Goal: Information Seeking & Learning: Learn about a topic

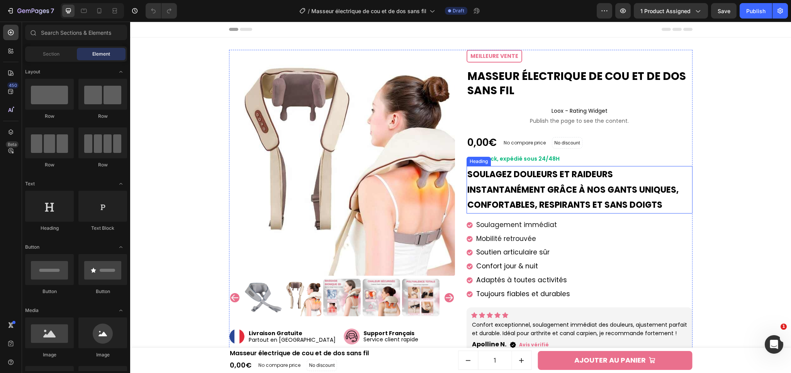
click at [579, 184] on strong "Soulagez douleurs et raideurs instantanément grâce à nos gants uniques, confort…" at bounding box center [572, 189] width 211 height 42
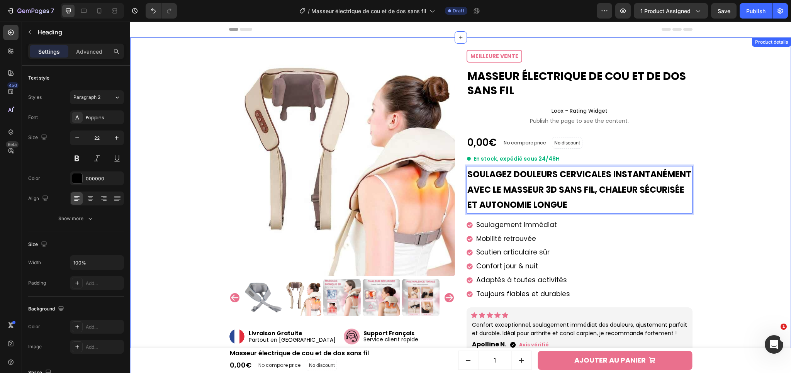
click at [728, 241] on div "Product Images Image Livraison Gratuite Partout en France Text block Image Sati…" at bounding box center [460, 299] width 653 height 498
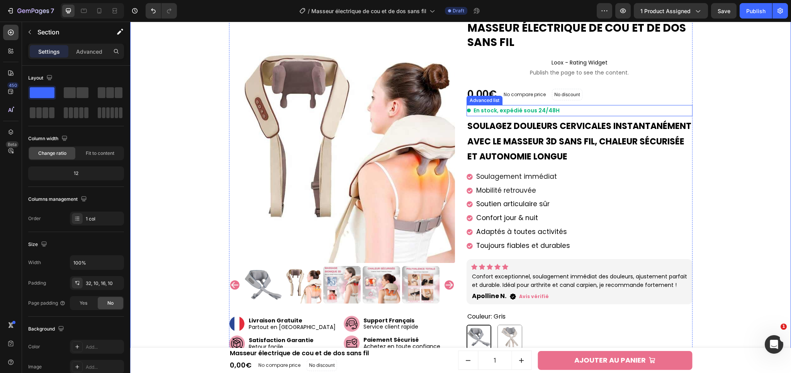
scroll to position [49, 0]
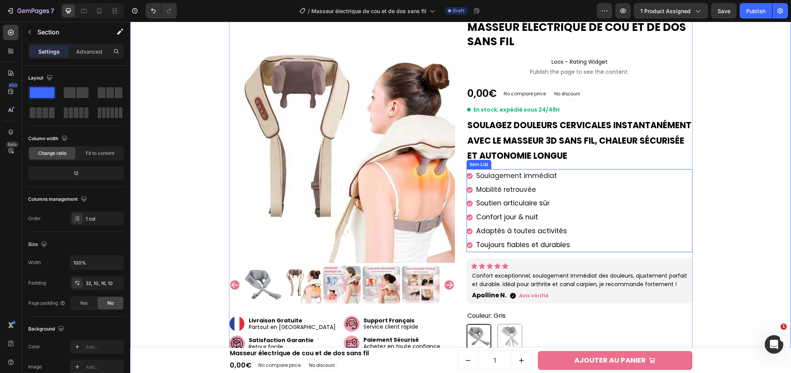
click at [515, 173] on span "Soulagement immédiat" at bounding box center [516, 175] width 81 height 9
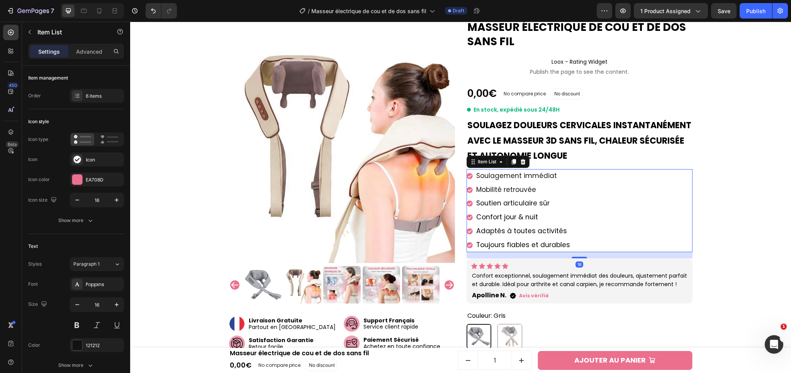
click at [509, 175] on span "Soulagement immédiat" at bounding box center [516, 175] width 81 height 9
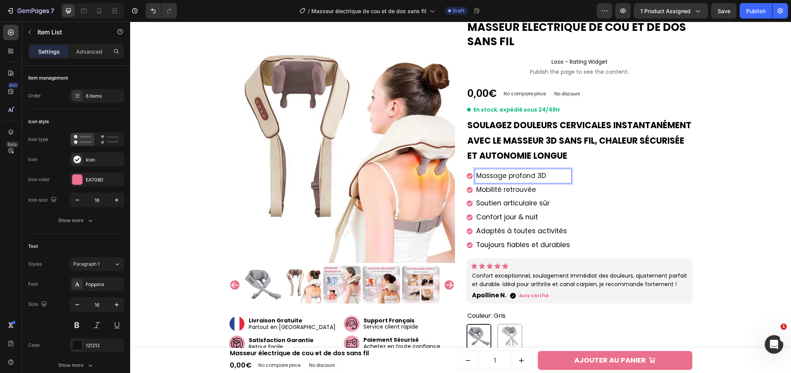
click at [512, 191] on span "Mobilité retrouvée" at bounding box center [506, 189] width 60 height 9
click at [502, 190] on span "Mobilité retrouvée" at bounding box center [506, 189] width 60 height 9
click at [515, 203] on span "Soutien articulaire sûr" at bounding box center [512, 202] width 73 height 9
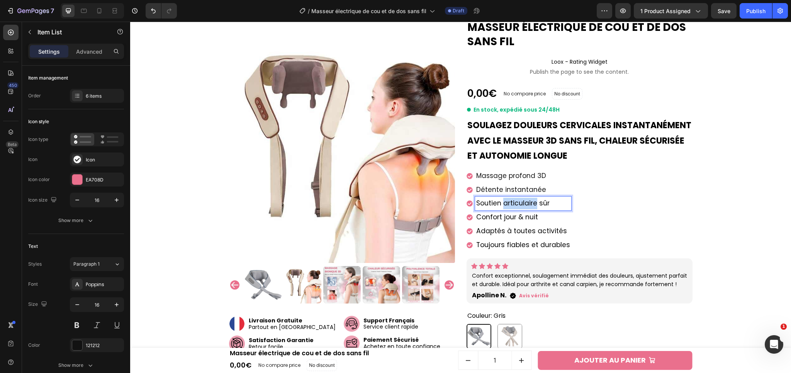
click at [515, 203] on span "Soutien articulaire sûr" at bounding box center [512, 202] width 73 height 9
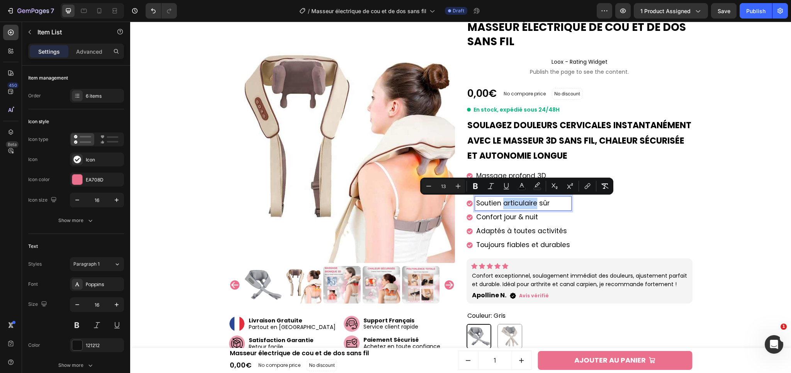
click at [505, 205] on span "Soutien articulaire sûr" at bounding box center [512, 202] width 73 height 9
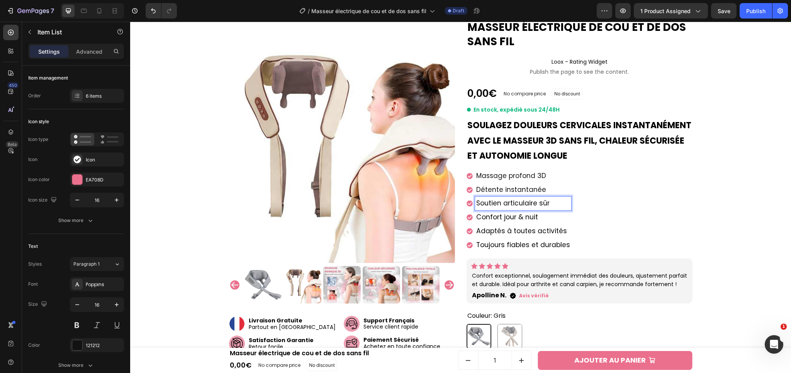
click at [505, 205] on span "Soutien articulaire sûr" at bounding box center [512, 202] width 73 height 9
click at [509, 216] on span "Confort jour & nuit" at bounding box center [507, 216] width 62 height 9
click at [497, 217] on span "Confort jour & nuit" at bounding box center [507, 216] width 62 height 9
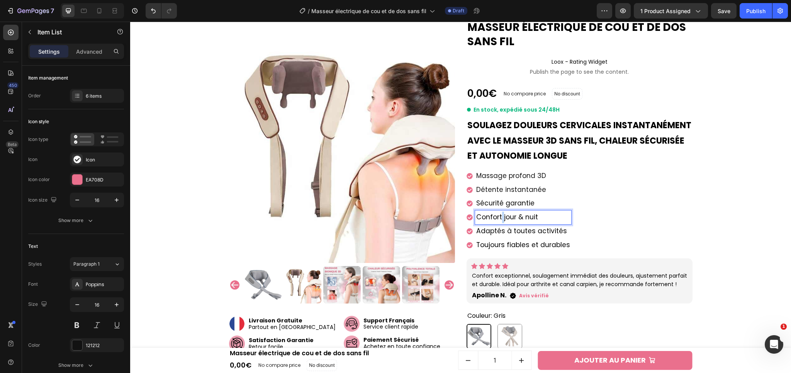
click at [497, 217] on span "Confort jour & nuit" at bounding box center [507, 216] width 62 height 9
click at [497, 235] on p "Adaptés à toutes activités" at bounding box center [523, 231] width 94 height 12
click at [510, 227] on span "Adaptés à toutes activités" at bounding box center [521, 230] width 91 height 9
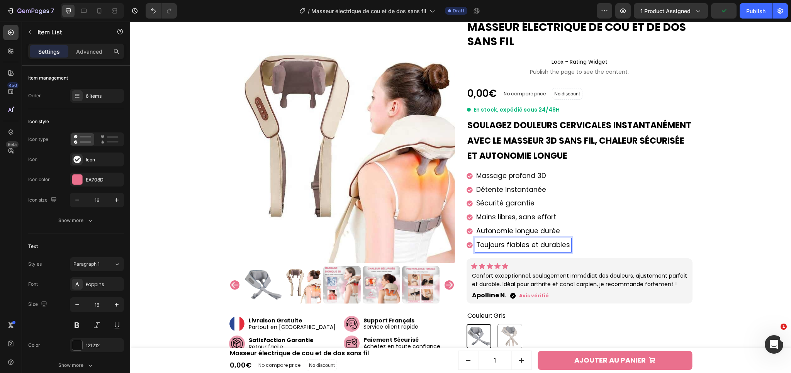
click at [499, 244] on span "Toujours fiables et durables" at bounding box center [523, 244] width 94 height 9
click at [515, 240] on span "Toujours fiables et durables" at bounding box center [523, 244] width 94 height 9
click at [627, 283] on p "Confort exceptionnel, soulagement immédiat des douleurs, ajustement parfait et …" at bounding box center [579, 279] width 215 height 17
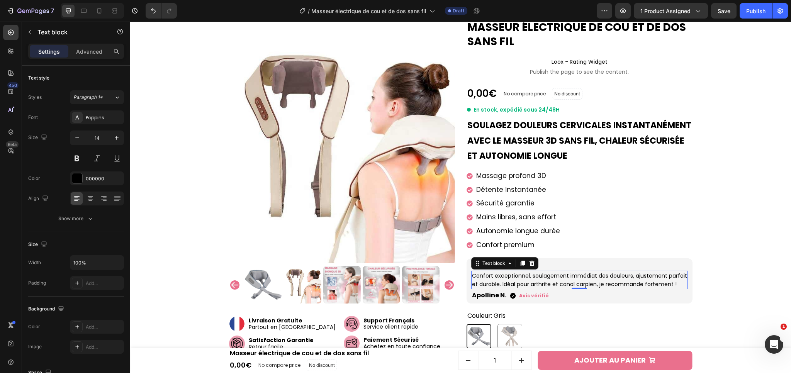
click at [524, 276] on p "Confort exceptionnel, soulagement immédiat des douleurs, ajustement parfait et …" at bounding box center [579, 279] width 215 height 17
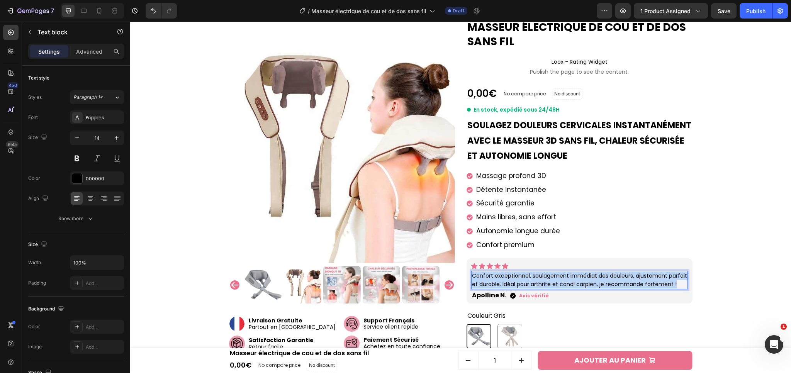
click at [524, 276] on p "Confort exceptionnel, soulagement immédiat des douleurs, ajustement parfait et …" at bounding box center [579, 279] width 215 height 17
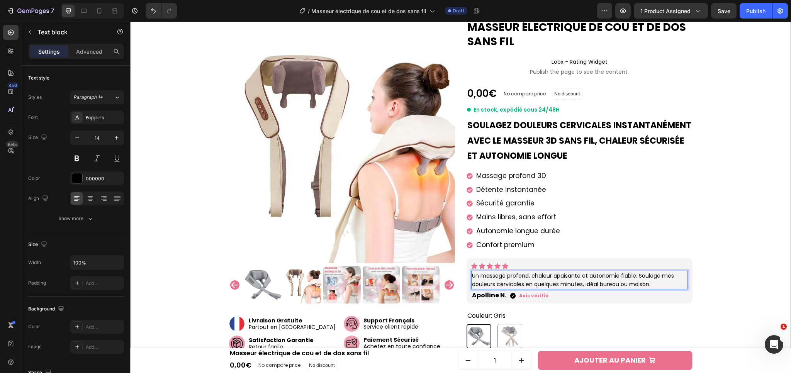
click at [731, 155] on div "Product Images Image Livraison Gratuite Partout en France Text block Image Sati…" at bounding box center [460, 250] width 653 height 498
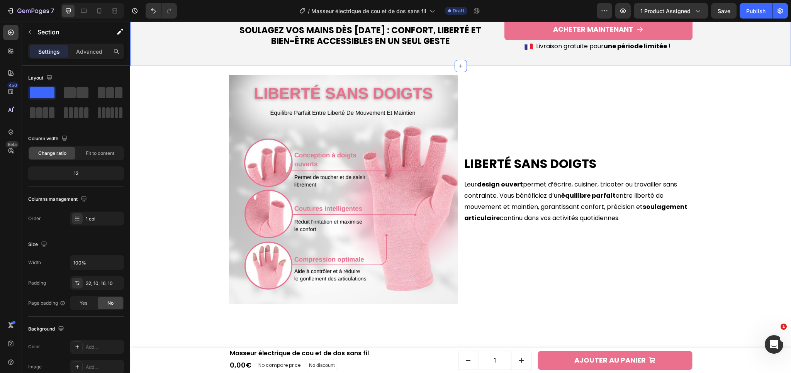
scroll to position [687, 0]
click at [322, 49] on h2 "Soulagez vos mains dès aujourd’hui : confort, liberté et bien-être accessibles …" at bounding box center [360, 37] width 263 height 24
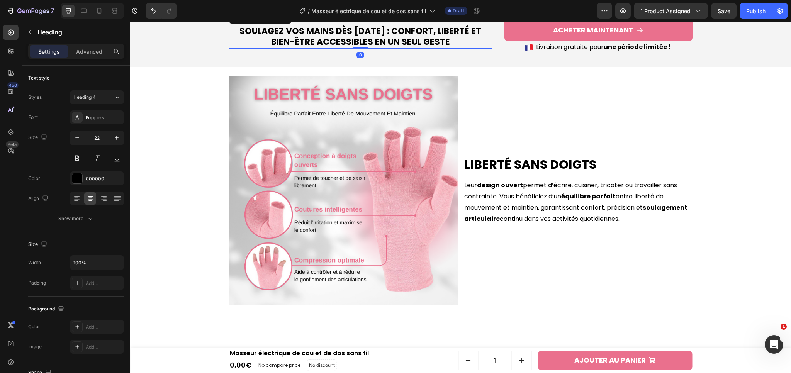
click at [322, 49] on h2 "Soulagez vos mains dès aujourd’hui : confort, liberté et bien-être accessibles …" at bounding box center [360, 37] width 263 height 24
click at [322, 48] on p "Soulagez vos mains dès aujourd’hui : confort, liberté et bien-être accessibles …" at bounding box center [360, 37] width 261 height 22
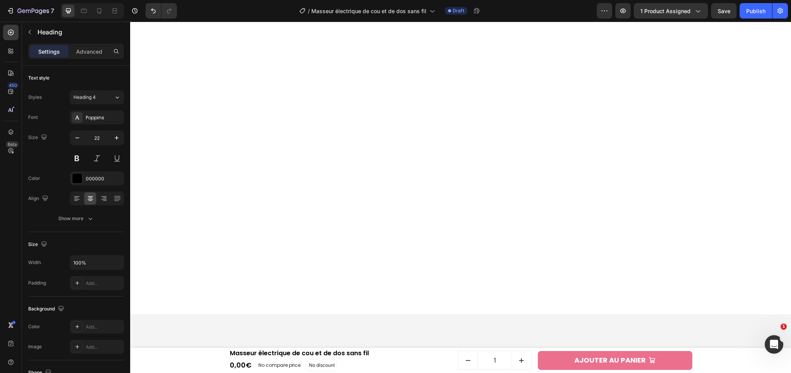
scroll to position [1706, 0]
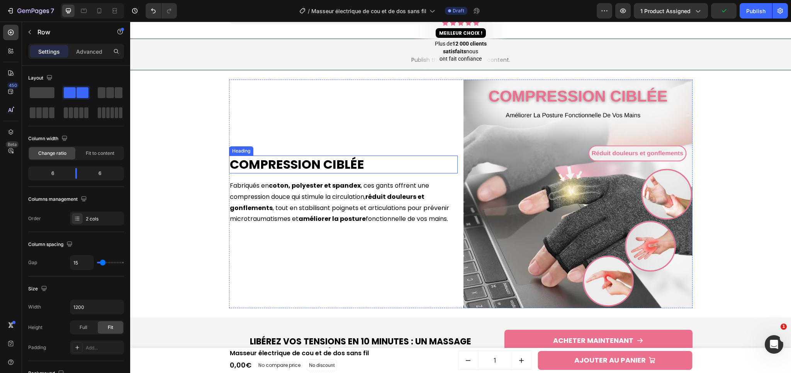
scroll to position [516, 0]
click at [264, 171] on h2 "Compression ciblée" at bounding box center [343, 164] width 229 height 18
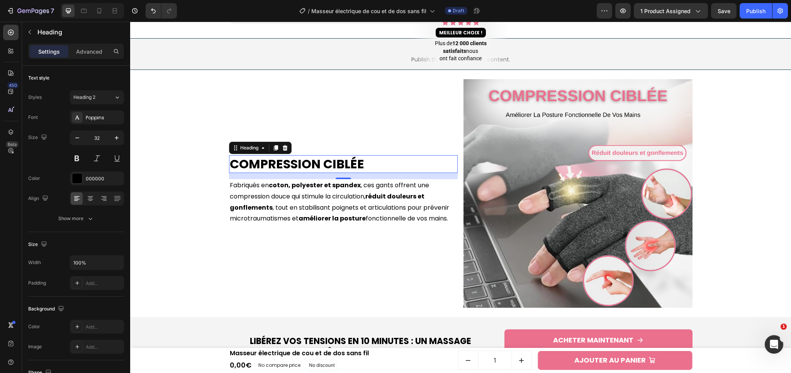
click at [391, 173] on h2 "Compression ciblée" at bounding box center [343, 164] width 229 height 18
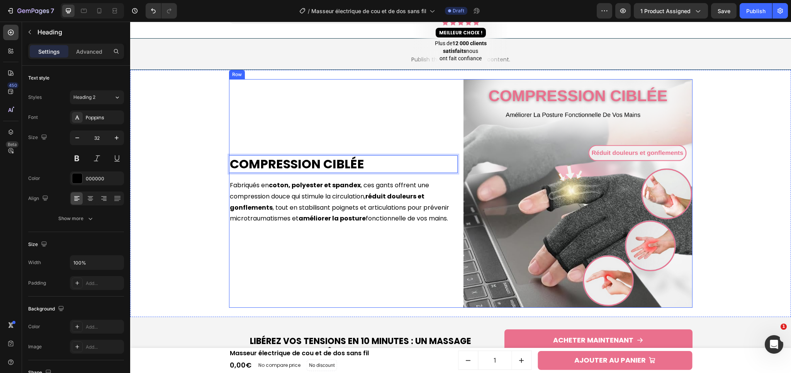
click at [391, 149] on div "Compression ciblée Heading 16 Fabriqués en coton, polyester et spandex , ces ga…" at bounding box center [343, 193] width 229 height 229
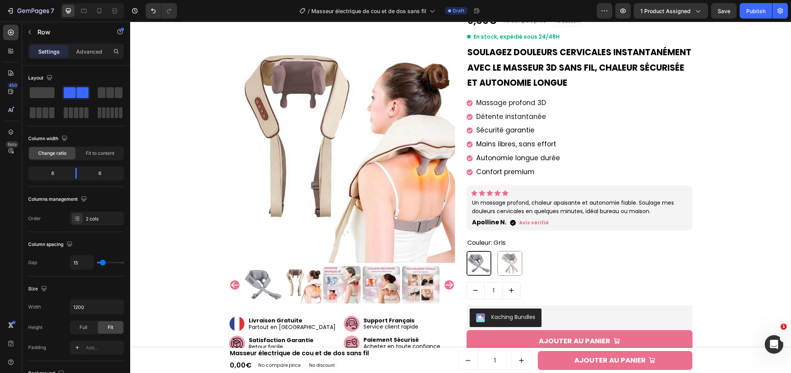
scroll to position [258, 0]
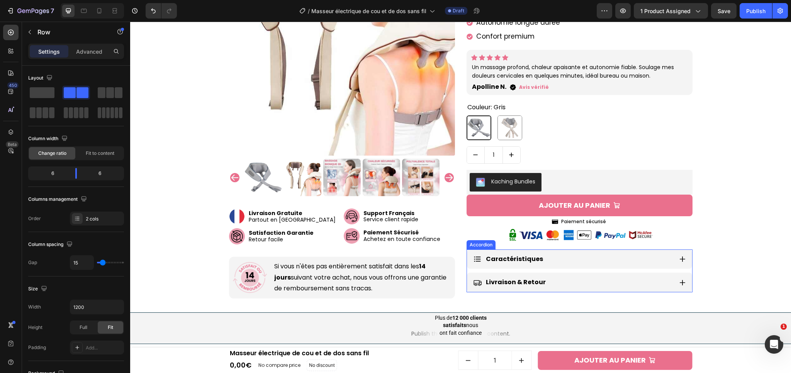
click at [679, 256] on icon at bounding box center [682, 259] width 7 height 7
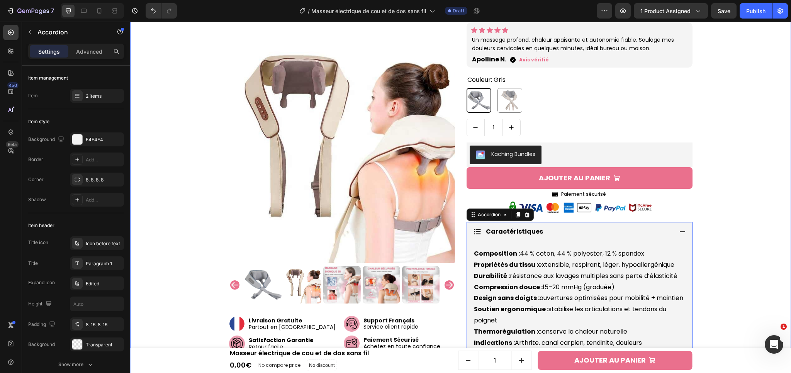
scroll to position [365, 0]
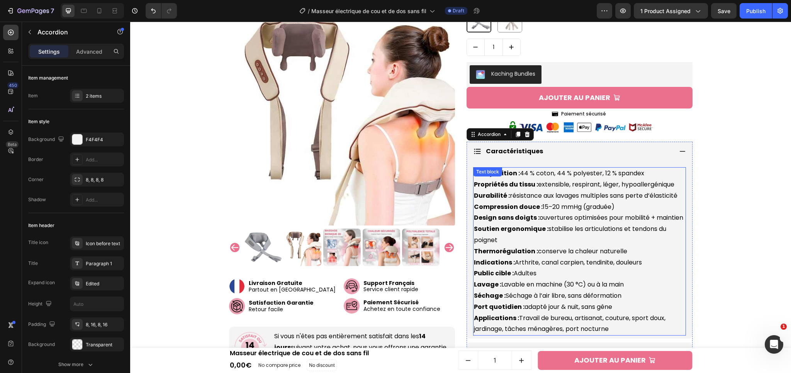
click at [502, 183] on strong "Propriétés du tissu :" at bounding box center [506, 184] width 64 height 9
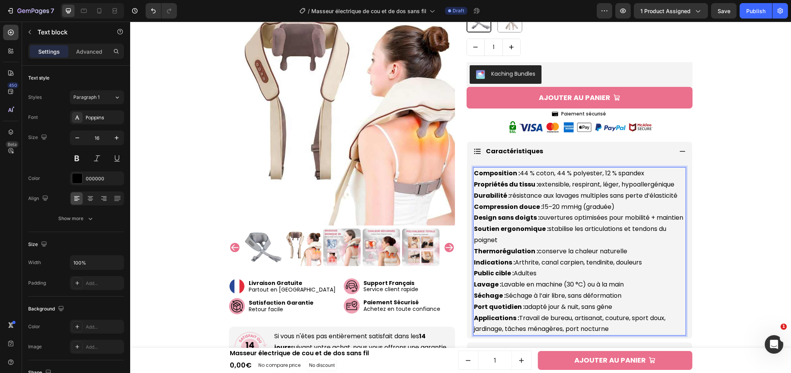
click at [496, 184] on strong "Propriétés du tissu :" at bounding box center [506, 184] width 64 height 9
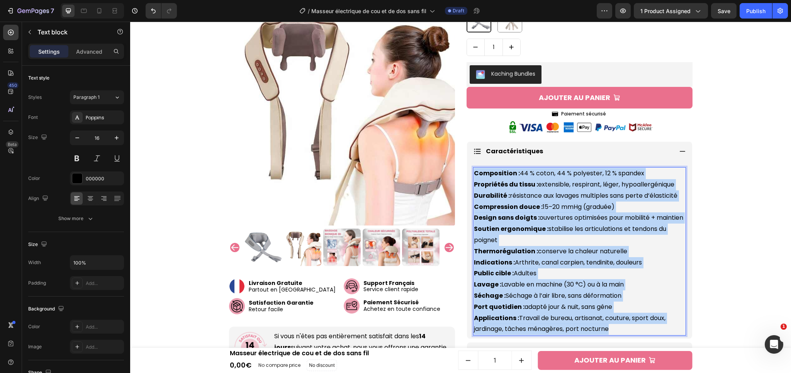
drag, startPoint x: 471, startPoint y: 171, endPoint x: 611, endPoint y: 327, distance: 209.5
click at [611, 327] on p "Composition : 44 % coton, 44 % polyester, 12 % spandex Propriétés du tissu : ex…" at bounding box center [579, 251] width 211 height 167
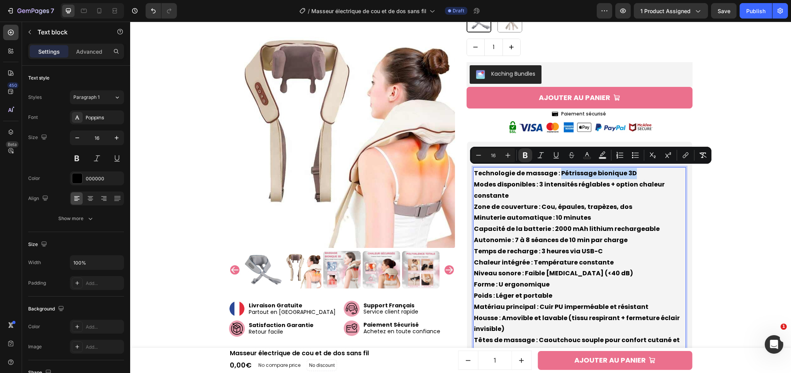
drag, startPoint x: 554, startPoint y: 173, endPoint x: 633, endPoint y: 175, distance: 78.8
click at [633, 175] on p "Technologie de massage : Pétrissage bionique 3D Modes disponibles : 3 intensité…" at bounding box center [579, 262] width 211 height 189
click at [528, 159] on button "Bold" at bounding box center [525, 155] width 14 height 14
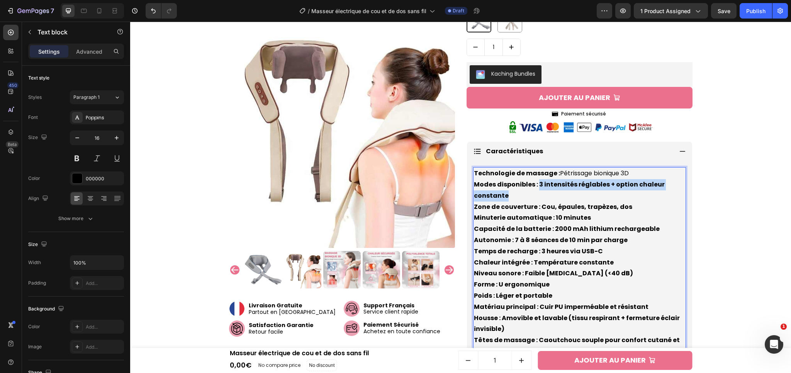
drag, startPoint x: 535, startPoint y: 182, endPoint x: 537, endPoint y: 192, distance: 10.3
click at [537, 192] on p "Technologie de massage : Pétrissage bionique 3D Modes disponibles : 3 intensité…" at bounding box center [579, 262] width 211 height 189
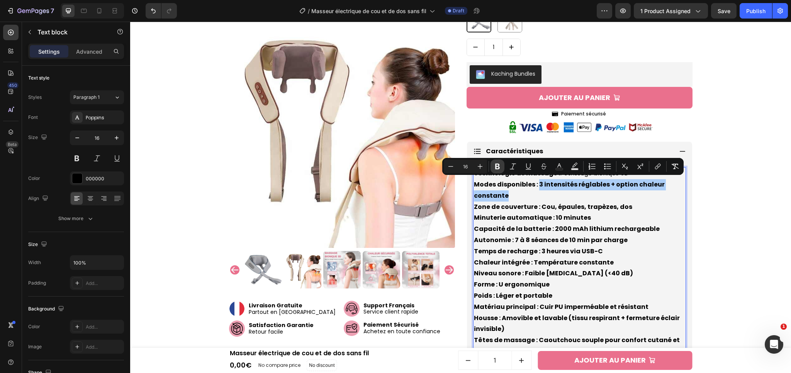
click at [492, 165] on button "Bold" at bounding box center [497, 166] width 14 height 14
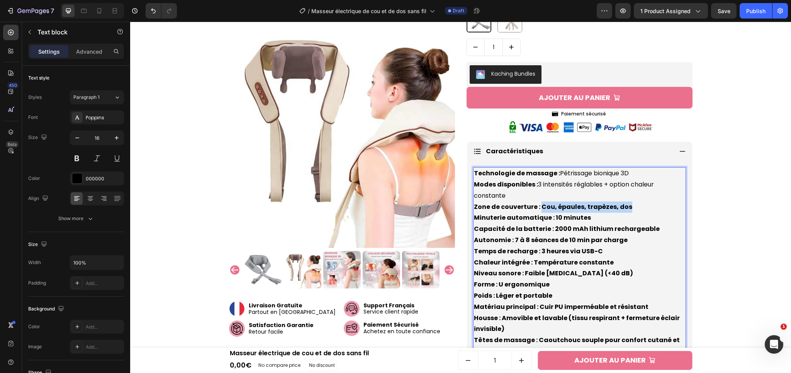
drag, startPoint x: 537, startPoint y: 205, endPoint x: 626, endPoint y: 205, distance: 89.6
click at [627, 205] on p "Technologie de massage : Pétrissage bionique 3D Modes disponibles : 3 intensité…" at bounding box center [579, 262] width 211 height 189
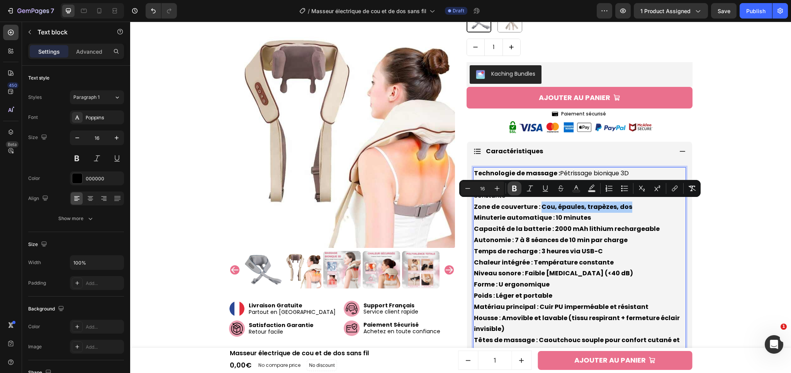
click at [511, 192] on icon "Editor contextual toolbar" at bounding box center [514, 189] width 8 height 8
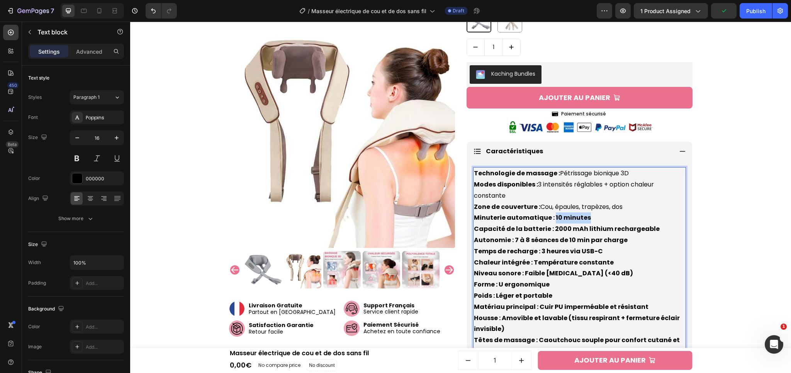
drag, startPoint x: 549, startPoint y: 214, endPoint x: 585, endPoint y: 215, distance: 35.9
click at [585, 215] on p "Technologie de massage : Pétrissage bionique 3D Modes disponibles : 3 intensité…" at bounding box center [579, 262] width 211 height 189
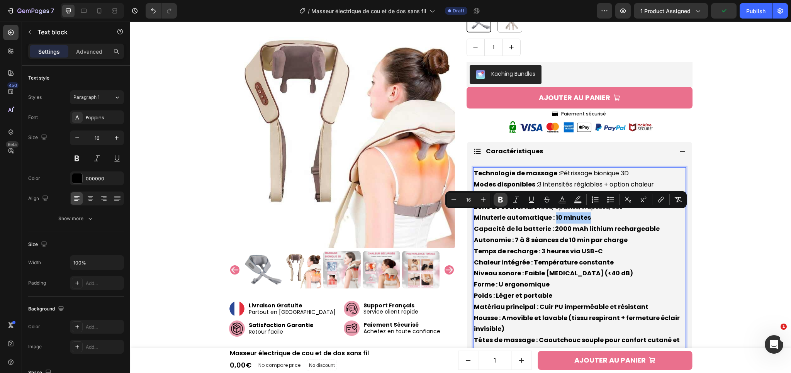
click at [499, 198] on icon "Editor contextual toolbar" at bounding box center [500, 200] width 5 height 6
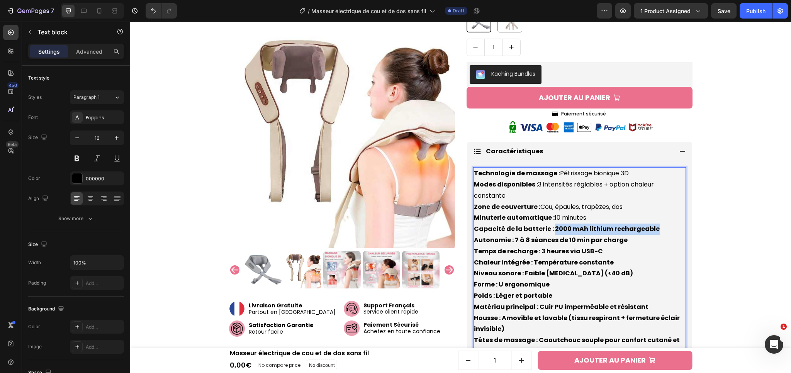
drag, startPoint x: 548, startPoint y: 226, endPoint x: 652, endPoint y: 229, distance: 104.3
click at [652, 229] on p "Technologie de massage : Pétrissage bionique 3D Modes disponibles : 3 intensité…" at bounding box center [579, 262] width 211 height 189
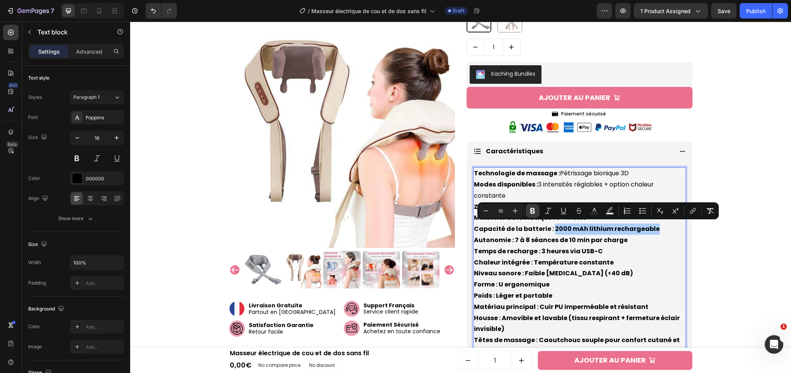
click at [531, 214] on icon "Editor contextual toolbar" at bounding box center [533, 211] width 8 height 8
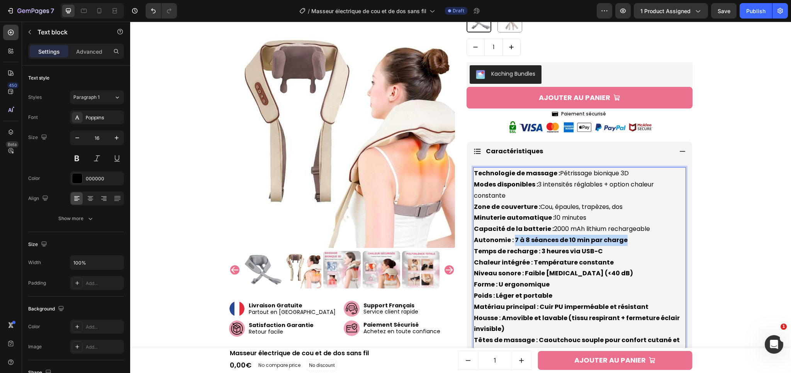
drag, startPoint x: 510, startPoint y: 239, endPoint x: 619, endPoint y: 241, distance: 109.3
click at [619, 241] on strong "Autonomie : 7 à 8 séances de 10 min par charge" at bounding box center [551, 240] width 154 height 9
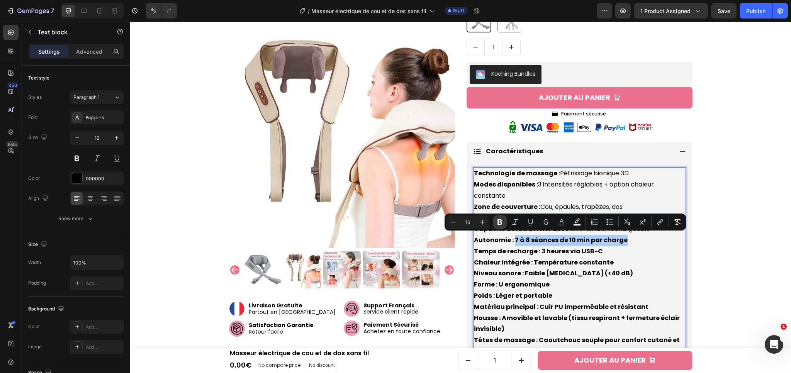
click at [497, 220] on icon "Editor contextual toolbar" at bounding box center [500, 222] width 8 height 8
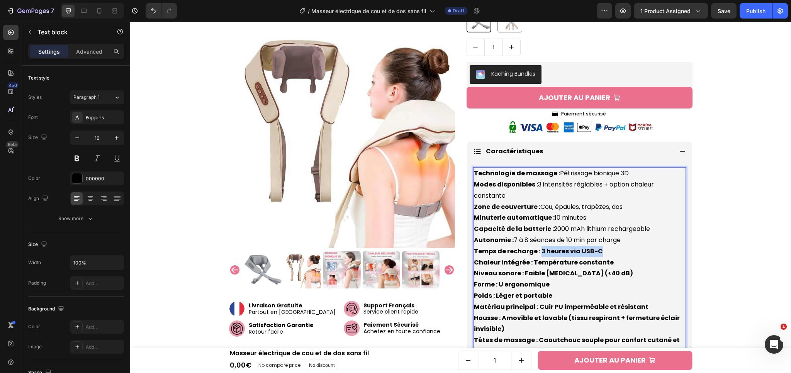
drag, startPoint x: 537, startPoint y: 251, endPoint x: 612, endPoint y: 254, distance: 75.0
click at [612, 254] on p "Technologie de massage : Pétrissage bionique 3D Modes disponibles : 3 intensité…" at bounding box center [579, 262] width 211 height 189
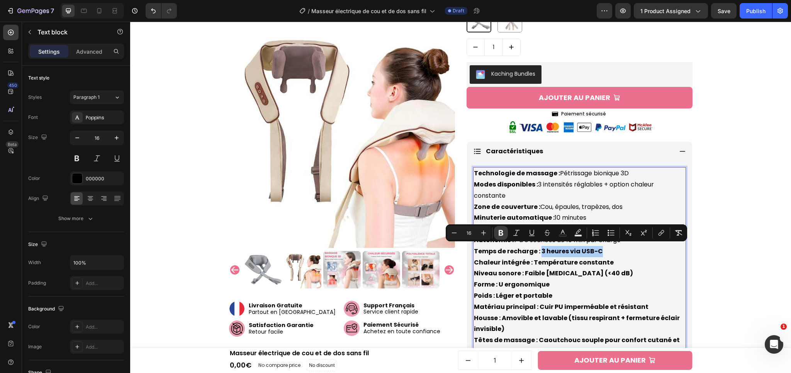
click at [505, 235] on button "Bold" at bounding box center [501, 233] width 14 height 14
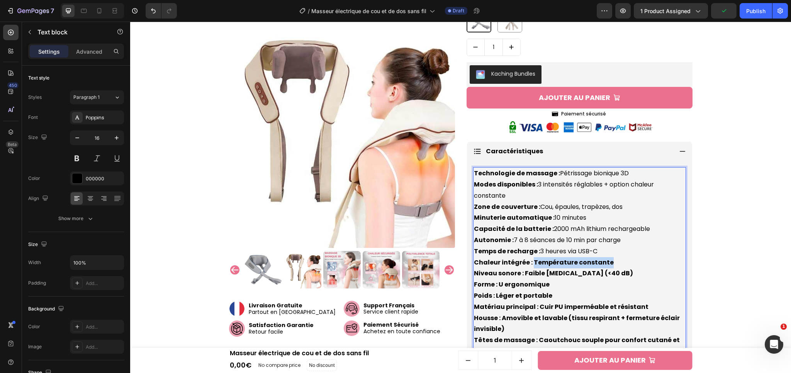
drag, startPoint x: 529, startPoint y: 261, endPoint x: 604, endPoint y: 261, distance: 74.5
click at [604, 261] on strong "Chaleur intégrée : Température constante" at bounding box center [544, 262] width 140 height 9
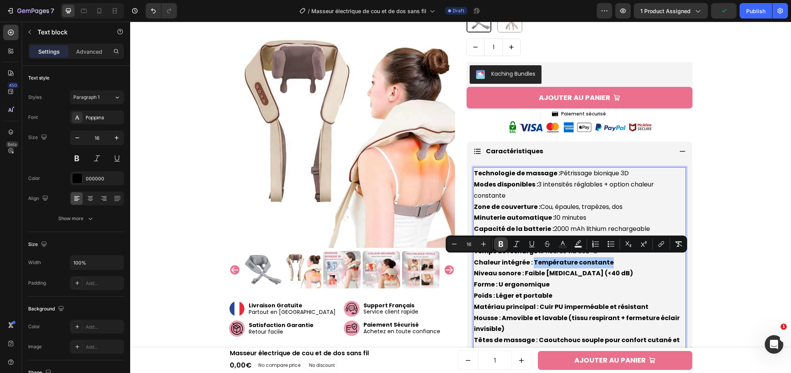
click at [500, 246] on icon "Editor contextual toolbar" at bounding box center [500, 244] width 5 height 6
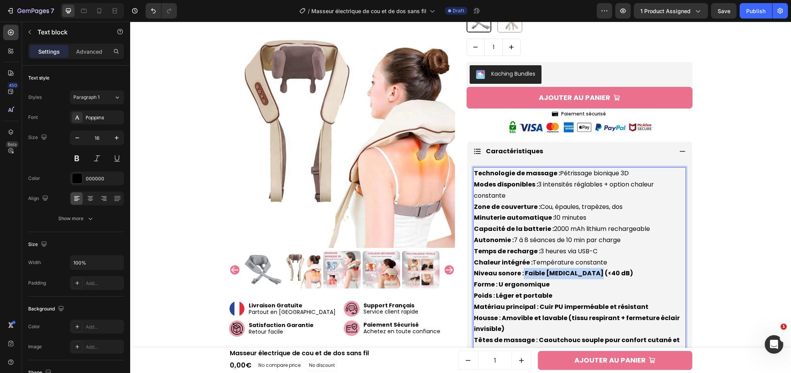
drag, startPoint x: 520, startPoint y: 271, endPoint x: 593, endPoint y: 273, distance: 73.4
click at [593, 273] on p "Technologie de massage : Pétrissage bionique 3D Modes disponibles : 3 intensité…" at bounding box center [579, 262] width 211 height 189
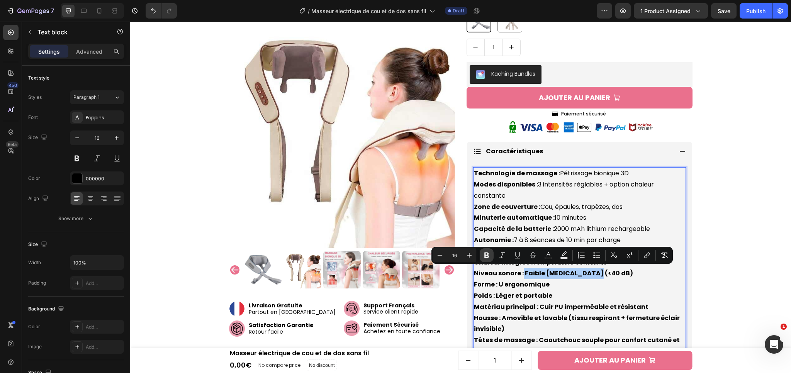
click at [493, 256] on button "Bold" at bounding box center [487, 255] width 14 height 14
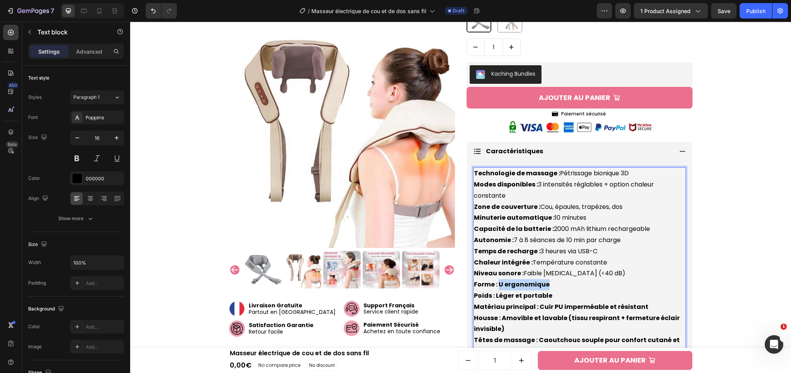
drag, startPoint x: 496, startPoint y: 281, endPoint x: 551, endPoint y: 283, distance: 55.2
click at [551, 283] on p "Technologie de massage : Pétrissage bionique 3D Modes disponibles : 3 intensité…" at bounding box center [579, 262] width 211 height 189
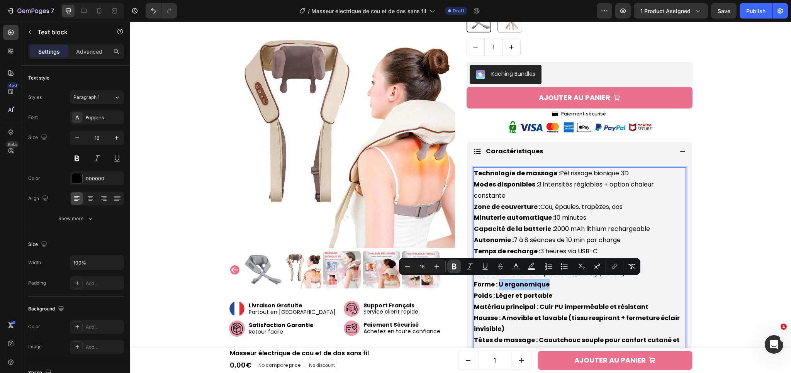
click at [451, 267] on icon "Editor contextual toolbar" at bounding box center [454, 267] width 8 height 8
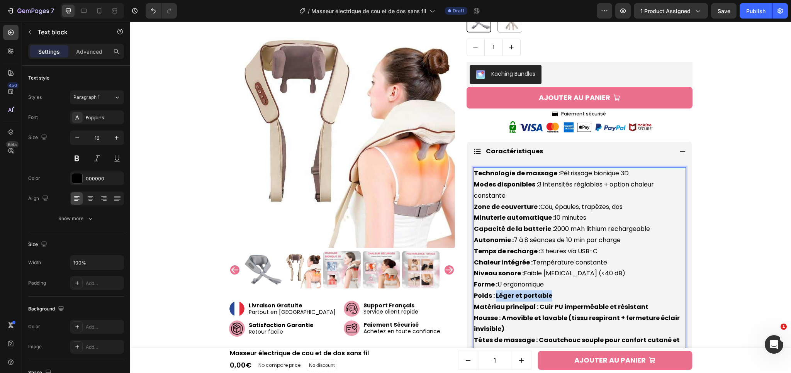
drag, startPoint x: 493, startPoint y: 293, endPoint x: 549, endPoint y: 295, distance: 56.0
click at [549, 295] on p "Technologie de massage : Pétrissage bionique 3D Modes disponibles : 3 intensité…" at bounding box center [579, 262] width 211 height 189
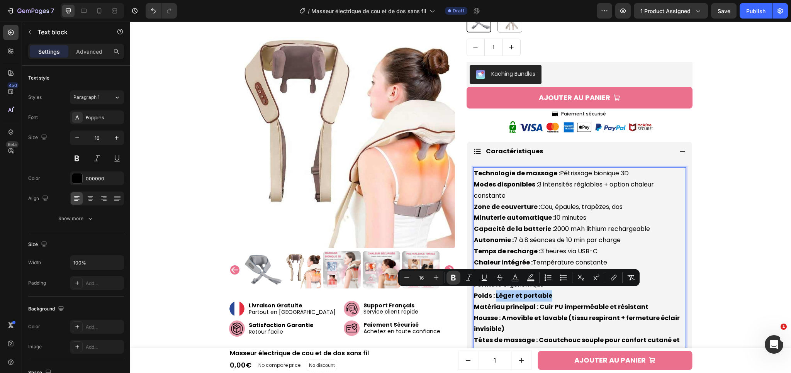
click at [459, 281] on button "Bold" at bounding box center [453, 278] width 14 height 14
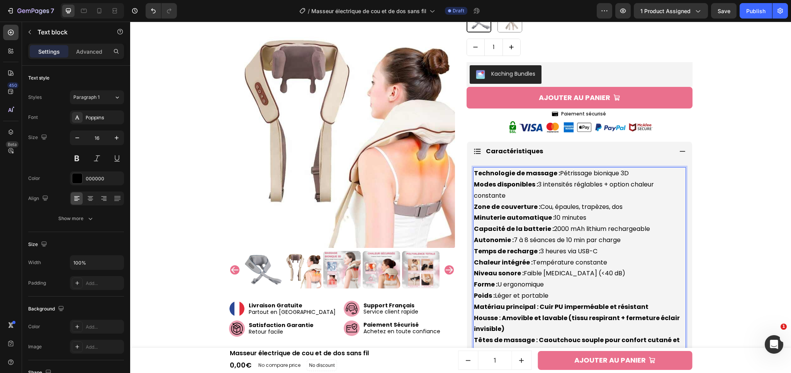
scroll to position [420, 0]
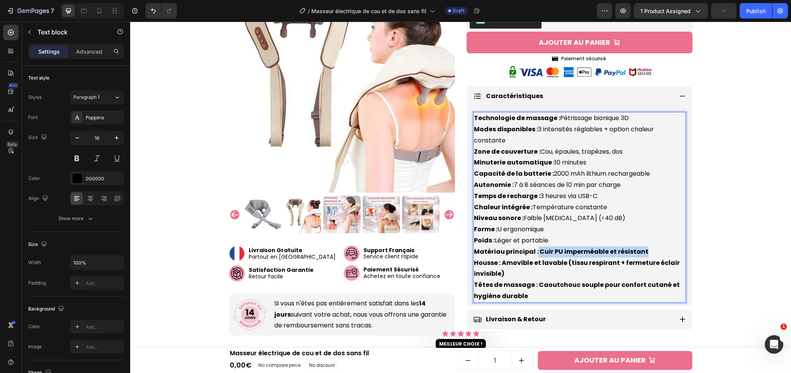
drag, startPoint x: 532, startPoint y: 249, endPoint x: 652, endPoint y: 249, distance: 119.3
click at [652, 249] on p "Technologie de massage : Pétrissage bionique 3D Modes disponibles : 3 intensité…" at bounding box center [579, 207] width 211 height 189
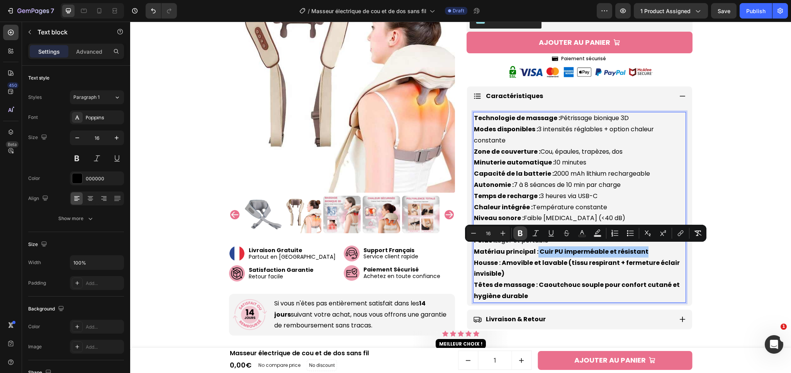
click at [521, 235] on icon "Editor contextual toolbar" at bounding box center [520, 234] width 5 height 6
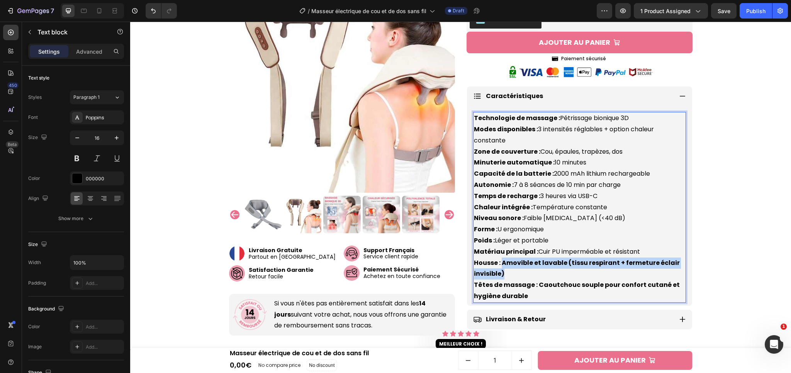
drag, startPoint x: 499, startPoint y: 259, endPoint x: 504, endPoint y: 272, distance: 14.6
click at [504, 272] on p "Technologie de massage : Pétrissage bionique 3D Modes disponibles : 3 intensité…" at bounding box center [579, 207] width 211 height 189
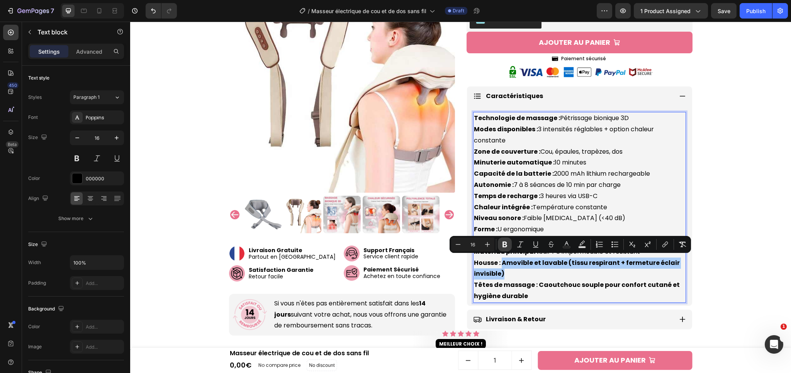
click at [507, 243] on icon "Editor contextual toolbar" at bounding box center [505, 245] width 8 height 8
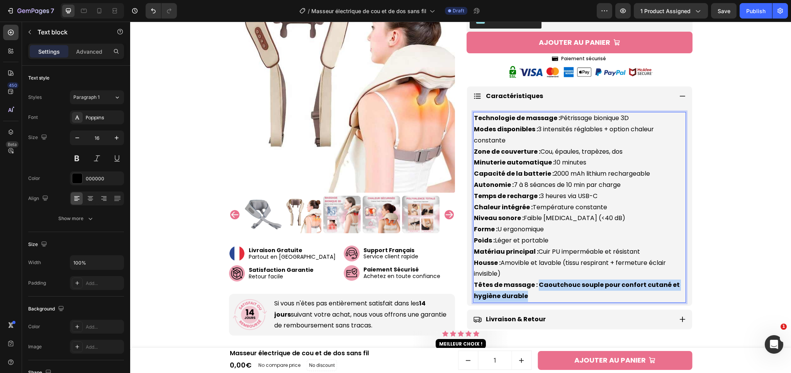
drag, startPoint x: 535, startPoint y: 283, endPoint x: 536, endPoint y: 291, distance: 7.8
click at [536, 291] on p "Technologie de massage : Pétrissage bionique 3D Modes disponibles : 3 intensité…" at bounding box center [579, 207] width 211 height 189
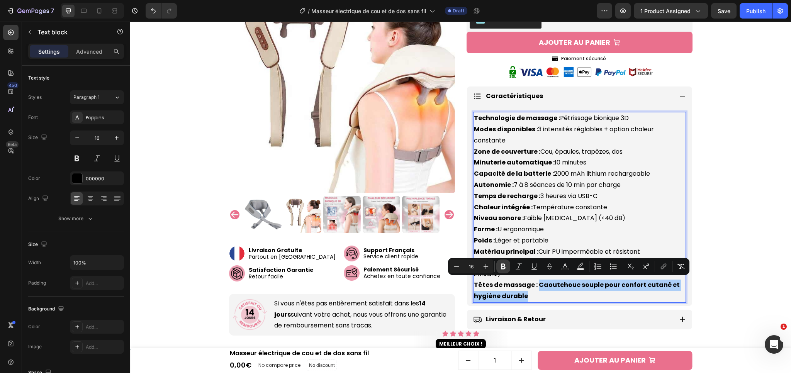
click at [500, 264] on icon "Editor contextual toolbar" at bounding box center [503, 267] width 8 height 8
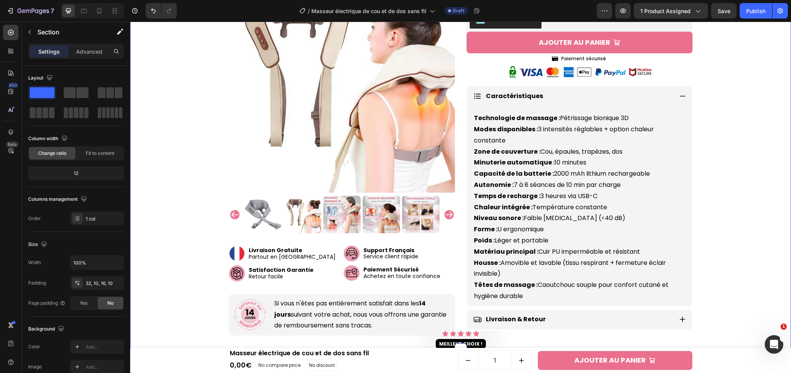
click at [684, 93] on div "Caractéristiques" at bounding box center [579, 96] width 225 height 20
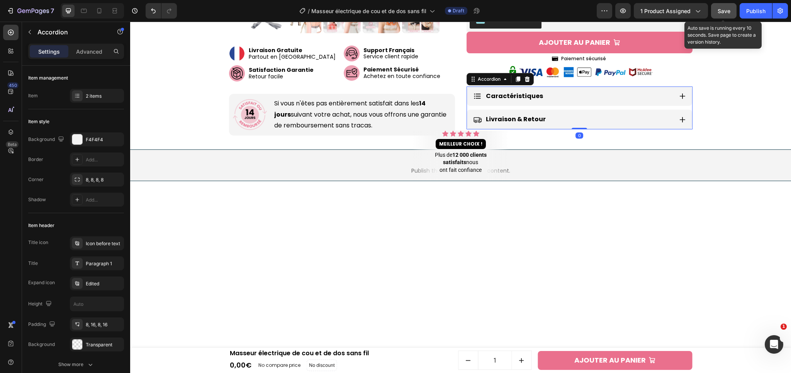
click at [721, 16] on button "Save" at bounding box center [723, 10] width 25 height 15
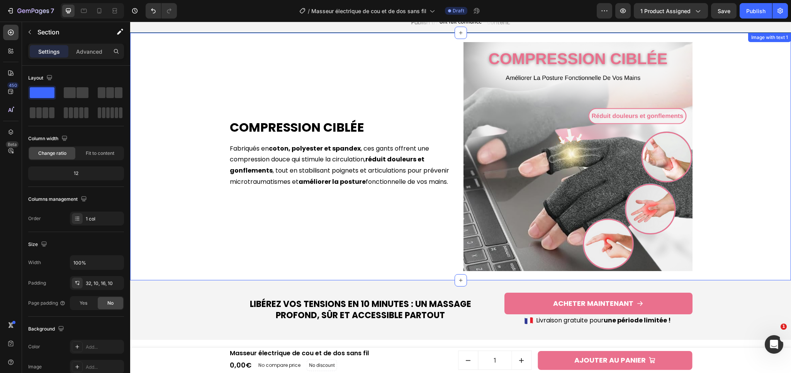
scroll to position [558, 0]
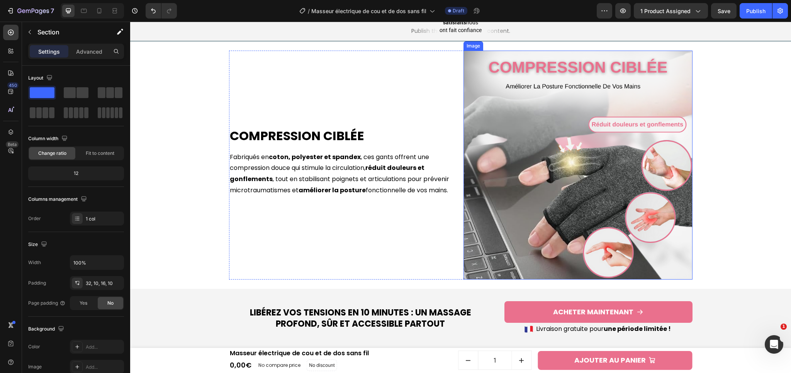
click at [546, 117] on img at bounding box center [577, 165] width 229 height 229
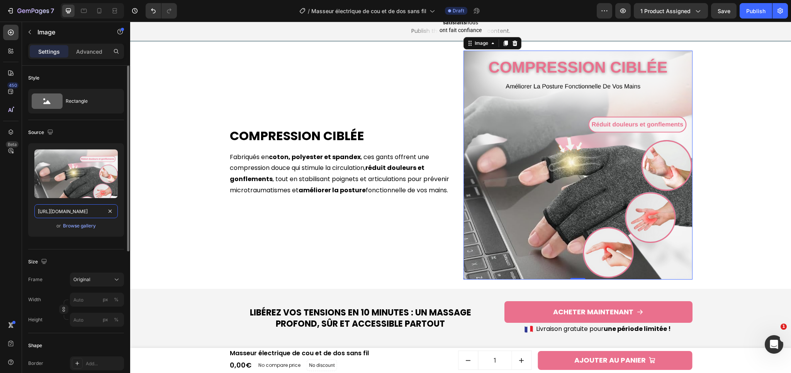
click at [59, 214] on input "https://cdn.shopify.com/s/files/1/0658/9304/0305/files/1_1ec3419a-30e3-4b15-baa…" at bounding box center [75, 211] width 83 height 14
paste input "ea858404-a1ba-47c5-beae-f052ea01379b.png?v=1759142949"
type input "https://cdn.shopify.com/s/files/1/0658/9304/0305/files/1_ea858404-a1ba-47c5-bea…"
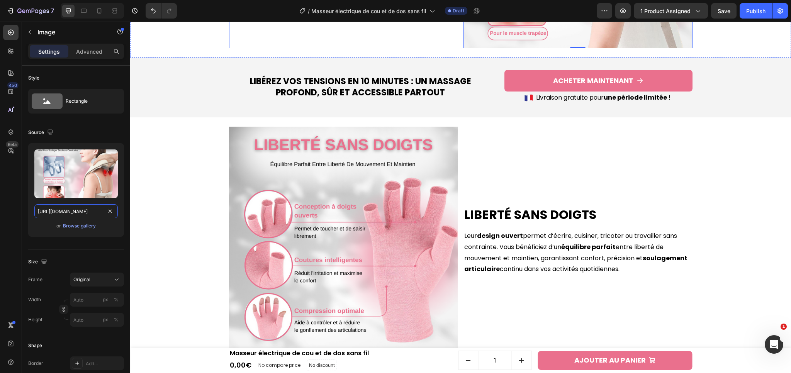
scroll to position [822, 0]
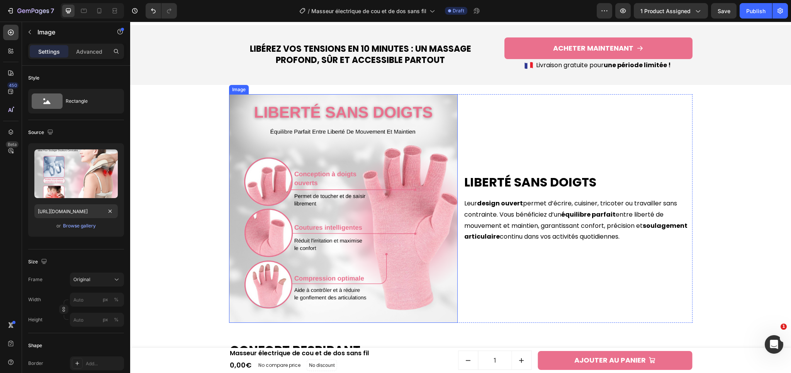
click at [296, 217] on img at bounding box center [343, 208] width 229 height 229
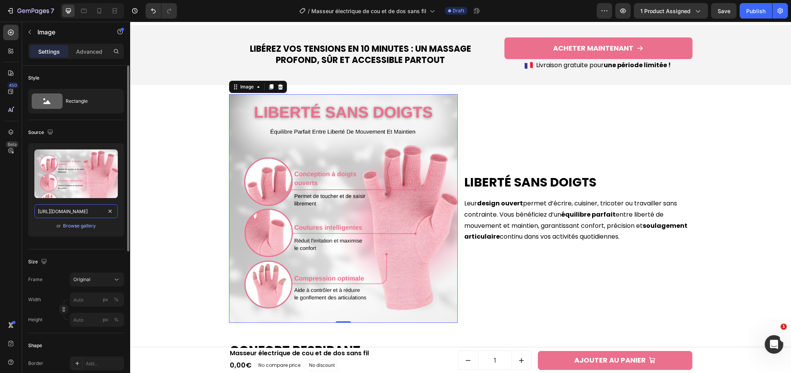
click at [66, 215] on input "https://cdn.shopify.com/s/files/1/0658/9304/0305/files/Gants_de_compression_pou…" at bounding box center [75, 211] width 83 height 14
paste input "2_e44f5ff2-724d-426a-97c4-9d109c9d8e86.png?v=1759142949"
type input "https://cdn.shopify.com/s/files/1/0658/9304/0305/files/2_e44f5ff2-724d-426a-97c…"
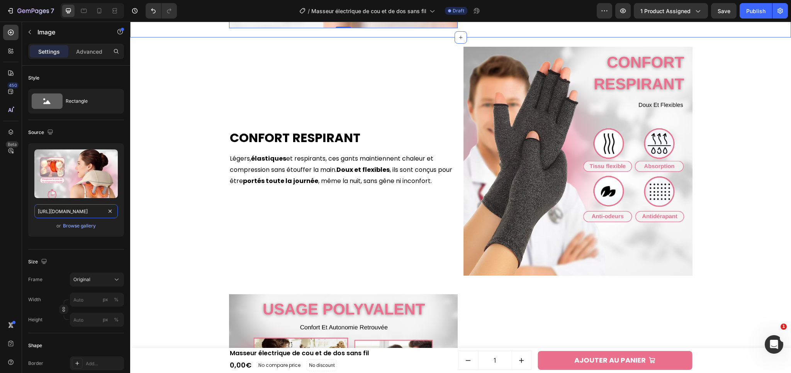
scroll to position [1137, 0]
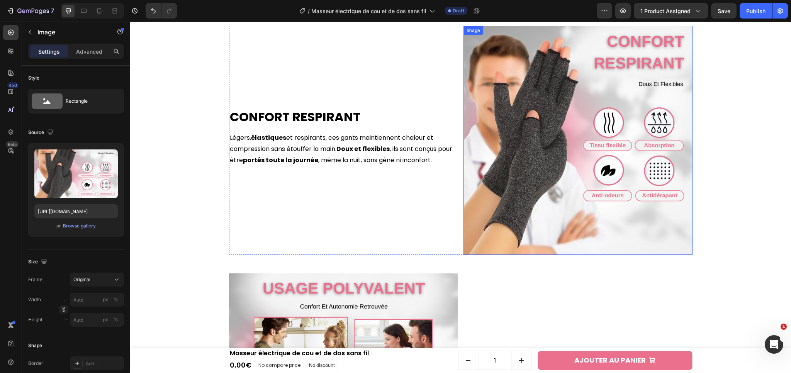
click at [607, 217] on img at bounding box center [577, 140] width 229 height 229
click at [68, 202] on div "Upload Image https://cdn.shopify.com/s/files/1/0658/9304/0305/files/3_5585b36c-…" at bounding box center [76, 189] width 96 height 93
click at [64, 205] on input "https://cdn.shopify.com/s/files/1/0658/9304/0305/files/3_5585b36c-aebf-422a-b28…" at bounding box center [75, 211] width 83 height 14
paste input "b9593f0a-d856-49c9-be24-83954bdfe832.png?v=1759142949"
type input "https://cdn.shopify.com/s/files/1/0658/9304/0305/files/3_b9593f0a-d856-49c9-be2…"
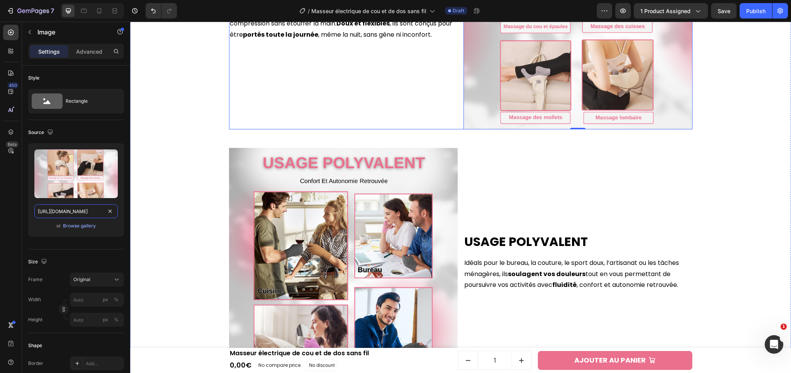
scroll to position [1322, 0]
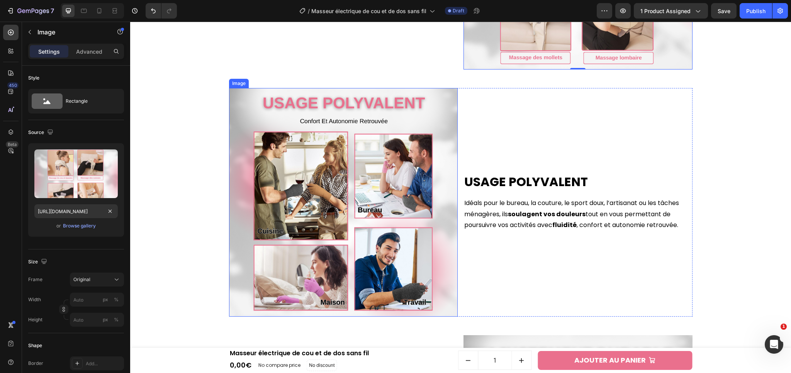
click at [382, 207] on img at bounding box center [343, 202] width 229 height 229
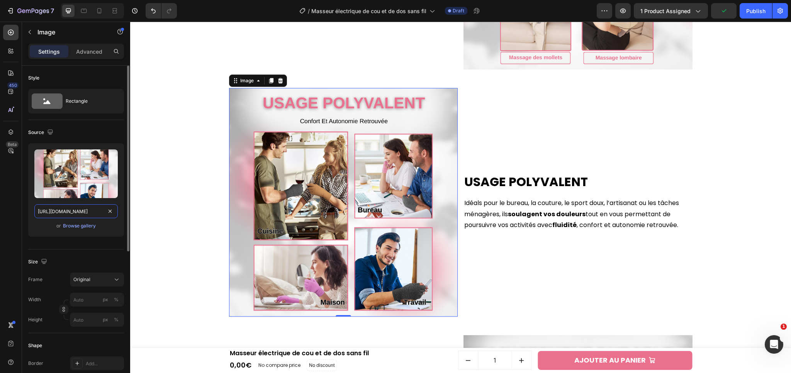
click at [58, 208] on input "https://cdn.shopify.com/s/files/1/0658/9304/0305/files/4_4a52119a-e56b-42bf-b67…" at bounding box center [75, 211] width 83 height 14
paste input "248e99f9-1335-4920-b02c-e024d70824e4.png?v=1759142949"
type input "https://cdn.shopify.com/s/files/1/0658/9304/0305/files/4_248e99f9-1335-4920-b02…"
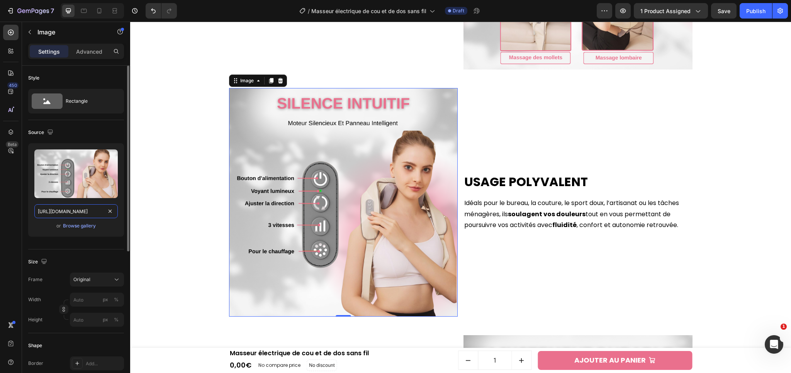
scroll to position [0, 205]
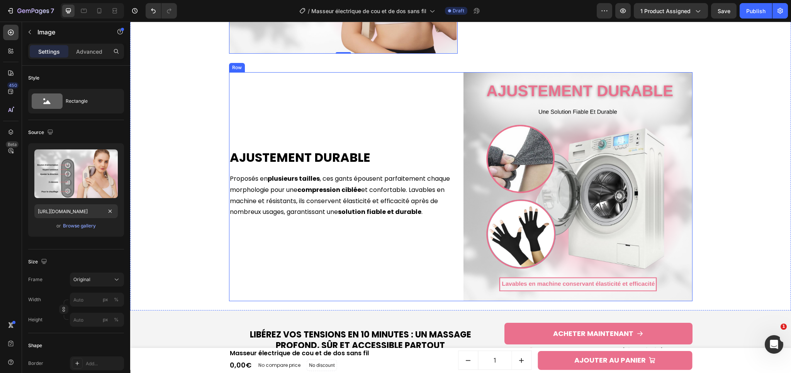
click at [524, 226] on img at bounding box center [577, 186] width 229 height 229
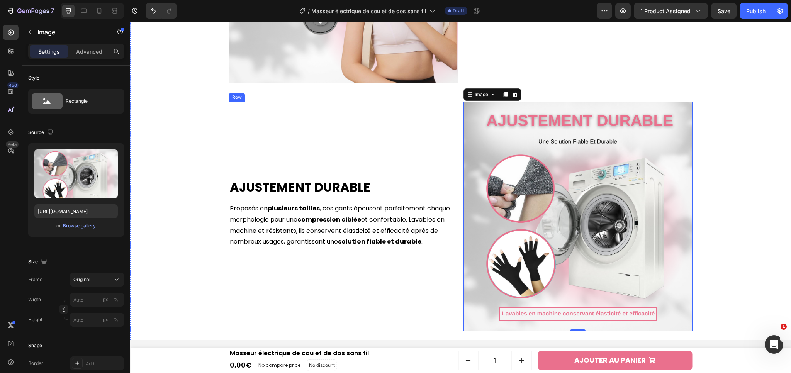
scroll to position [1558, 0]
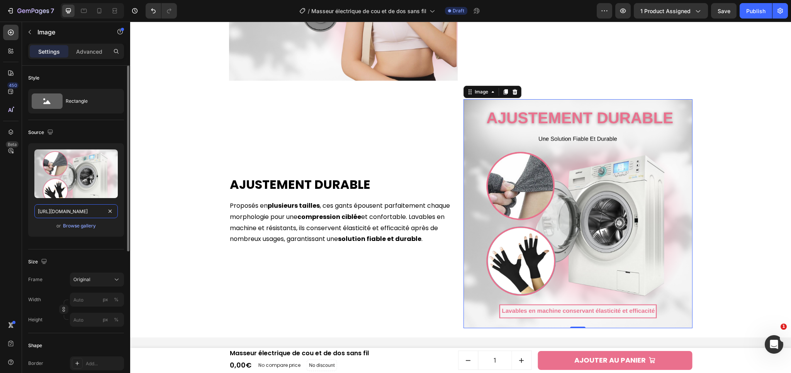
click at [51, 209] on input "https://cdn.shopify.com/s/files/1/0658/9304/0305/files/5_b775d989-affe-4a27-a94…" at bounding box center [75, 211] width 83 height 14
paste input "cfd6826f-47aa-447a-88d6-30c957774a20.png?v=1759142949"
type input "https://cdn.shopify.com/s/files/1/0658/9304/0305/files/5_cfd6826f-47aa-447a-88d…"
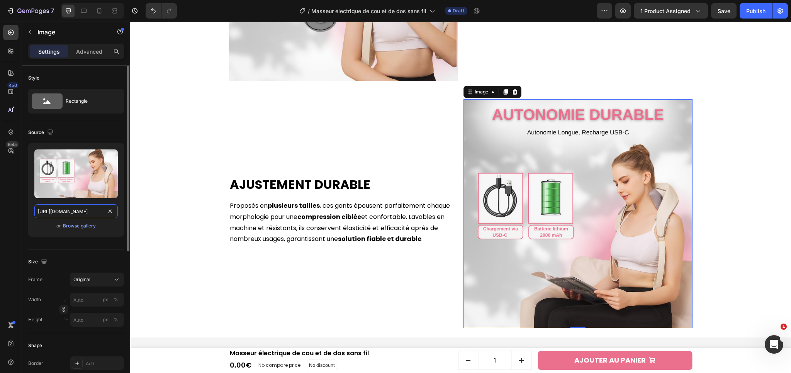
scroll to position [0, 202]
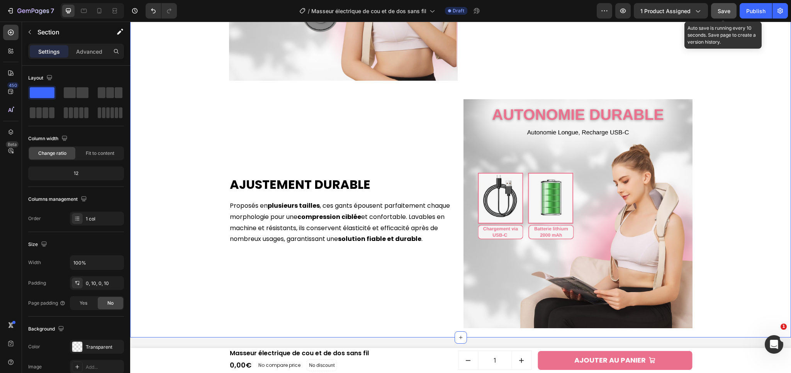
click at [718, 11] on span "Save" at bounding box center [723, 11] width 13 height 7
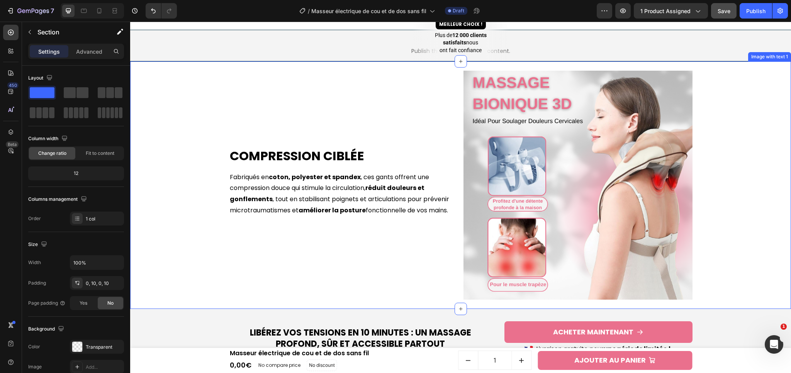
scroll to position [540, 0]
click at [293, 153] on h2 "Compression ciblée" at bounding box center [343, 156] width 229 height 18
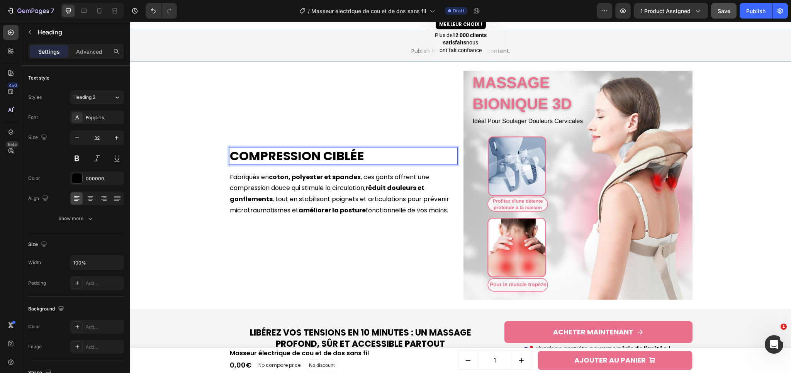
click at [286, 153] on h2 "Compression ciblée" at bounding box center [343, 156] width 229 height 18
click at [286, 153] on p "Compression ciblée" at bounding box center [343, 156] width 227 height 16
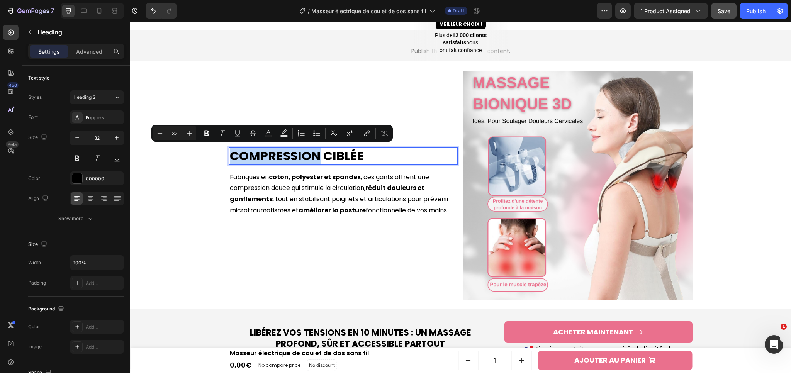
click at [284, 154] on p "Compression ciblée" at bounding box center [343, 156] width 227 height 16
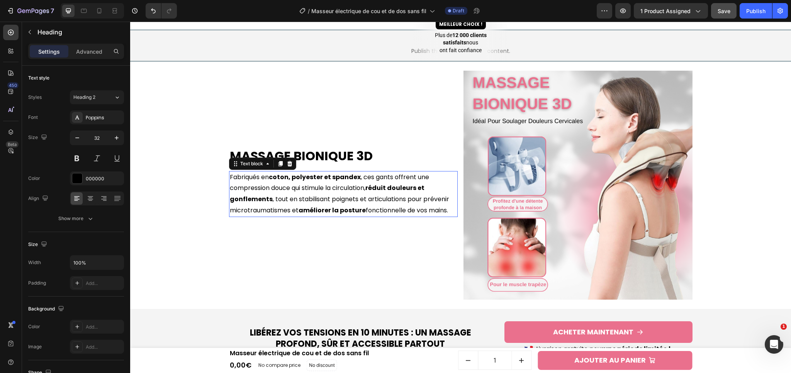
click at [290, 195] on p "Fabriqués en coton, polyester et spandex , ces gants offrent une compression do…" at bounding box center [343, 194] width 227 height 44
click at [290, 186] on p "Fabriqués en coton, polyester et spandex , ces gants offrent une compression do…" at bounding box center [343, 194] width 227 height 44
click at [290, 180] on p "Fabriqués en coton, polyester et spandex , ces gants offrent une compression do…" at bounding box center [343, 194] width 227 height 44
click at [288, 196] on p "Fabriqués en coton, polyester et spandex , ces gants offrent une compression do…" at bounding box center [343, 194] width 227 height 44
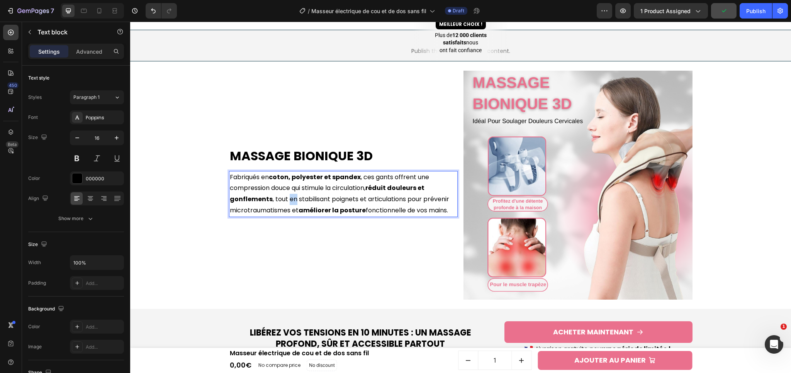
click at [288, 196] on p "Fabriqués en coton, polyester et spandex , ces gants offrent une compression do…" at bounding box center [343, 194] width 227 height 44
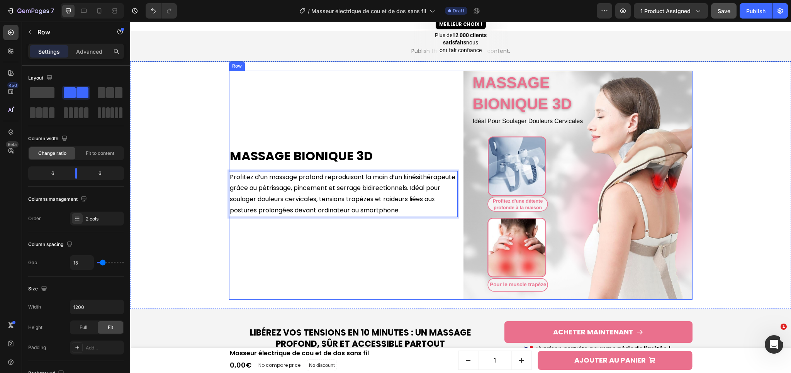
click at [348, 237] on div "Massage Bionique 3D Heading Profitez d’un massage profond reproduisant la main …" at bounding box center [343, 185] width 229 height 229
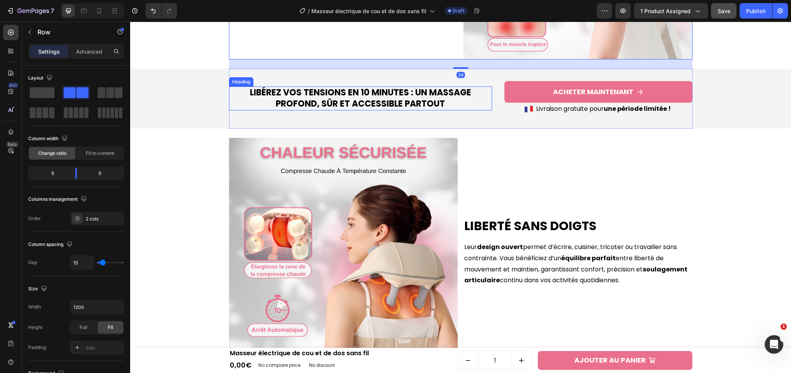
scroll to position [846, 0]
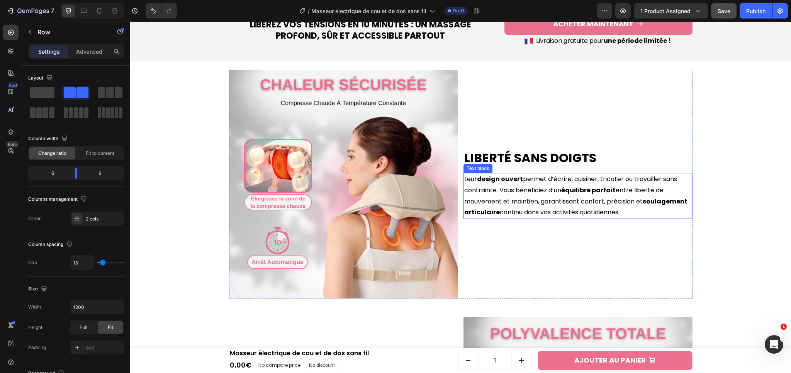
click at [543, 207] on p "Leur design ouvert permet d’écrire, cuisiner, tricoter ou travailler sans contr…" at bounding box center [577, 196] width 227 height 44
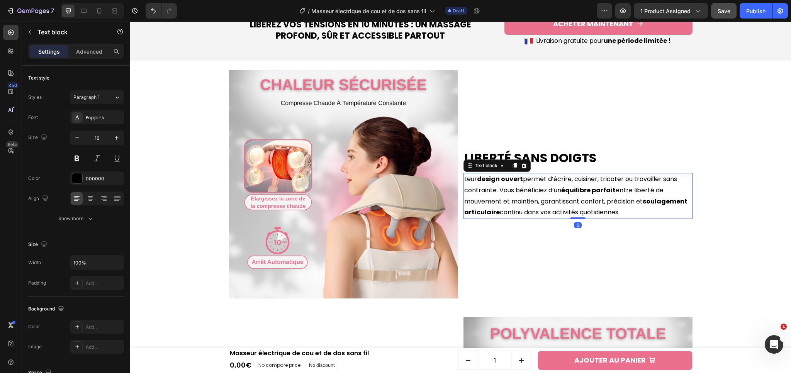
click at [543, 207] on p "Leur design ouvert permet d’écrire, cuisiner, tricoter ou travailler sans contr…" at bounding box center [577, 196] width 227 height 44
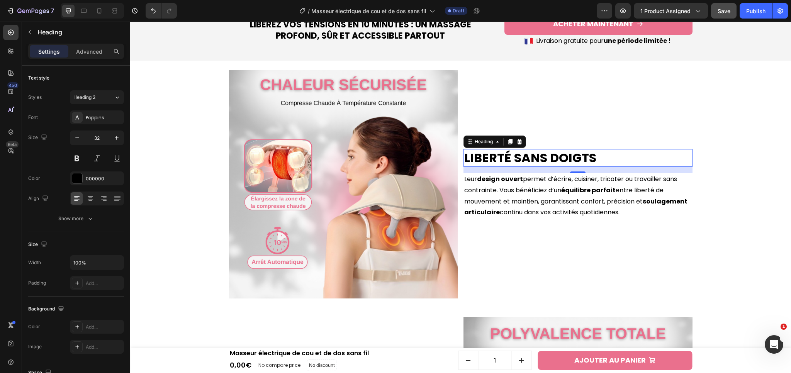
click at [551, 153] on h2 "Liberté sans doigts" at bounding box center [577, 158] width 229 height 18
click at [519, 156] on h2 "Liberté sans doigts" at bounding box center [577, 158] width 229 height 18
click at [519, 156] on p "Liberté sans doigts" at bounding box center [577, 158] width 227 height 16
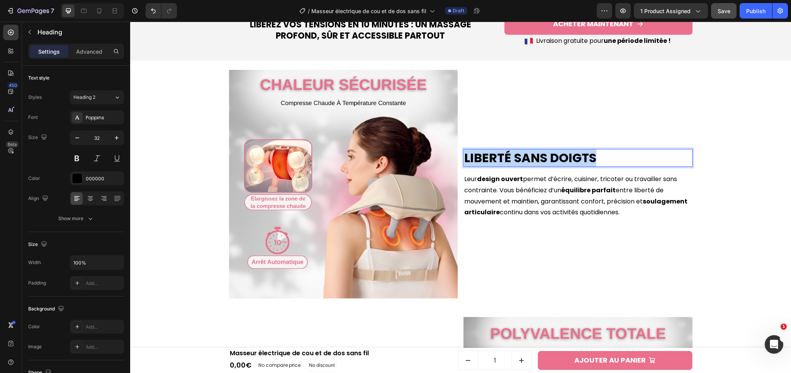
click at [519, 156] on p "Liberté sans doigts" at bounding box center [577, 158] width 227 height 16
click at [533, 201] on p "Leur design ouvert permet d’écrire, cuisiner, tricoter ou travailler sans contr…" at bounding box center [577, 196] width 227 height 44
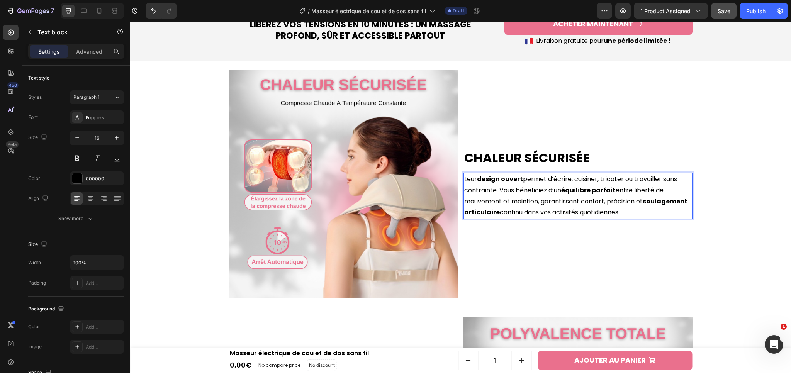
click at [533, 201] on p "Leur design ouvert permet d’écrire, cuisiner, tricoter ou travailler sans contr…" at bounding box center [577, 196] width 227 height 44
click at [529, 201] on p "Leur design ouvert permet d’écrire, cuisiner, tricoter ou travailler sans contr…" at bounding box center [577, 196] width 227 height 44
click at [544, 244] on div "Chaleur Sécurisée Heading La compresse chaude à température constante améliore …" at bounding box center [577, 184] width 229 height 229
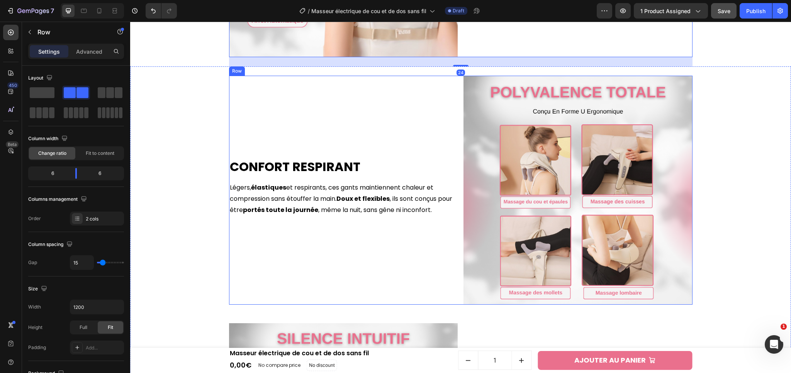
scroll to position [1087, 0]
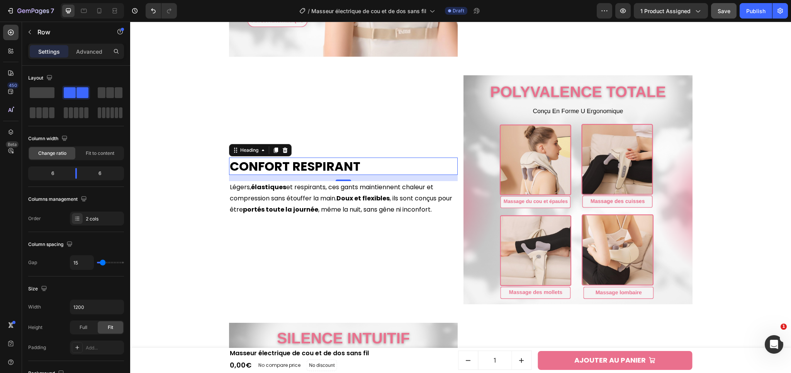
click at [293, 170] on h2 "Confort respirant" at bounding box center [343, 167] width 229 height 18
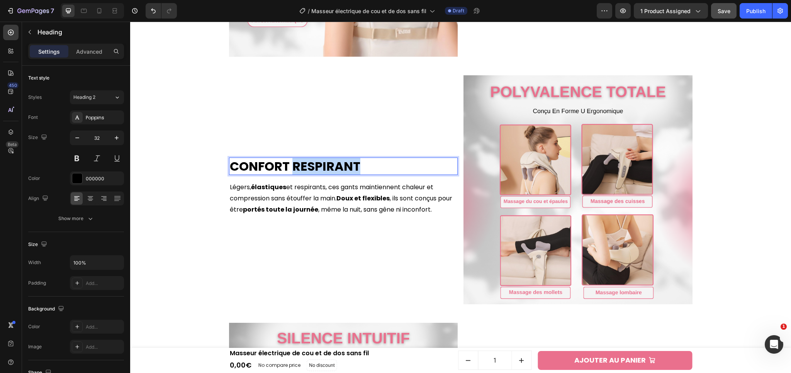
click at [293, 170] on h2 "Confort respirant" at bounding box center [343, 167] width 229 height 18
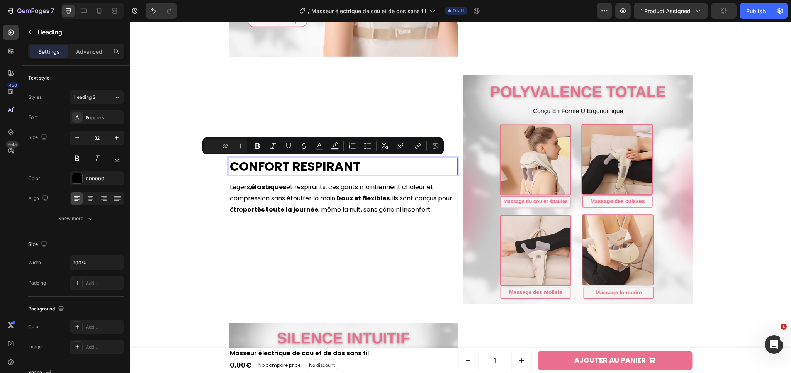
click at [281, 168] on p "Confort respirant" at bounding box center [343, 166] width 227 height 16
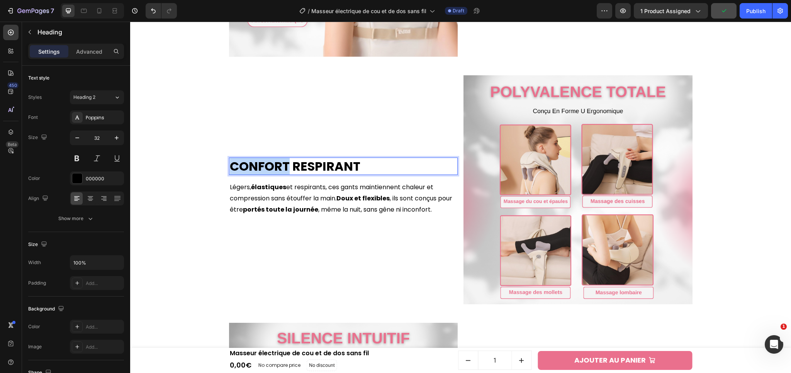
click at [281, 168] on p "Confort respirant" at bounding box center [343, 166] width 227 height 16
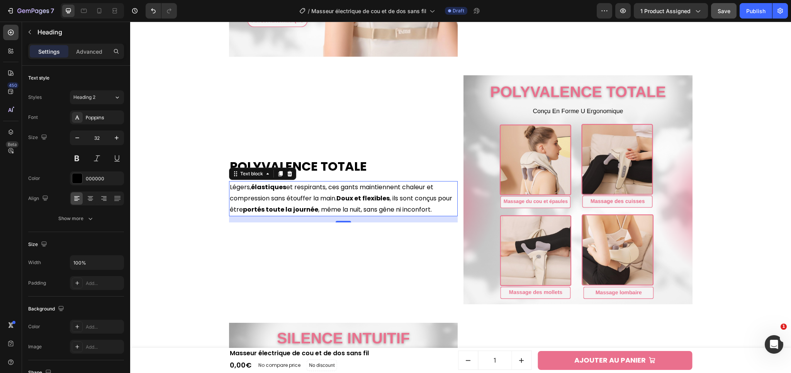
click at [341, 209] on p "Légers, élastiques et respirants, ces gants maintiennent chaleur et compression…" at bounding box center [343, 198] width 227 height 33
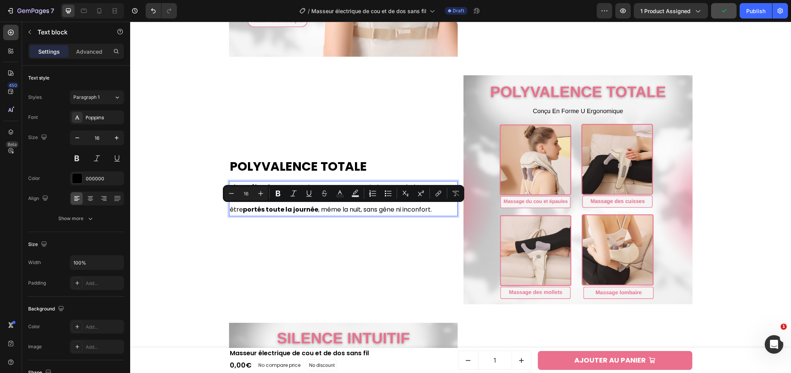
click at [348, 209] on p "Légers, élastiques et respirants, ces gants maintiennent chaleur et compression…" at bounding box center [343, 198] width 227 height 33
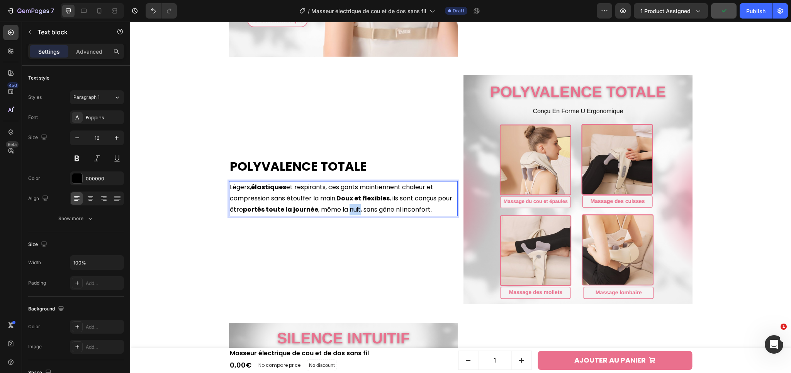
click at [348, 209] on p "Légers, élastiques et respirants, ces gants maintiennent chaleur et compression…" at bounding box center [343, 198] width 227 height 33
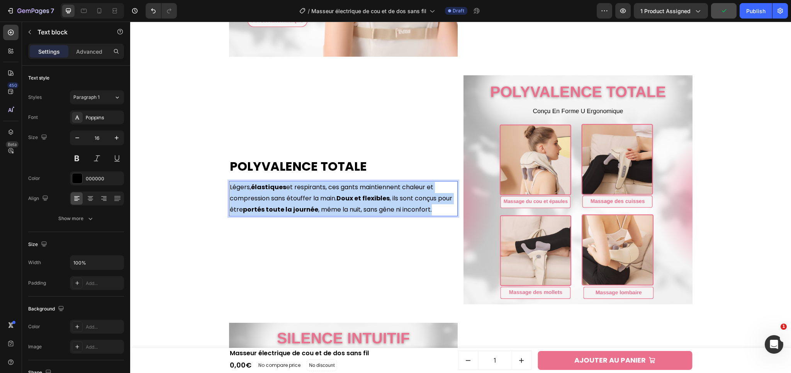
click at [348, 209] on p "Légers, élastiques et respirants, ces gants maintiennent chaleur et compression…" at bounding box center [343, 198] width 227 height 33
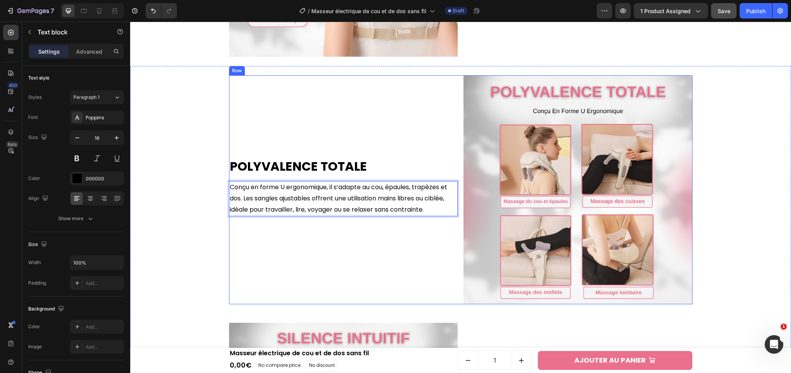
click at [337, 264] on div "Polyvalence Totale Heading Conçu en forme U ergonomique, il s’adapte au cou, ép…" at bounding box center [343, 189] width 229 height 229
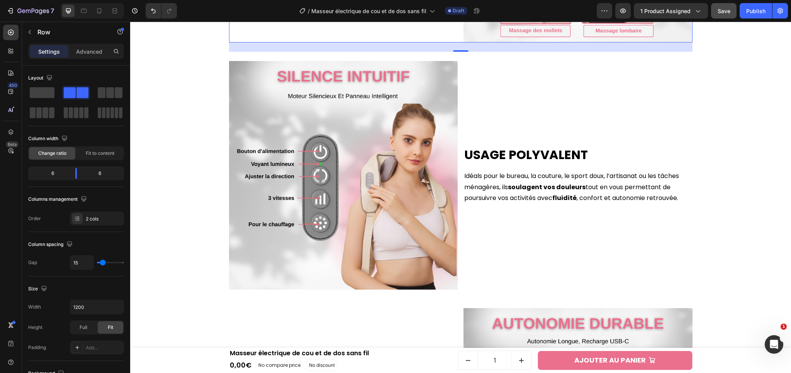
scroll to position [1307, 0]
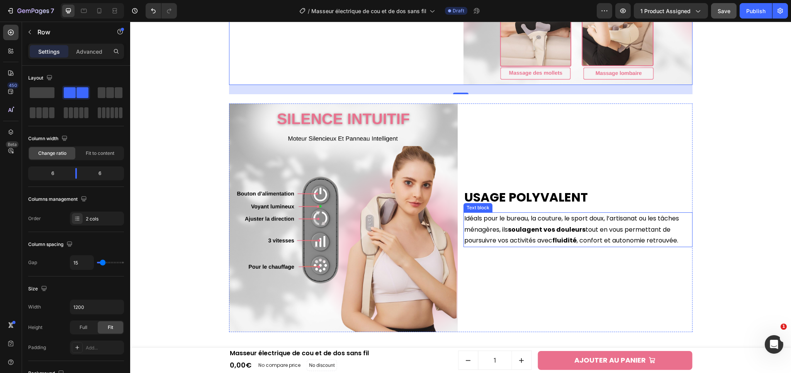
click at [530, 238] on p "Idéals pour le bureau, la couture, le sport doux, l’artisanat ou les tâches mén…" at bounding box center [577, 229] width 227 height 33
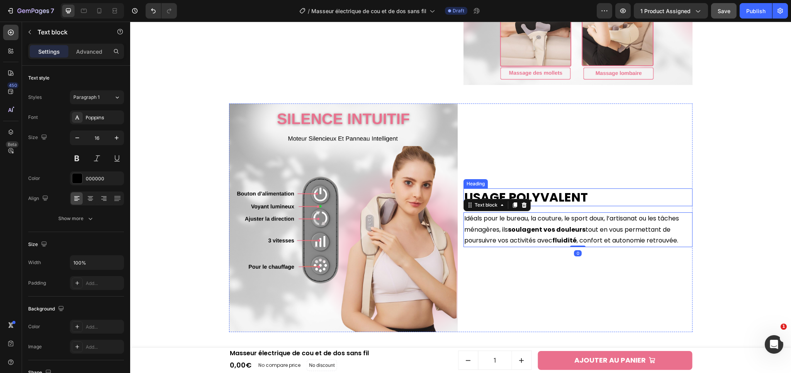
click at [532, 196] on h2 "Usage polyvalent" at bounding box center [577, 197] width 229 height 18
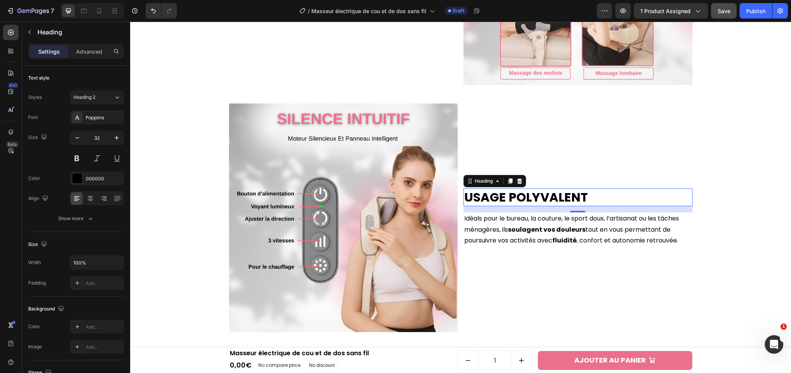
click at [535, 195] on h2 "Usage polyvalent" at bounding box center [577, 197] width 229 height 18
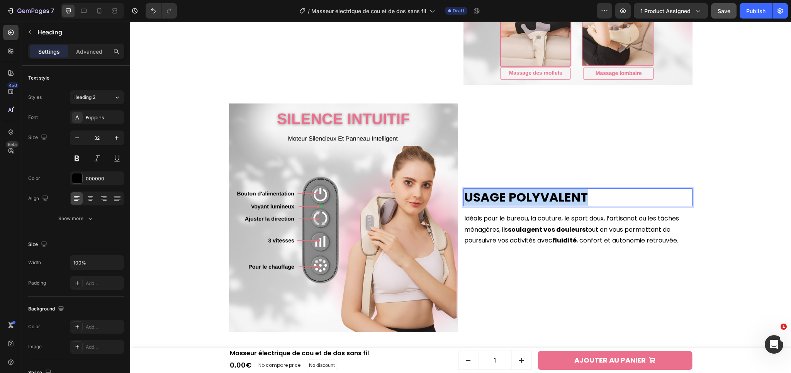
click at [535, 195] on p "Usage polyvalent" at bounding box center [577, 197] width 227 height 16
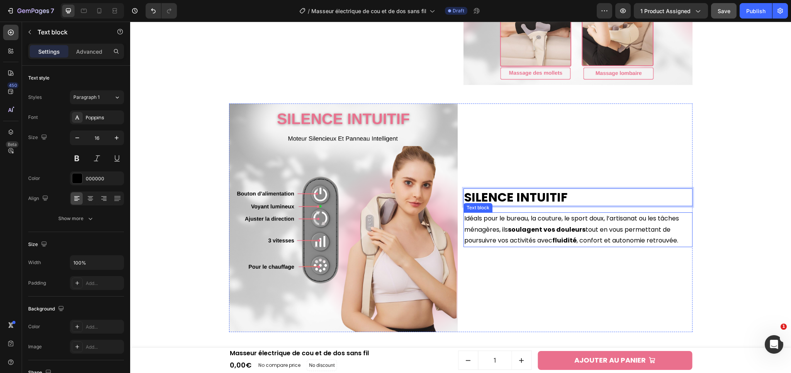
click at [505, 237] on p "Idéals pour le bureau, la couture, le sport doux, l’artisanat ou les tâches mén…" at bounding box center [577, 229] width 227 height 33
click at [484, 227] on p "Idéals pour le bureau, la couture, le sport doux, l’artisanat ou les tâches mén…" at bounding box center [577, 229] width 227 height 33
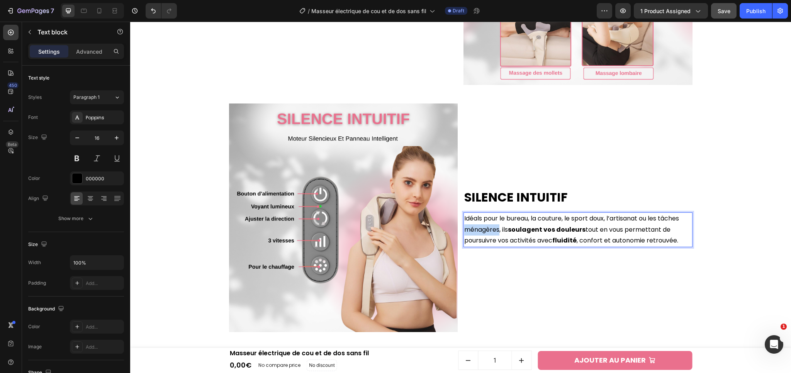
click at [484, 227] on p "Idéals pour le bureau, la couture, le sport doux, l’artisanat ou les tâches mén…" at bounding box center [577, 229] width 227 height 33
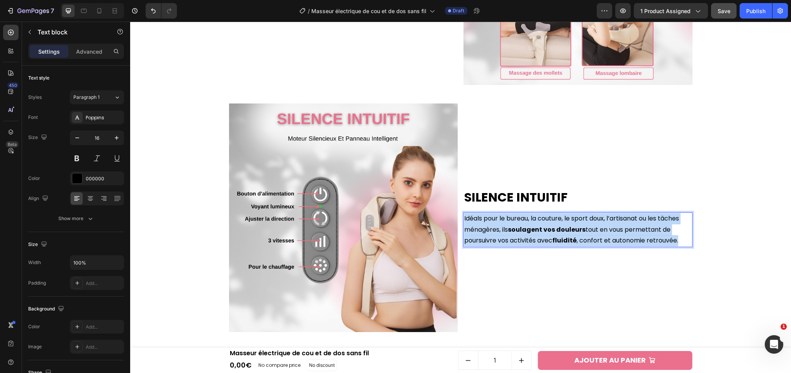
click at [484, 227] on p "Idéals pour le bureau, la couture, le sport doux, l’artisanat ou les tâches mén…" at bounding box center [577, 229] width 227 height 33
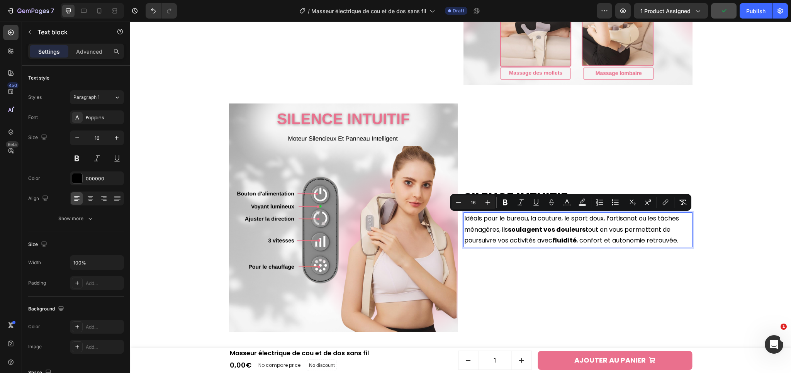
scroll to position [1301, 0]
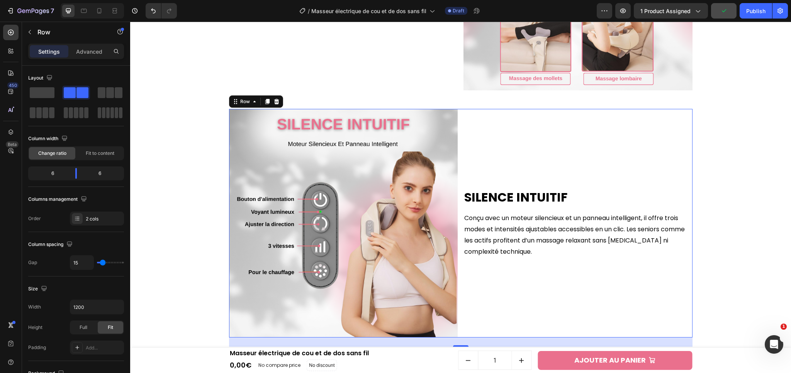
click at [609, 283] on div "Silence Intuitif Heading Conçu avec un moteur silencieux et un panneau intellig…" at bounding box center [577, 223] width 229 height 229
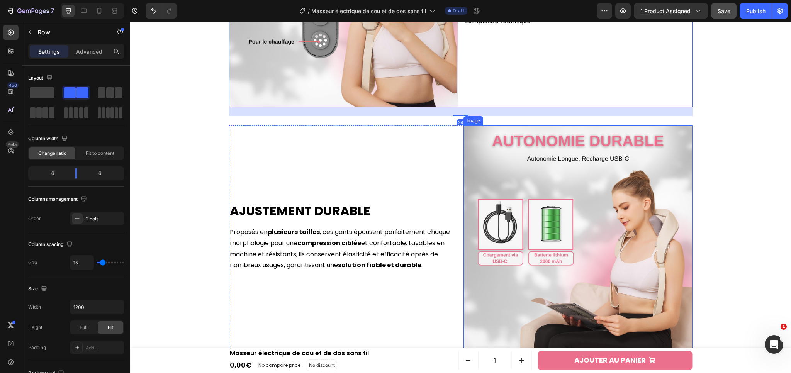
scroll to position [1532, 0]
click at [312, 214] on h2 "Ajustement durable" at bounding box center [343, 211] width 229 height 18
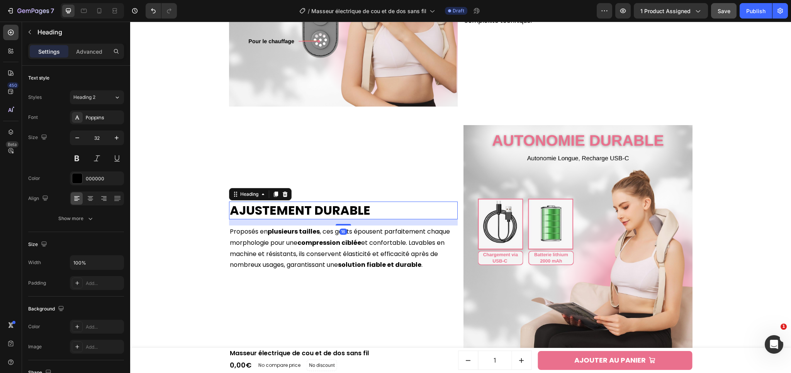
click at [318, 212] on h2 "Ajustement durable" at bounding box center [343, 211] width 229 height 18
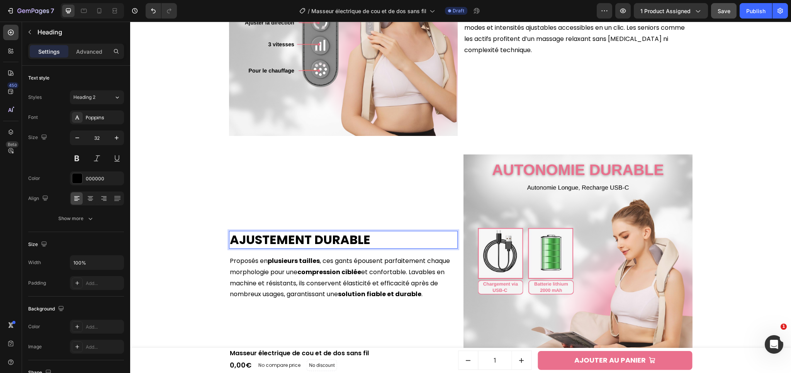
scroll to position [1509, 0]
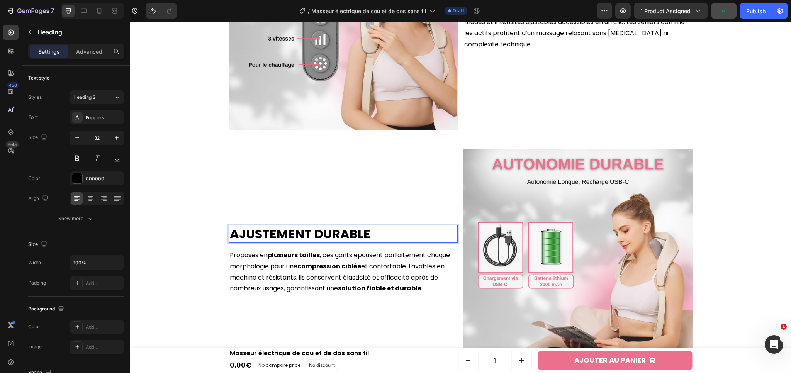
click at [270, 232] on p "Ajustement durable" at bounding box center [343, 234] width 227 height 16
click at [270, 274] on p "Proposés en plusieurs tailles , ces gants épousent parfaitement chaque morpholo…" at bounding box center [343, 272] width 227 height 44
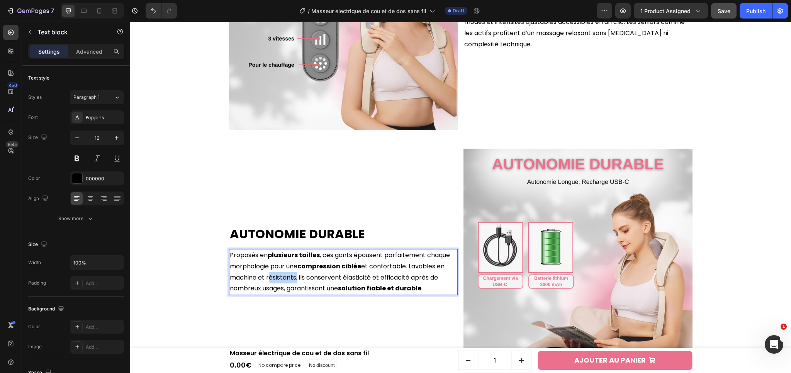
click at [270, 274] on p "Proposés en plusieurs tailles , ces gants épousent parfaitement chaque morpholo…" at bounding box center [343, 272] width 227 height 44
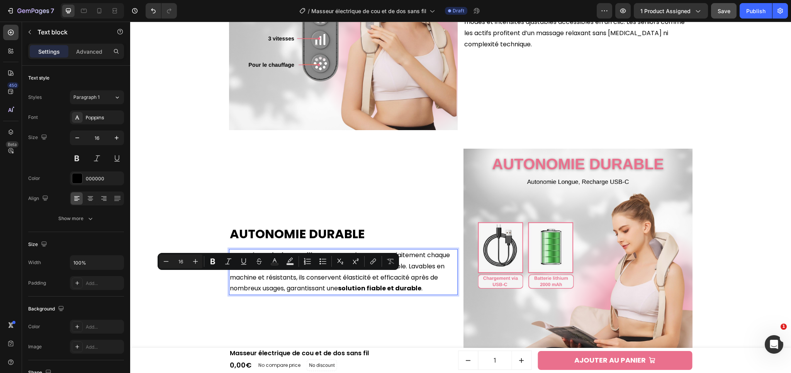
click at [302, 282] on p "Proposés en plusieurs tailles , ces gants épousent parfaitement chaque morpholo…" at bounding box center [343, 272] width 227 height 44
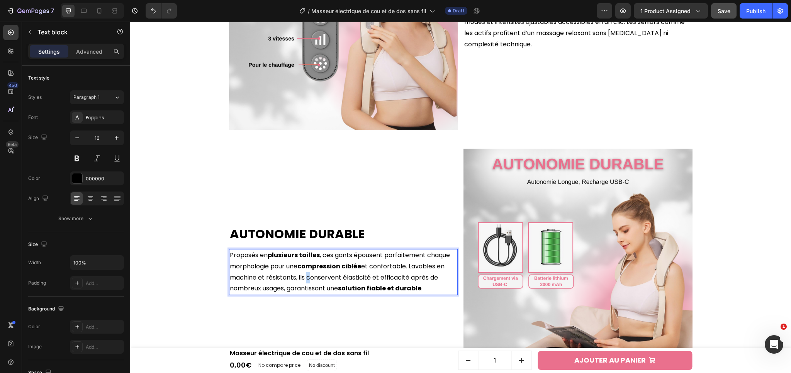
click at [302, 282] on p "Proposés en plusieurs tailles , ces gants épousent parfaitement chaque morpholo…" at bounding box center [343, 272] width 227 height 44
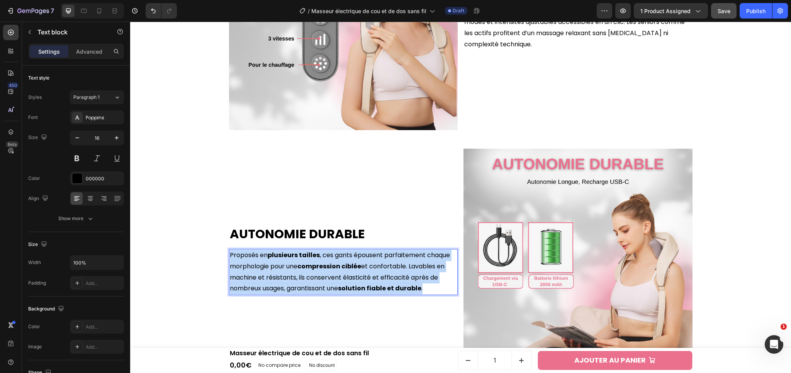
click at [302, 282] on p "Proposés en plusieurs tailles , ces gants épousent parfaitement chaque morpholo…" at bounding box center [343, 272] width 227 height 44
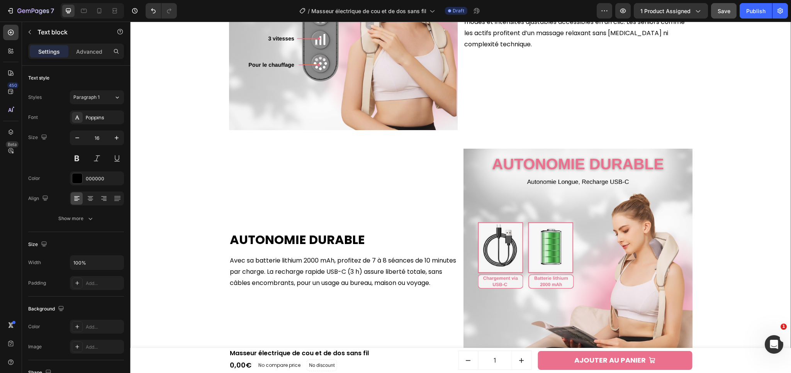
click at [753, 146] on div "Polyvalence Totale Heading Conçu en forme U ergonomique, il s’adapte au cou, ép…" at bounding box center [460, 16] width 653 height 742
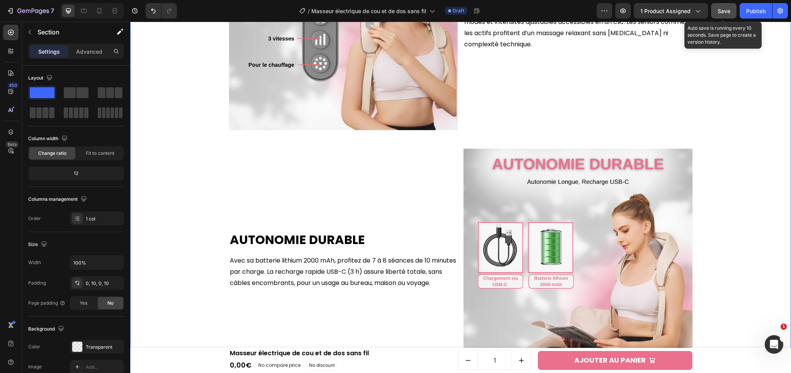
click at [731, 13] on button "Save" at bounding box center [723, 10] width 25 height 15
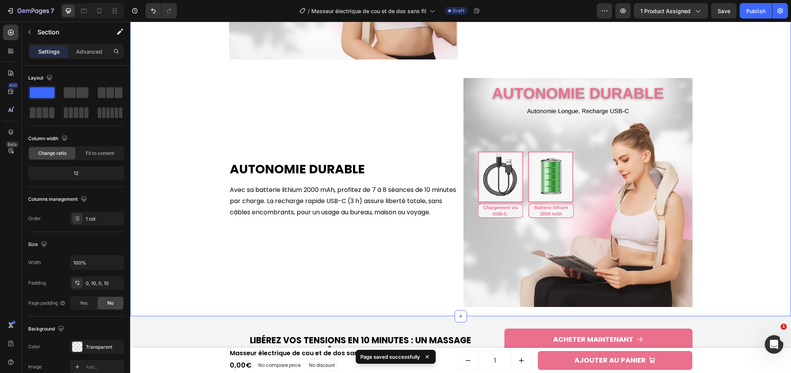
scroll to position [1579, 0]
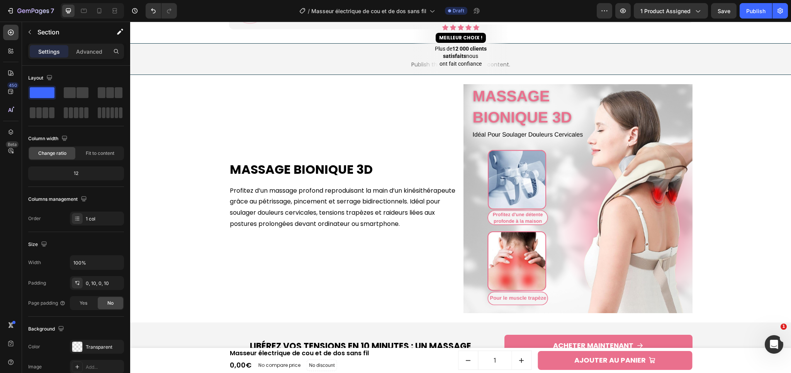
scroll to position [554, 0]
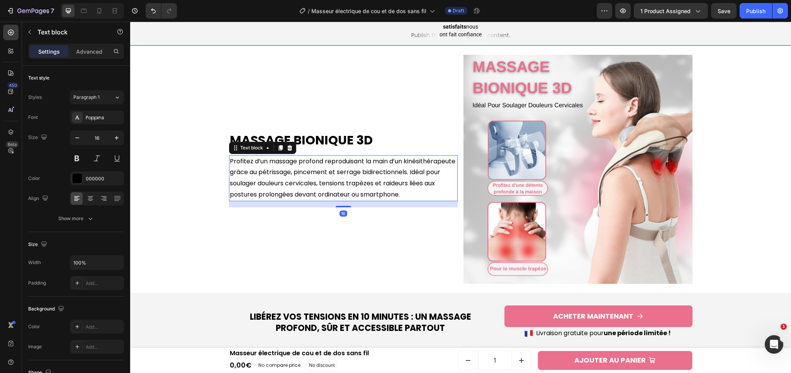
click at [255, 174] on p "Profitez d’un massage profond reproduisant la main d’un kinésithérapeute grâce …" at bounding box center [343, 178] width 227 height 44
click at [264, 158] on p "Profitez d’un massage profond reproduisant la main d’un kinésithérapeute grâce …" at bounding box center [343, 178] width 227 height 44
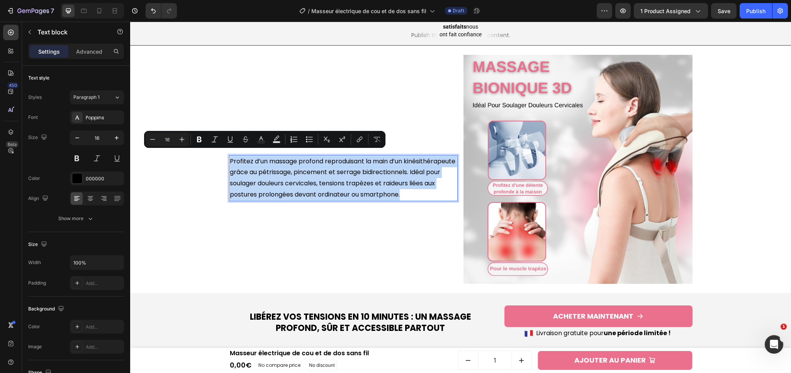
click at [264, 158] on p "Profitez d’un massage profond reproduisant la main d’un kinésithérapeute grâce …" at bounding box center [343, 178] width 227 height 44
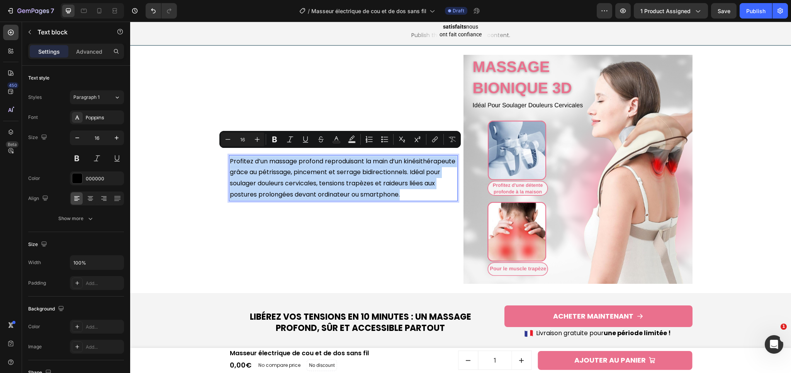
click at [269, 156] on p "Profitez d’un massage profond reproduisant la main d’un kinésithérapeute grâce …" at bounding box center [343, 178] width 227 height 44
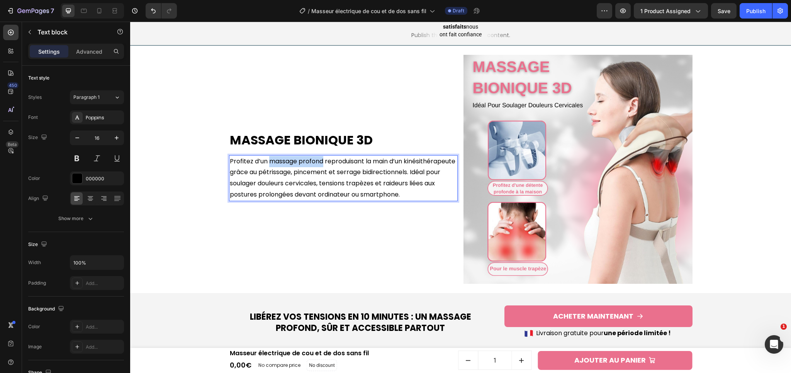
drag, startPoint x: 266, startPoint y: 157, endPoint x: 320, endPoint y: 158, distance: 54.1
click at [320, 158] on p "Profitez d’un massage profond reproduisant la main d’un kinésithérapeute grâce …" at bounding box center [343, 178] width 227 height 44
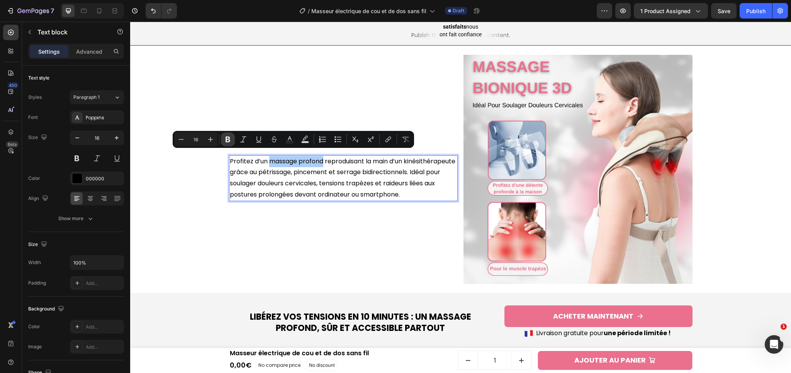
click at [232, 140] on button "Bold" at bounding box center [228, 139] width 14 height 14
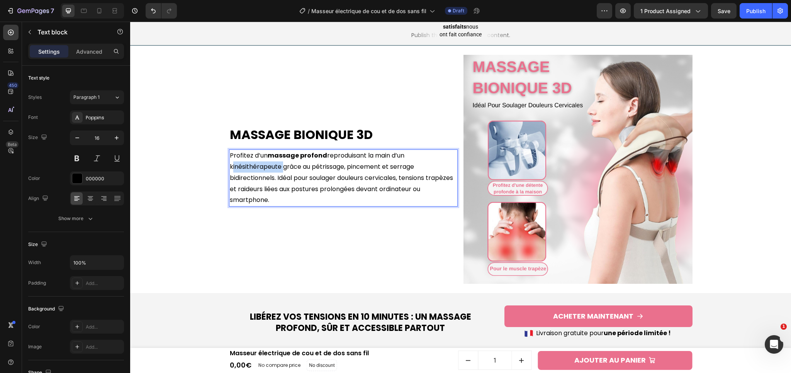
drag, startPoint x: 278, startPoint y: 168, endPoint x: 221, endPoint y: 164, distance: 56.8
click at [221, 164] on div "Massage Bionique 3D Heading Profitez d’un massage profond reproduisant la main …" at bounding box center [460, 170] width 653 height 248
click at [283, 229] on div "Massage Bionique 3D Heading Profitez d’un massage profond reproduisant la main …" at bounding box center [343, 169] width 229 height 229
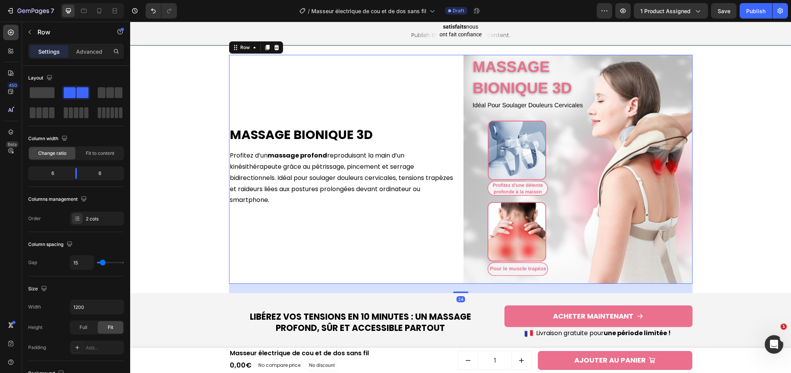
click at [283, 229] on div "Massage Bionique 3D Heading Profitez d’un massage profond reproduisant la main …" at bounding box center [343, 169] width 229 height 229
click at [278, 188] on p "Profitez d’un massage profond reproduisant la main d’un kinésithérapeute grâce …" at bounding box center [343, 178] width 227 height 56
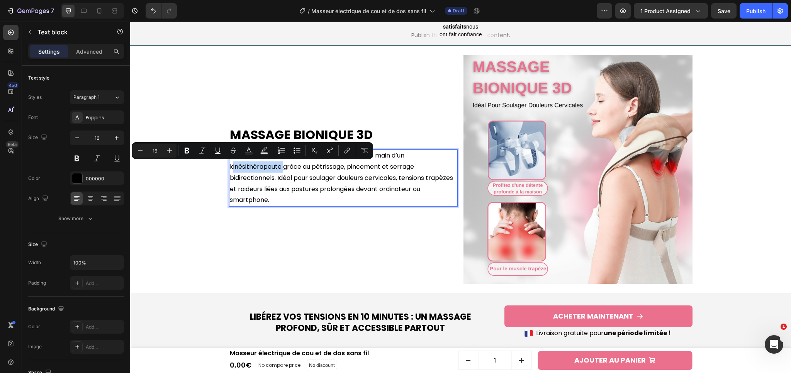
drag, startPoint x: 277, startPoint y: 169, endPoint x: 227, endPoint y: 169, distance: 50.6
click at [230, 169] on p "Profitez d’un massage profond reproduisant la main d’un kinésithérapeute grâce …" at bounding box center [343, 178] width 227 height 56
click at [192, 152] on button "Bold" at bounding box center [187, 151] width 14 height 14
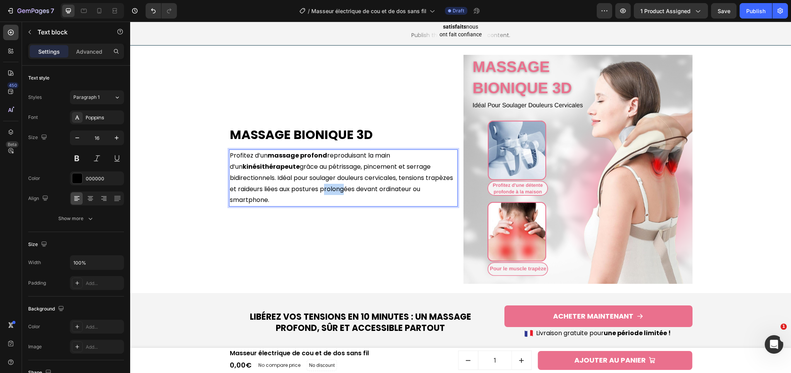
drag, startPoint x: 320, startPoint y: 190, endPoint x: 340, endPoint y: 189, distance: 20.1
click at [340, 189] on p "Profitez d’un massage profond reproduisant la main d’un kinésithérapeute grâce …" at bounding box center [343, 178] width 227 height 56
click at [353, 192] on p "Profitez d’un massage profond reproduisant la main d’un kinésithérapeute grâce …" at bounding box center [343, 178] width 227 height 56
drag, startPoint x: 319, startPoint y: 191, endPoint x: 377, endPoint y: 191, distance: 58.7
click at [377, 191] on p "Profitez d’un massage profond reproduisant la main d’un kinésithérapeute grâce …" at bounding box center [343, 178] width 227 height 56
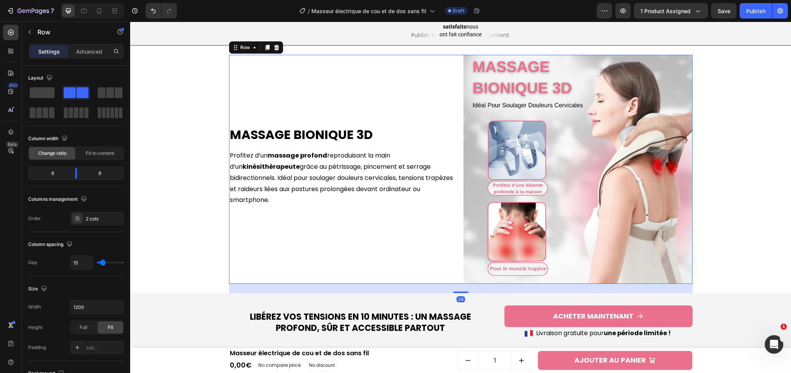
click at [338, 216] on div "Massage Bionique 3D Heading Profitez d’un massage profond reproduisant la main …" at bounding box center [343, 169] width 229 height 229
click at [337, 195] on p "Profitez d’un massage profond reproduisant la main d’un kinésithérapeute grâce …" at bounding box center [343, 178] width 227 height 56
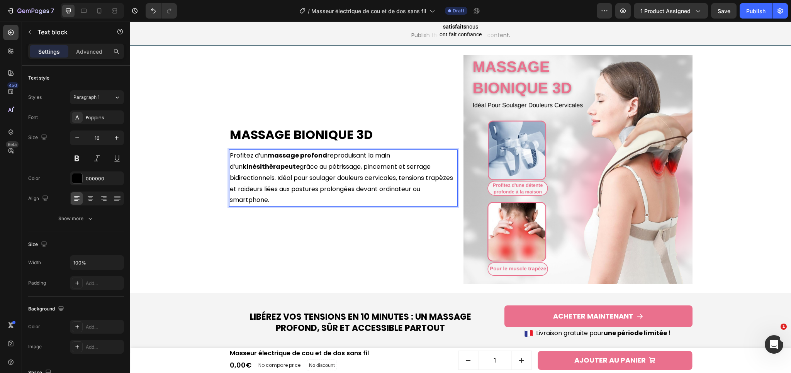
drag, startPoint x: 318, startPoint y: 190, endPoint x: 360, endPoint y: 189, distance: 41.7
click at [320, 190] on p "Profitez d’un massage profond reproduisant la main d’un kinésithérapeute grâce …" at bounding box center [343, 178] width 227 height 56
drag, startPoint x: 319, startPoint y: 190, endPoint x: 376, endPoint y: 190, distance: 57.9
click at [376, 190] on p "Profitez d’un massage profond reproduisant la main d’un kinésithérapeute grâce …" at bounding box center [343, 178] width 227 height 56
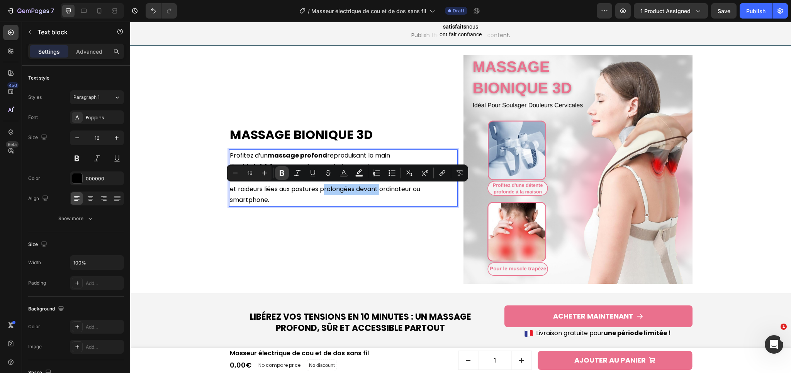
click at [285, 176] on icon "Editor contextual toolbar" at bounding box center [282, 173] width 8 height 8
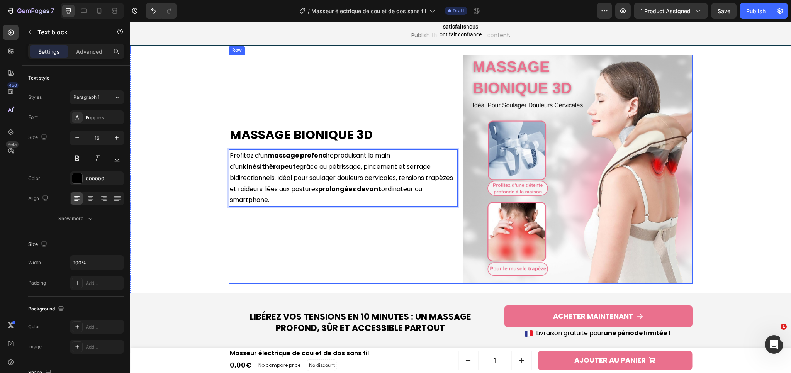
click at [341, 233] on div "Massage Bionique 3D Heading Profitez d’un massage profond reproduisant la main …" at bounding box center [343, 169] width 229 height 229
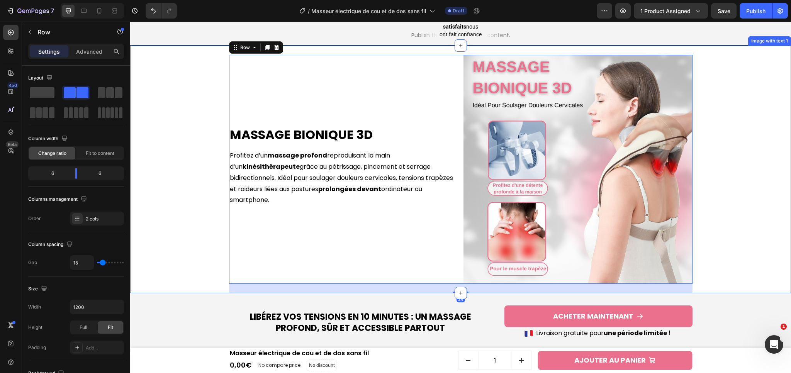
click at [741, 189] on div "Massage Bionique 3D Heading Profitez d’un massage profond reproduisant la main …" at bounding box center [460, 170] width 653 height 248
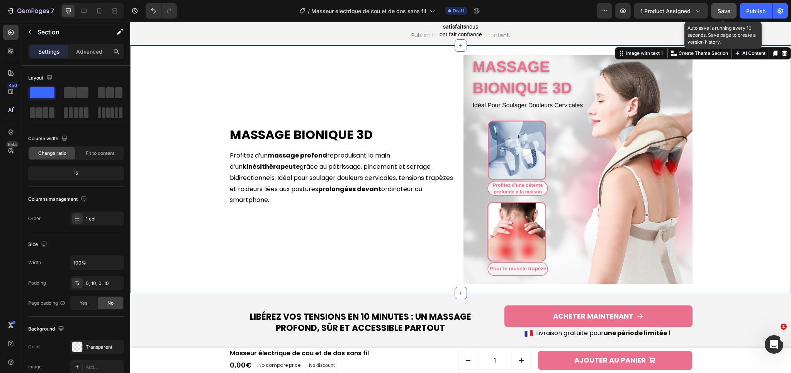
click at [732, 10] on button "Save" at bounding box center [723, 10] width 25 height 15
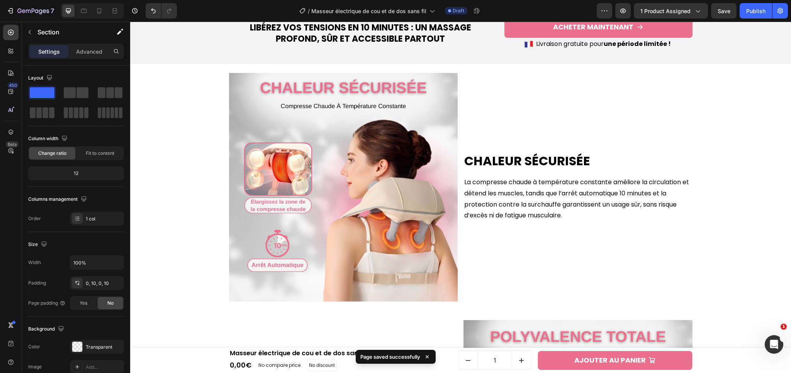
scroll to position [843, 0]
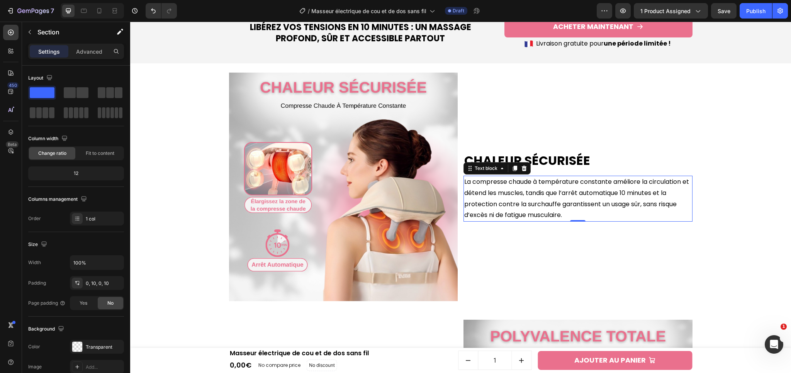
click at [515, 211] on p "La compresse chaude à température constante améliore la circulation et détend l…" at bounding box center [577, 198] width 227 height 44
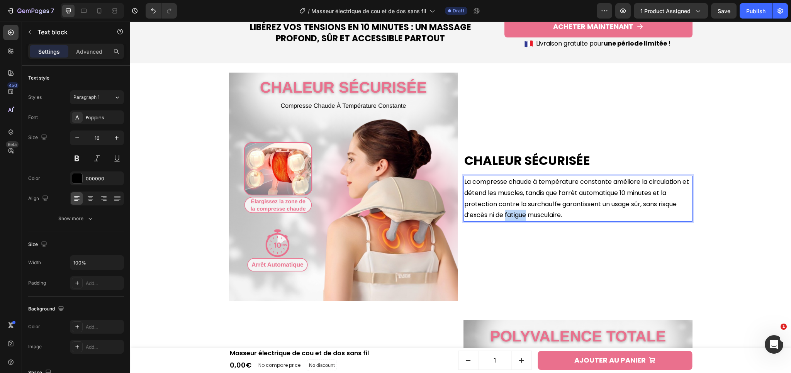
click at [515, 211] on p "La compresse chaude à température constante améliore la circulation et détend l…" at bounding box center [577, 198] width 227 height 44
click at [669, 201] on p "La compresse chaude à température constante améliore la circulation et détend l…" at bounding box center [577, 198] width 227 height 44
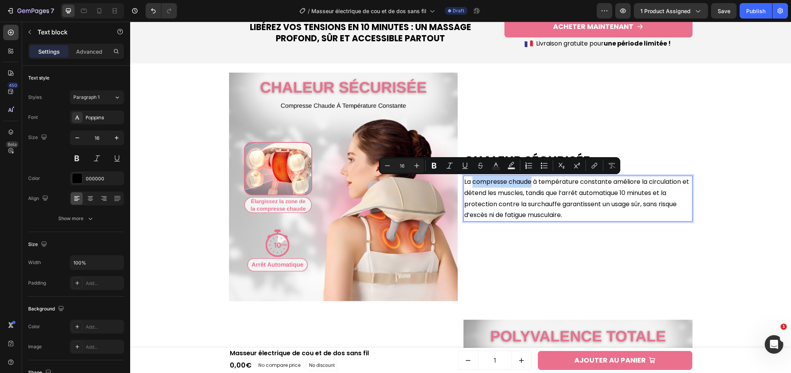
drag, startPoint x: 470, startPoint y: 183, endPoint x: 529, endPoint y: 184, distance: 58.7
click at [529, 184] on p "La compresse chaude à température constante améliore la circulation et détend l…" at bounding box center [577, 198] width 227 height 44
click at [438, 166] on button "Bold" at bounding box center [434, 166] width 14 height 14
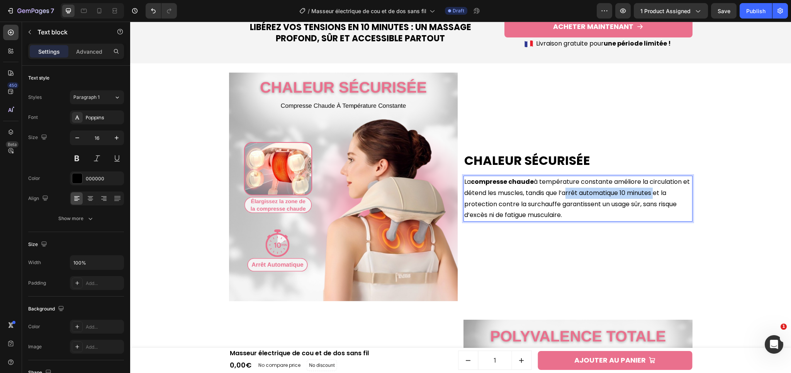
drag, startPoint x: 569, startPoint y: 193, endPoint x: 660, endPoint y: 193, distance: 91.1
click at [660, 193] on p "La compresse chaude à température constante améliore la circulation et détend l…" at bounding box center [577, 198] width 227 height 44
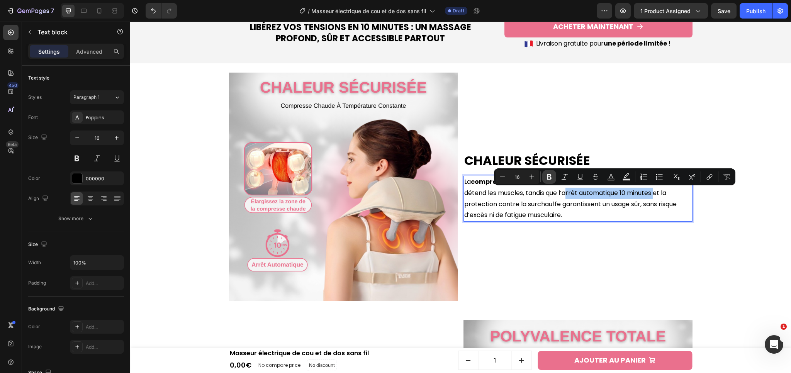
click at [548, 178] on icon "Editor contextual toolbar" at bounding box center [549, 177] width 5 height 6
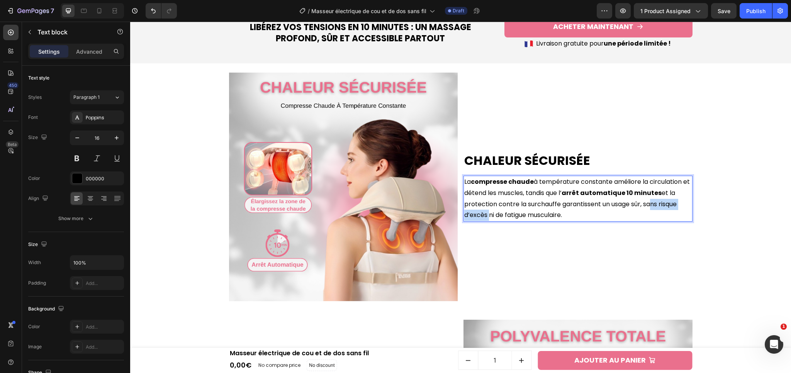
drag, startPoint x: 644, startPoint y: 204, endPoint x: 483, endPoint y: 215, distance: 161.4
click at [483, 215] on p "La compresse chaude à température constante améliore la circulation et détend l…" at bounding box center [577, 198] width 227 height 44
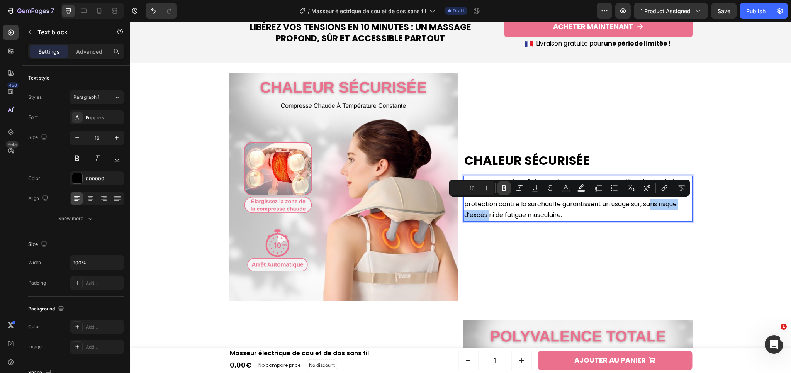
click at [504, 183] on button "Bold" at bounding box center [504, 188] width 14 height 14
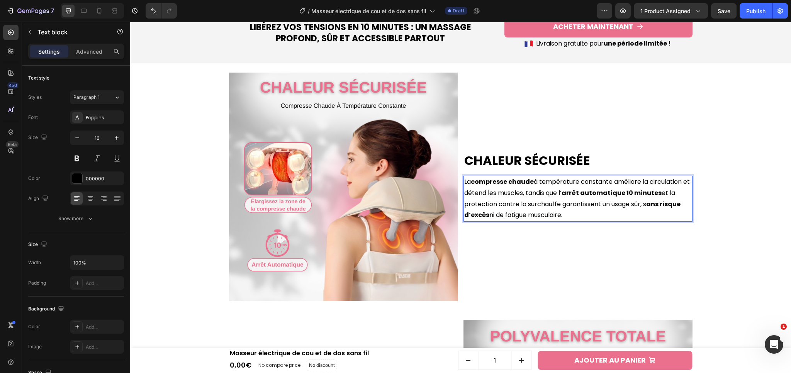
click at [645, 206] on p "La compresse chaude à température constante améliore la circulation et détend l…" at bounding box center [577, 198] width 227 height 44
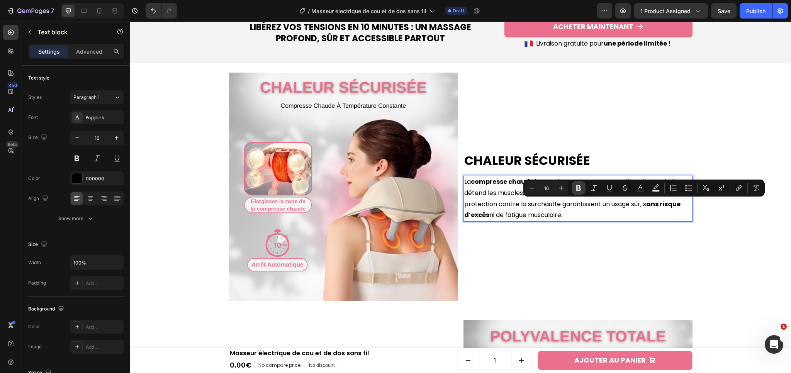
click at [578, 193] on button "Bold" at bounding box center [578, 188] width 14 height 14
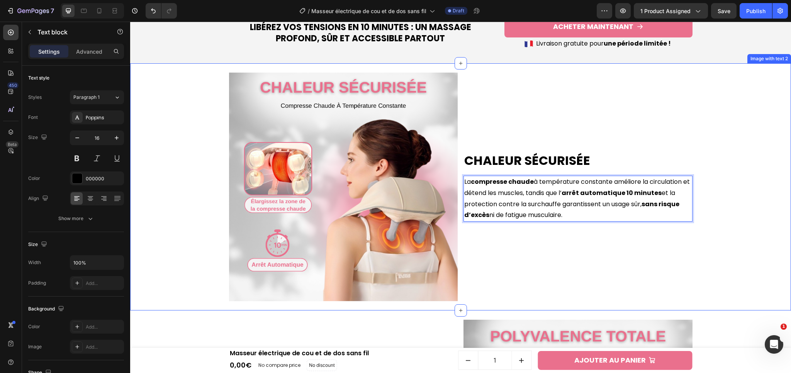
click at [716, 241] on div "Chaleur Sécurisée Heading La compresse chaude à température constante améliore …" at bounding box center [460, 187] width 653 height 248
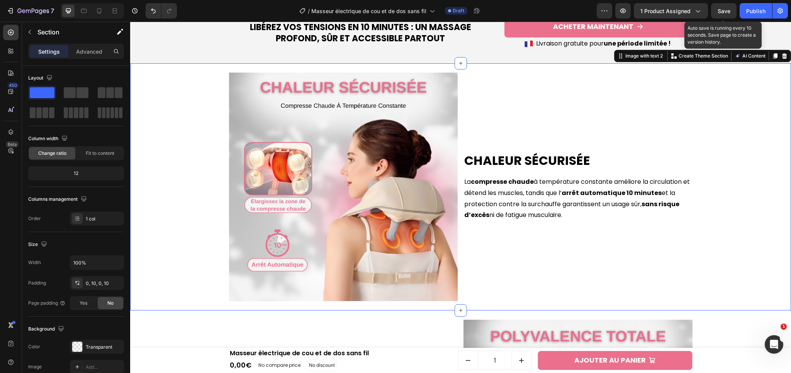
click at [723, 13] on span "Save" at bounding box center [723, 11] width 13 height 7
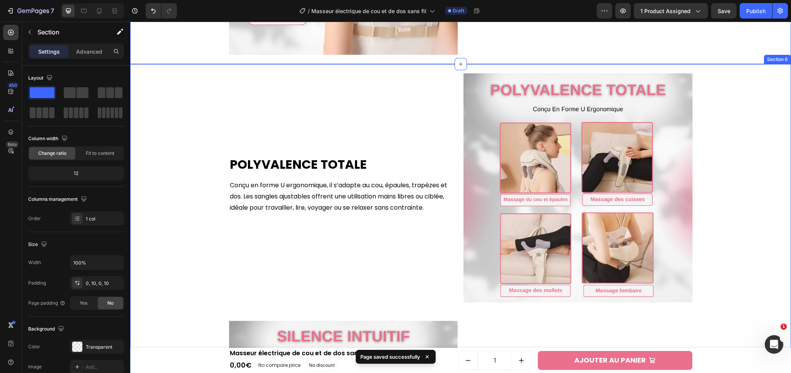
scroll to position [1096, 0]
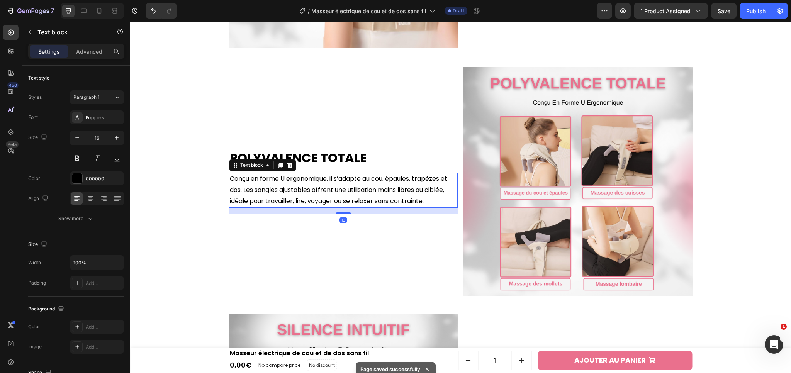
click at [232, 181] on p "Conçu en forme U ergonomique, il s’adapte au cou, épaules, trapèzes et dos. Les…" at bounding box center [343, 189] width 227 height 33
click at [241, 187] on p "Conçu en forme U ergonomique, il s’adapte au cou, épaules, trapèzes et dos. Les…" at bounding box center [343, 189] width 227 height 33
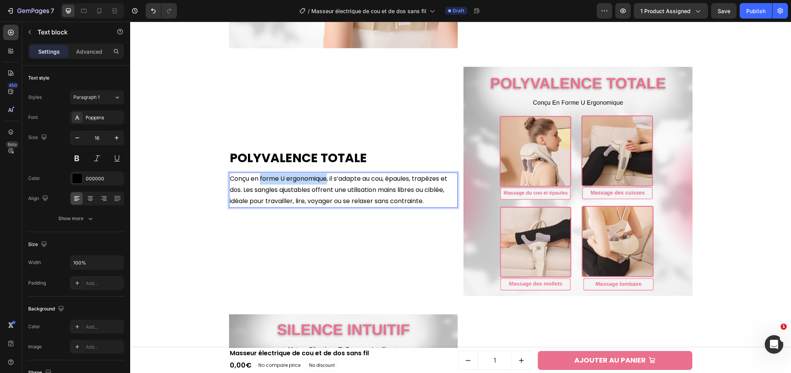
drag, startPoint x: 258, startPoint y: 180, endPoint x: 324, endPoint y: 181, distance: 66.0
click at [324, 181] on p "Conçu en forme U ergonomique, il s’adapte au cou, épaules, trapèzes et dos. Les…" at bounding box center [343, 189] width 227 height 33
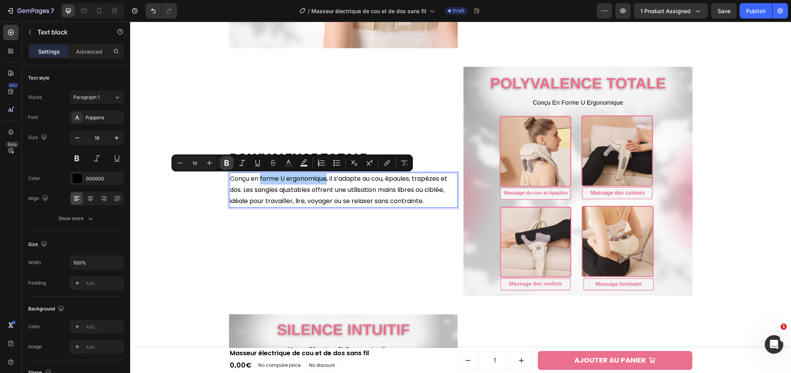
click at [231, 167] on button "Bold" at bounding box center [227, 163] width 14 height 14
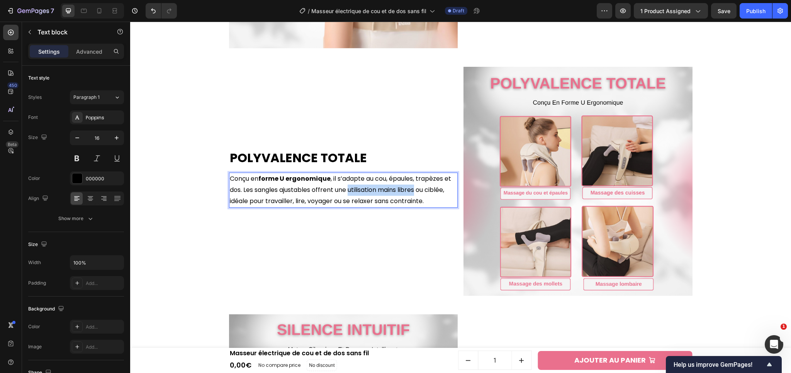
drag, startPoint x: 347, startPoint y: 191, endPoint x: 415, endPoint y: 191, distance: 68.0
click at [415, 191] on p "Conçu en forme U ergonomique , il s’adapte au cou, épaules, trapèzes et dos. Le…" at bounding box center [343, 189] width 227 height 33
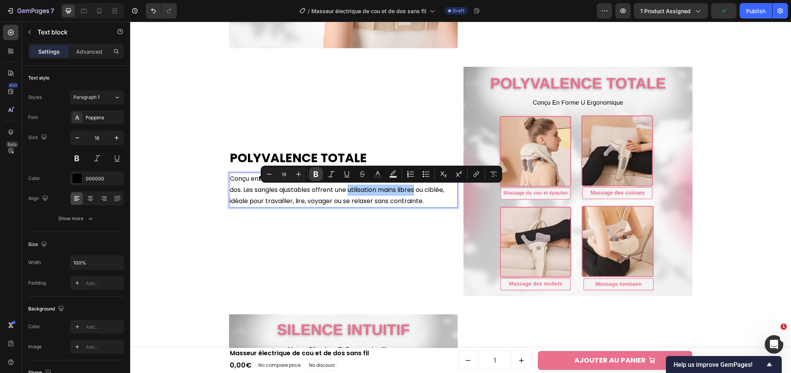
click at [313, 175] on icon "Editor contextual toolbar" at bounding box center [316, 174] width 8 height 8
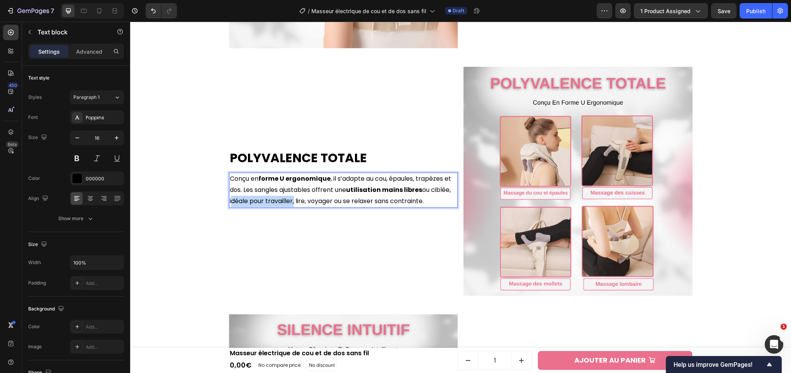
drag, startPoint x: 289, startPoint y: 202, endPoint x: 225, endPoint y: 202, distance: 63.7
click at [229, 202] on div "Conçu en forme U ergonomique , il s’adapte au cou, épaules, trapèzes et dos. Le…" at bounding box center [343, 190] width 229 height 35
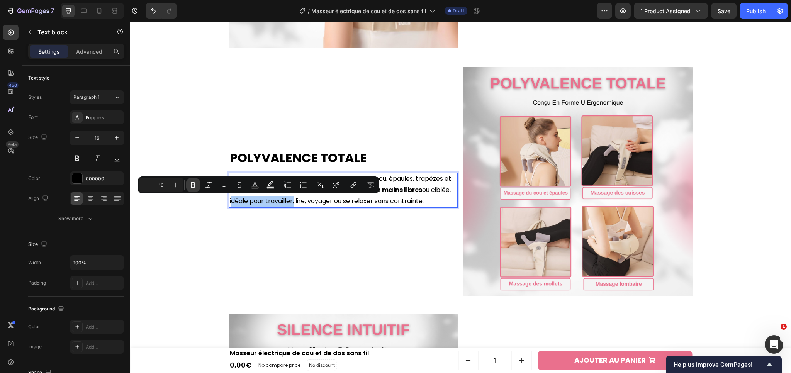
click at [198, 188] on button "Bold" at bounding box center [193, 185] width 14 height 14
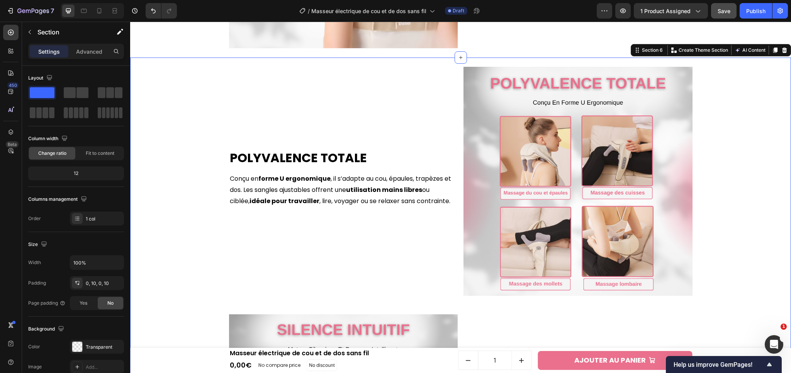
click at [722, 16] on button "Save" at bounding box center [723, 10] width 25 height 15
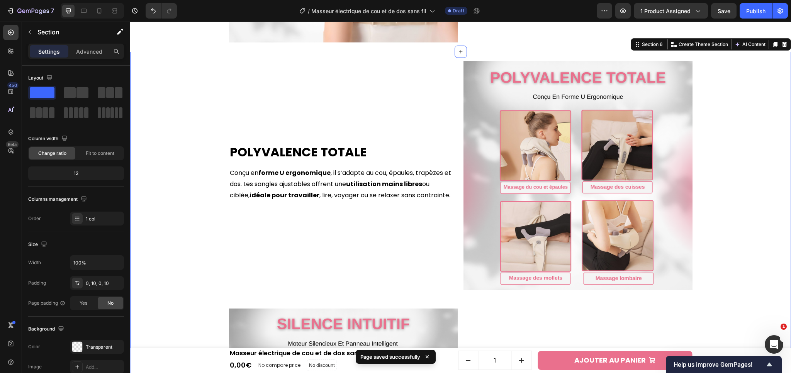
scroll to position [1172, 0]
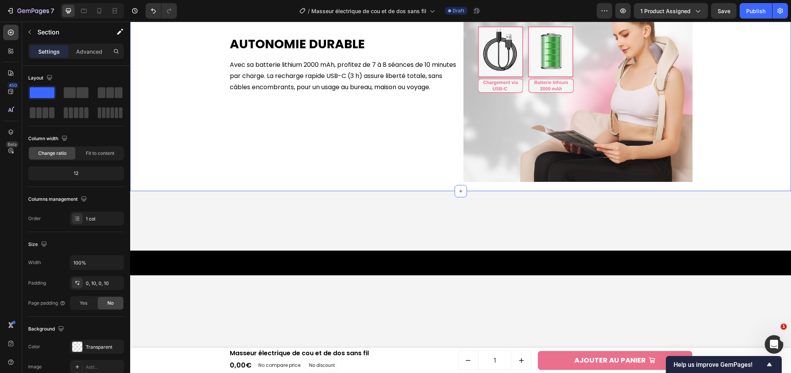
scroll to position [1371, 0]
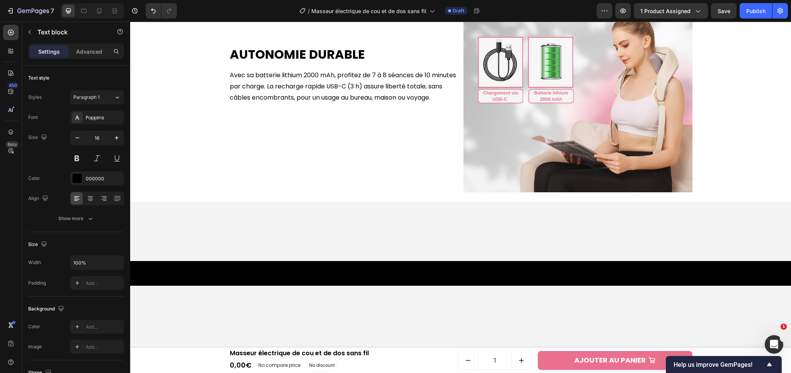
drag, startPoint x: 510, startPoint y: 149, endPoint x: 563, endPoint y: 150, distance: 52.9
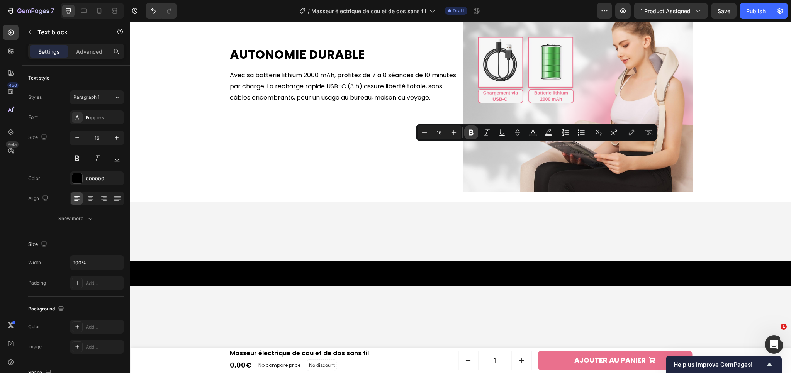
click at [471, 136] on icon "Editor contextual toolbar" at bounding box center [471, 133] width 8 height 8
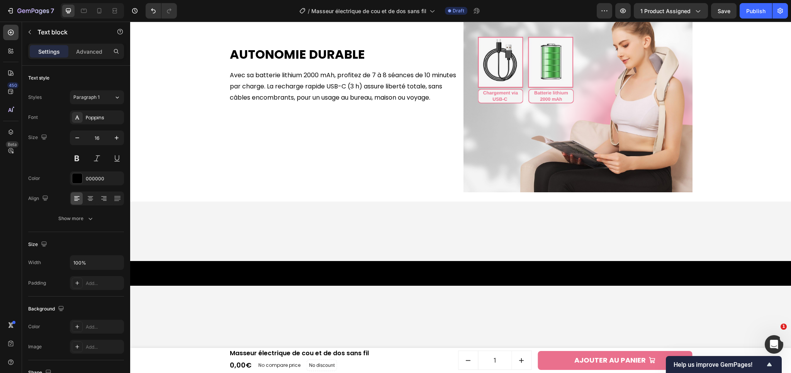
drag, startPoint x: 669, startPoint y: 148, endPoint x: 521, endPoint y: 160, distance: 148.4
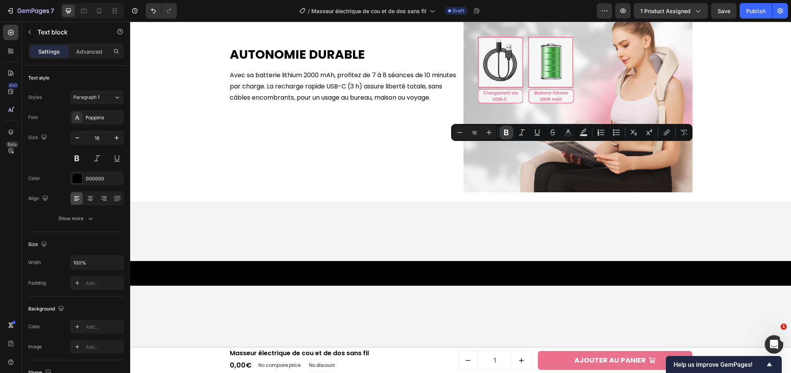
click at [501, 131] on button "Bold" at bounding box center [506, 132] width 14 height 14
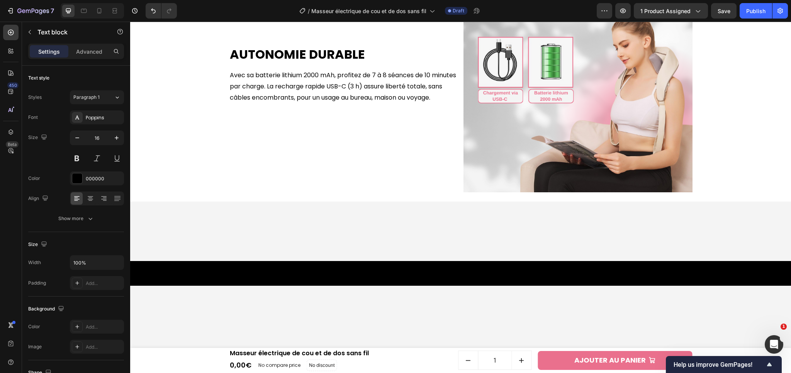
drag, startPoint x: 617, startPoint y: 171, endPoint x: 647, endPoint y: 171, distance: 30.1
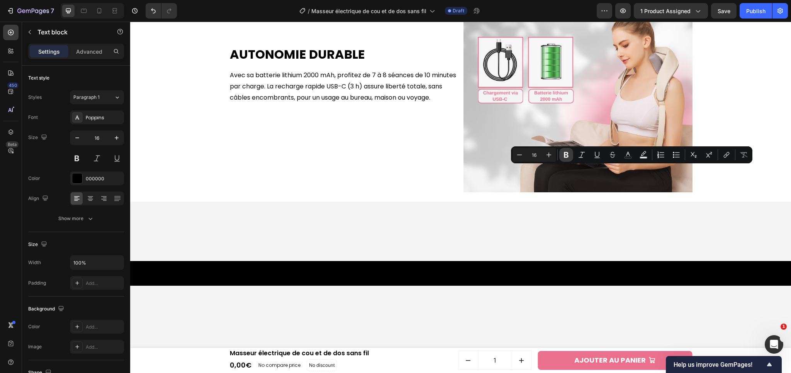
click at [568, 159] on button "Bold" at bounding box center [566, 155] width 14 height 14
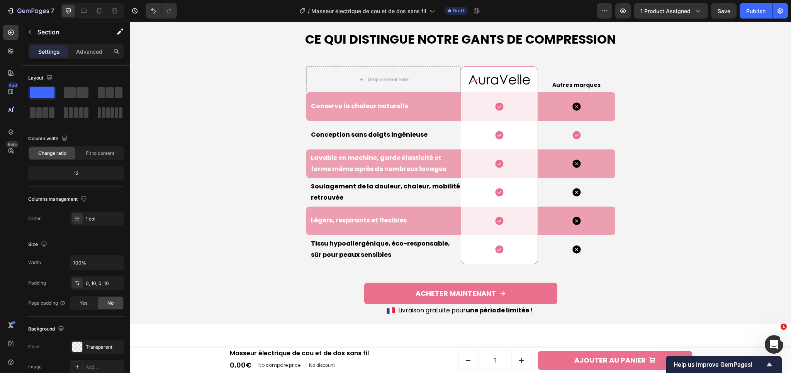
scroll to position [1608, 0]
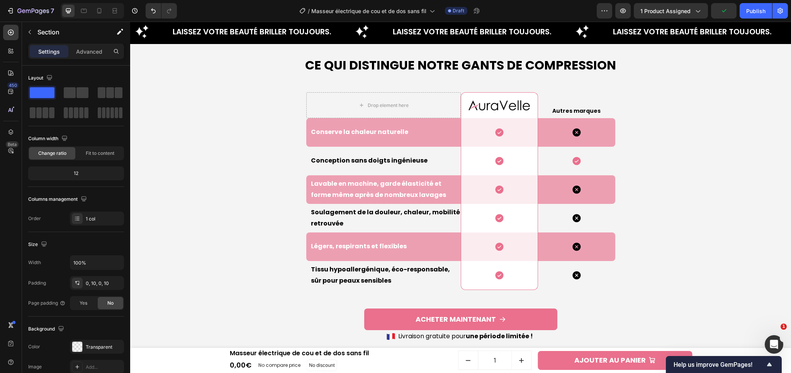
scroll to position [1621, 0]
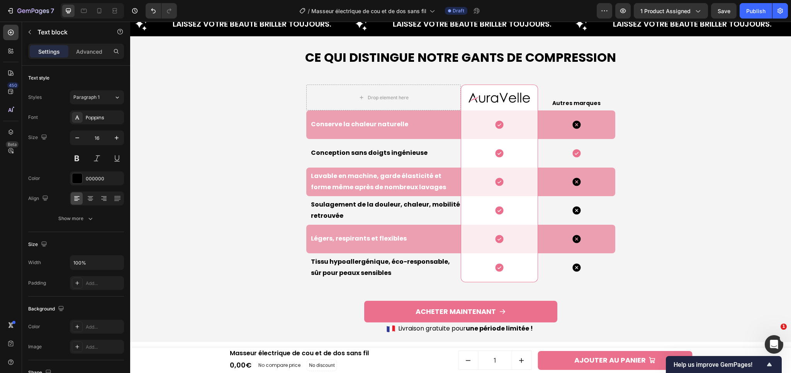
drag, startPoint x: 278, startPoint y: 150, endPoint x: 332, endPoint y: 149, distance: 54.1
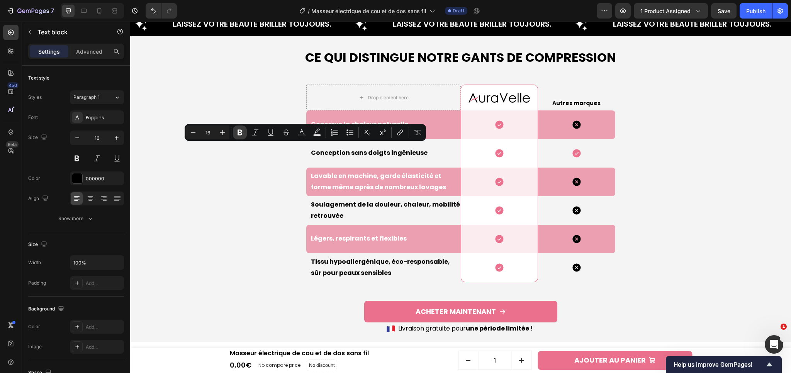
click at [245, 136] on button "Bold" at bounding box center [240, 132] width 14 height 14
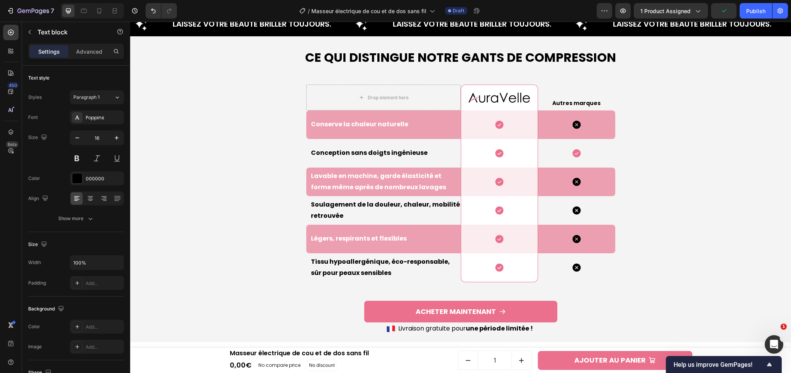
drag, startPoint x: 351, startPoint y: 160, endPoint x: 387, endPoint y: 160, distance: 36.3
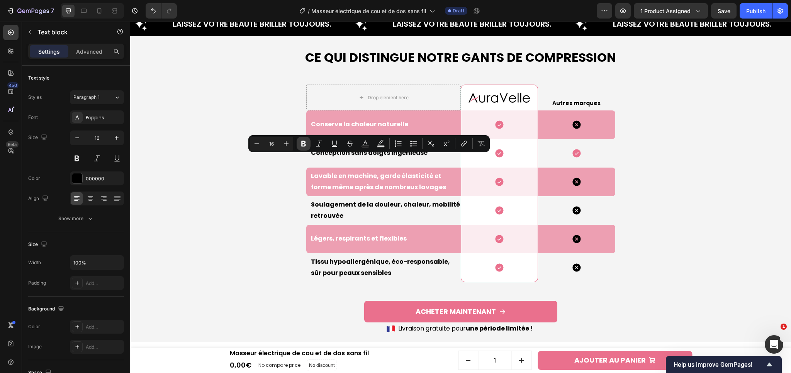
click at [307, 142] on icon "Editor contextual toolbar" at bounding box center [304, 144] width 8 height 8
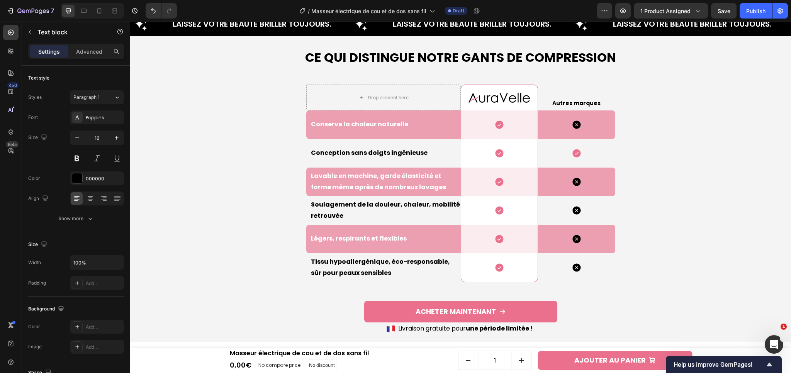
drag, startPoint x: 264, startPoint y: 171, endPoint x: 227, endPoint y: 172, distance: 37.1
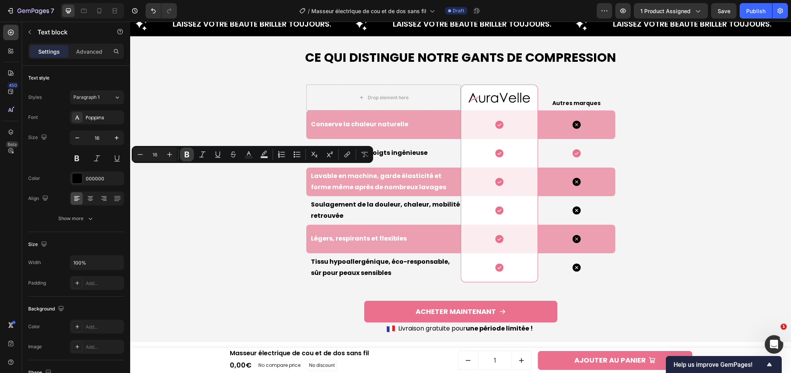
click at [187, 157] on icon "Editor contextual toolbar" at bounding box center [187, 155] width 5 height 6
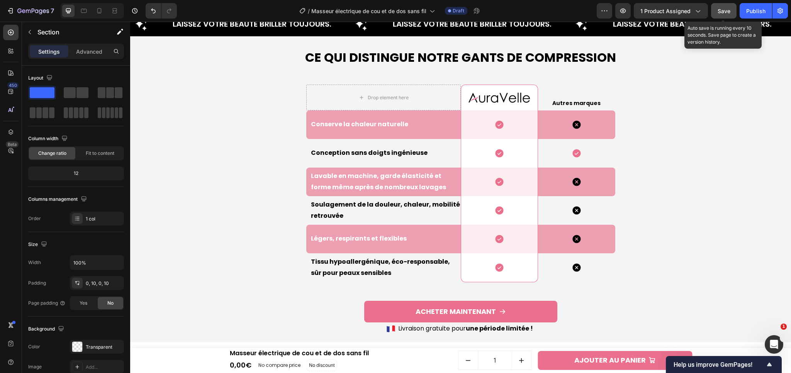
click at [724, 14] on span "Save" at bounding box center [723, 11] width 13 height 7
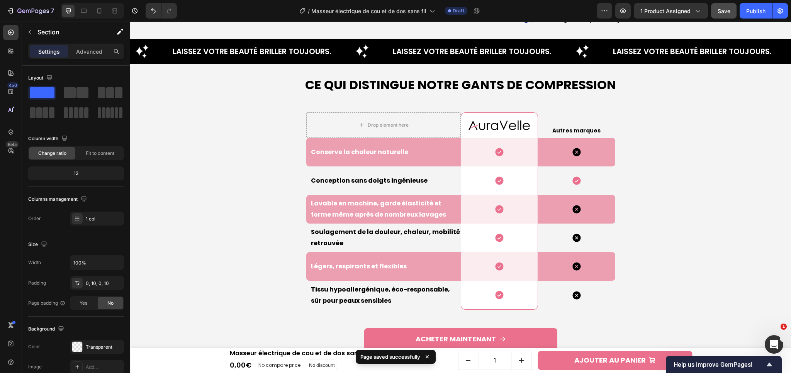
scroll to position [1931, 0]
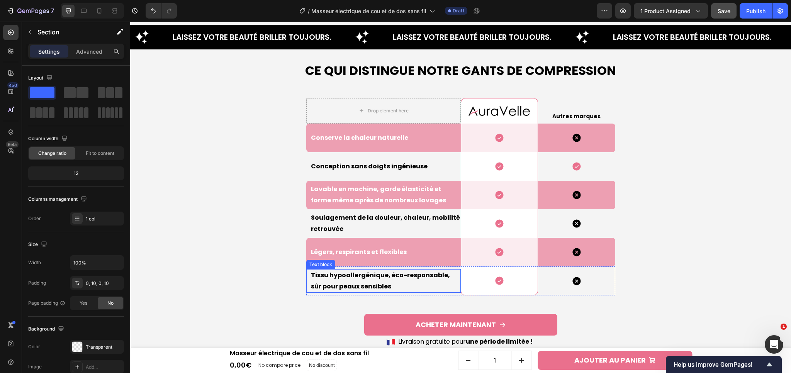
click at [340, 283] on p "Tissu hypoallergénique, éco-responsable, sûr pour peaux sensibles" at bounding box center [385, 281] width 149 height 22
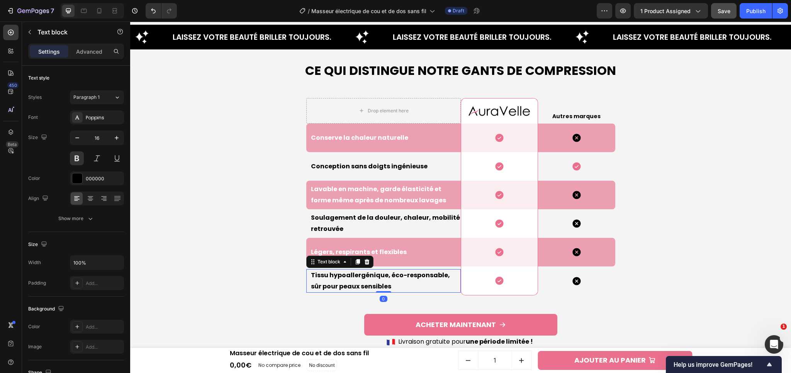
click at [337, 280] on p "Tissu hypoallergénique, éco-responsable, sûr pour peaux sensibles" at bounding box center [385, 281] width 149 height 22
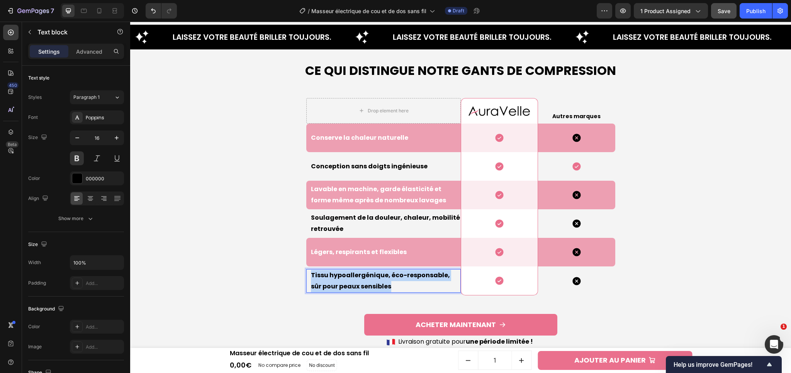
click at [337, 280] on p "Tissu hypoallergénique, éco-responsable, sûr pour peaux sensibles" at bounding box center [385, 281] width 149 height 22
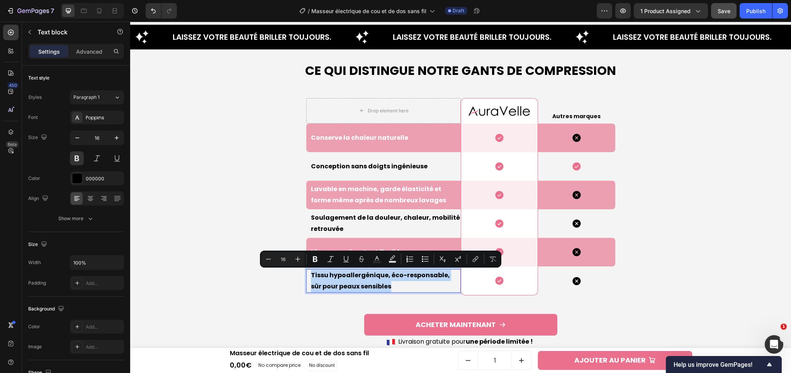
scroll to position [1936, 0]
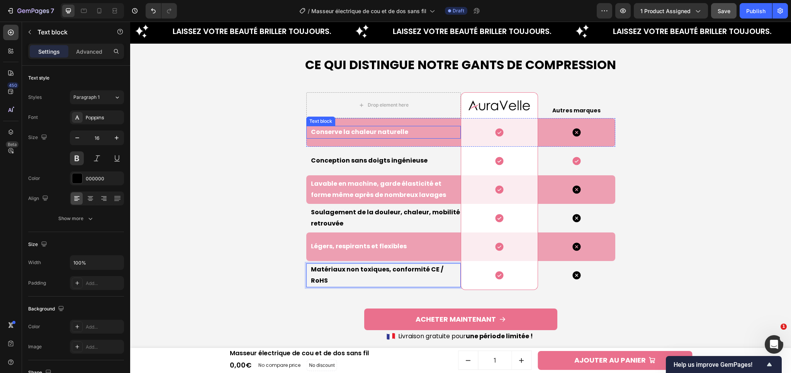
click at [341, 131] on p "Conserve la chaleur naturelle" at bounding box center [385, 132] width 149 height 11
click at [341, 131] on div "Conserve la chaleur naturelle Text block 0" at bounding box center [383, 132] width 154 height 29
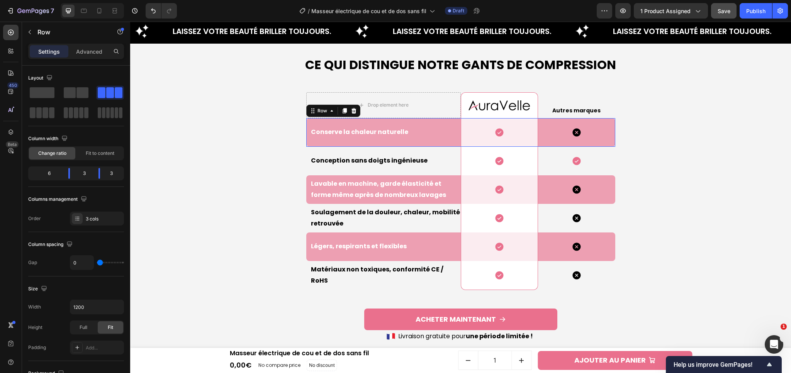
scroll to position [1930, 0]
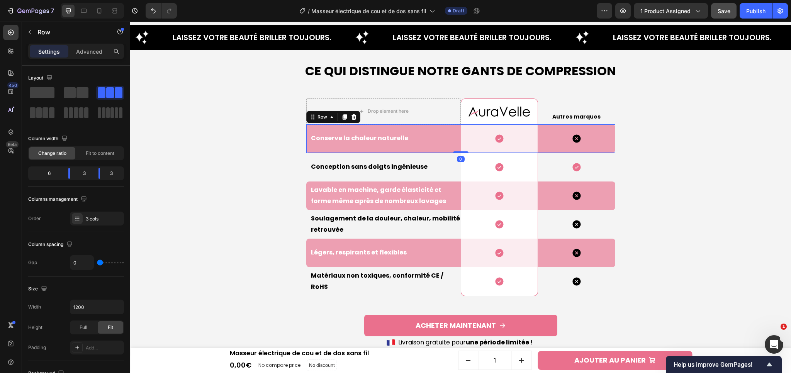
click at [341, 131] on div "Conserve la chaleur naturelle Text block" at bounding box center [383, 138] width 154 height 29
click at [339, 136] on p "Conserve la chaleur naturelle" at bounding box center [385, 138] width 149 height 11
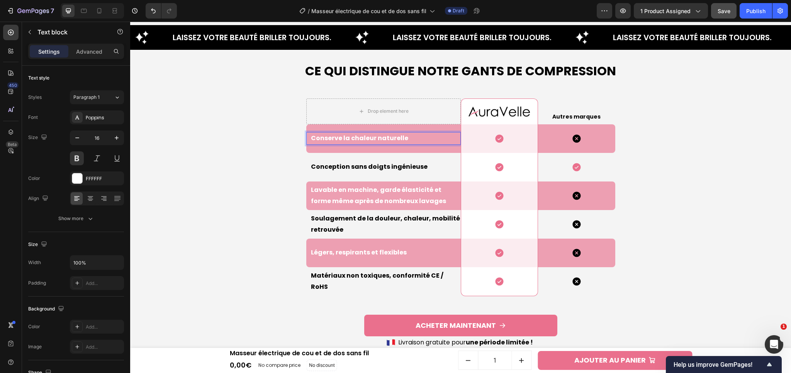
click at [339, 136] on p "Conserve la chaleur naturelle" at bounding box center [385, 138] width 149 height 11
click at [398, 163] on p "Conception sans doigts ingénieuse" at bounding box center [385, 167] width 149 height 11
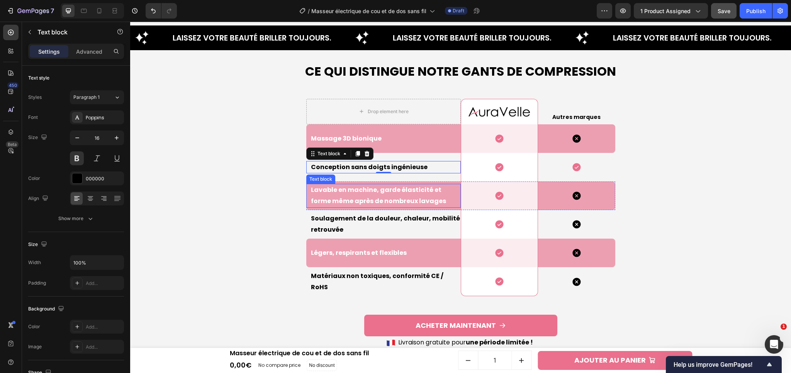
click at [327, 197] on p "Lavable en machine, garde élasticité et forme même après de nombreux lavages" at bounding box center [385, 196] width 149 height 22
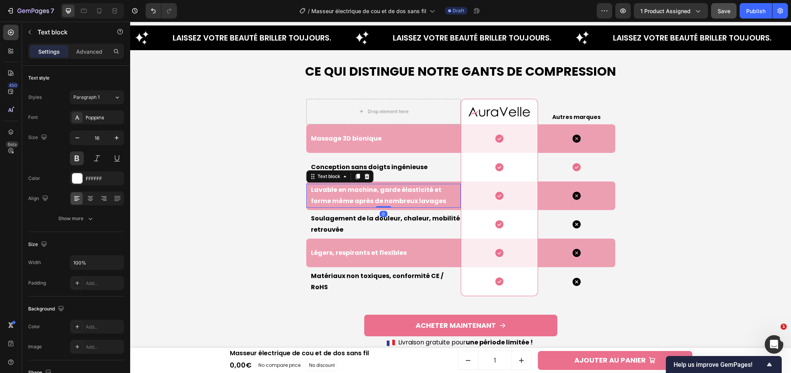
click at [327, 197] on p "Lavable en machine, garde élasticité et forme même après de nombreux lavages" at bounding box center [385, 196] width 149 height 22
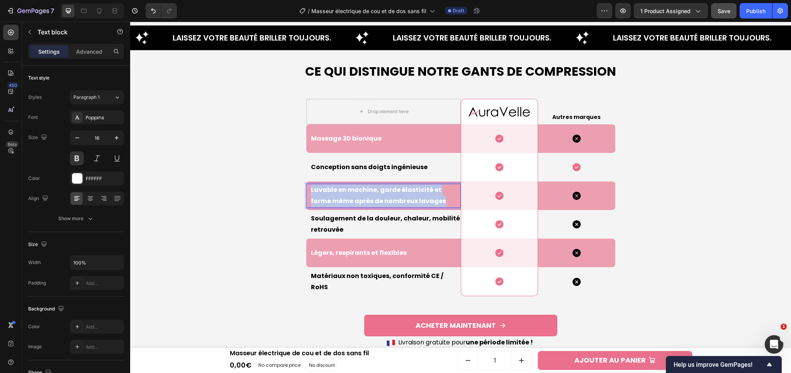
click at [327, 197] on p "Lavable en machine, garde élasticité et forme même après de nombreux lavages" at bounding box center [385, 196] width 149 height 22
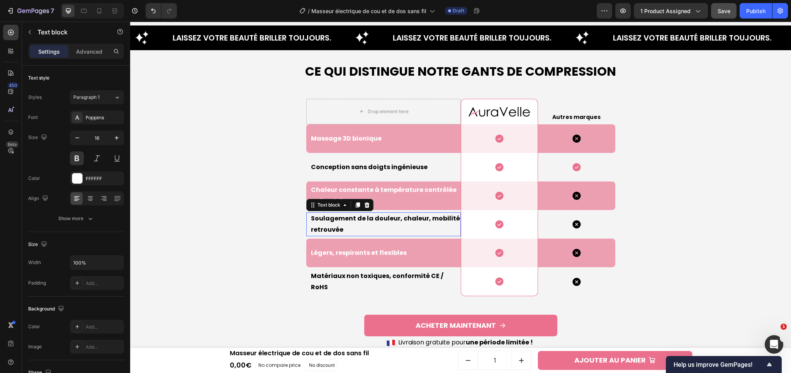
click at [338, 221] on p "Soulagement de la douleur, chaleur, mobilité retrouvée" at bounding box center [385, 224] width 149 height 22
click at [334, 221] on p "Soulagement de la douleur, chaleur, mobilité retrouvée" at bounding box center [385, 224] width 149 height 22
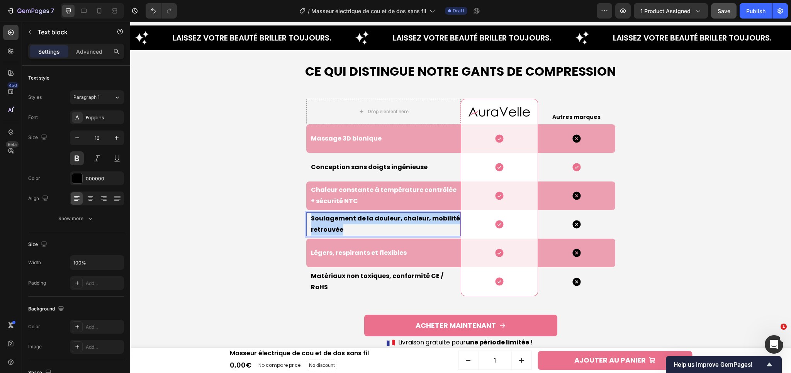
click at [334, 221] on p "Soulagement de la douleur, chaleur, mobilité retrouvée" at bounding box center [385, 224] width 149 height 22
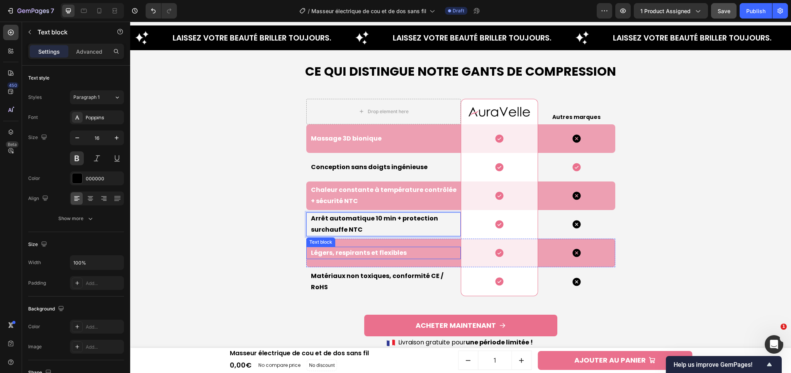
click at [325, 253] on p "Légers, respirants et flexibles" at bounding box center [385, 253] width 149 height 11
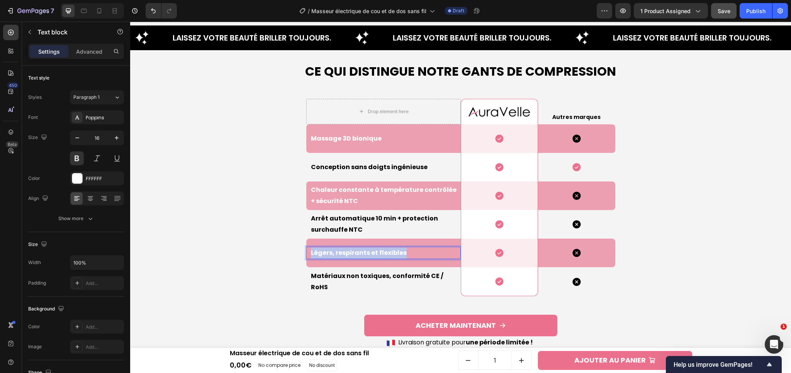
click at [325, 253] on p "Légers, respirants et flexibles" at bounding box center [385, 253] width 149 height 11
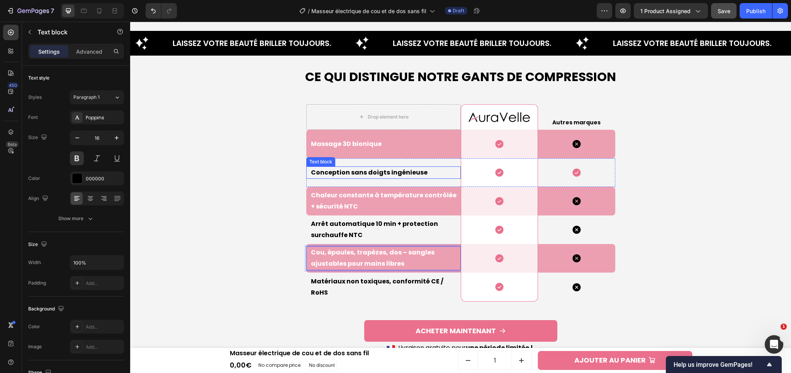
click at [336, 171] on p "Conception sans doigts ingénieuse" at bounding box center [385, 172] width 149 height 11
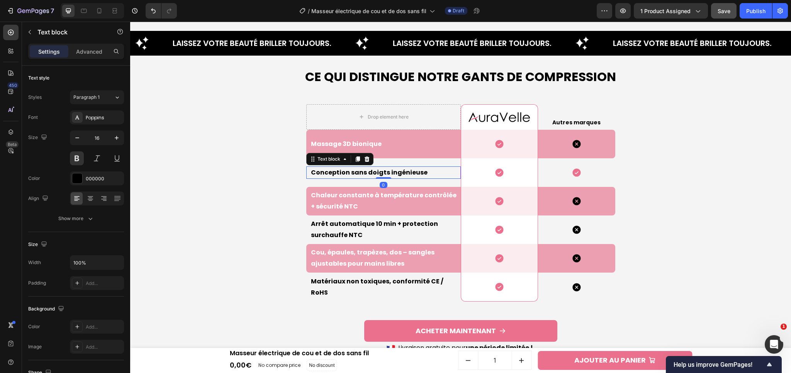
click at [336, 171] on p "Conception sans doigts ingénieuse" at bounding box center [385, 172] width 149 height 11
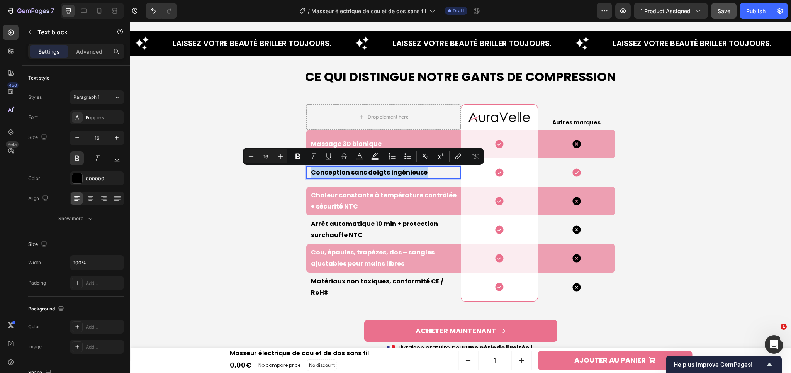
scroll to position [1919, 0]
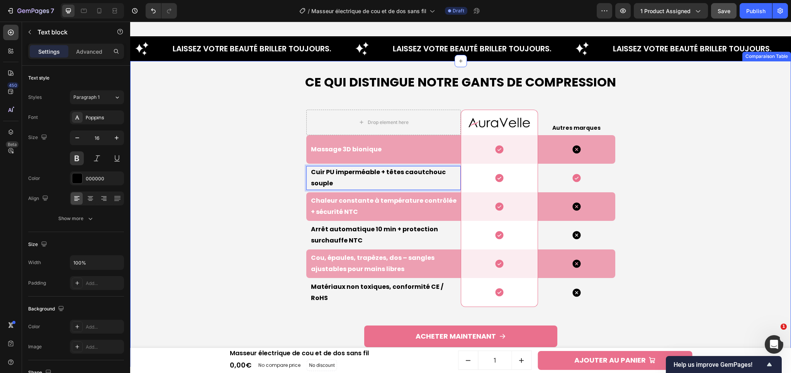
click at [712, 197] on div "Ce qui Distingue Notre Gants de compression Heading Drop element here Image Row…" at bounding box center [460, 214] width 653 height 306
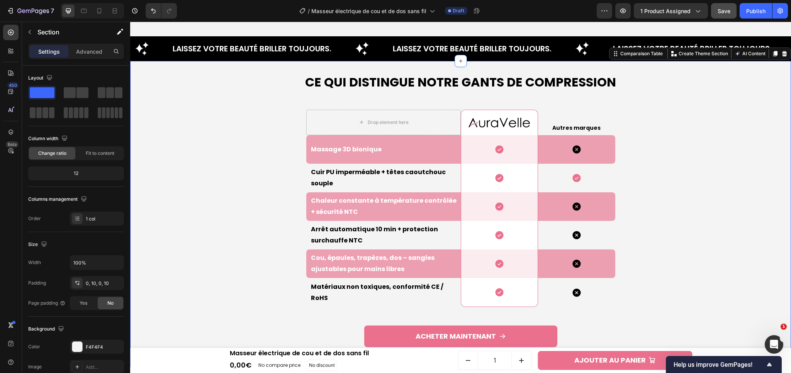
click at [711, 198] on div "Ce qui Distingue Notre Gants de compression Heading Drop element here Image Row…" at bounding box center [460, 214] width 653 height 306
click at [714, 9] on button "Save" at bounding box center [723, 10] width 25 height 15
click at [712, 146] on div "Ce qui Distingue Notre Gants de compression Heading Drop element here Image Row…" at bounding box center [460, 214] width 653 height 306
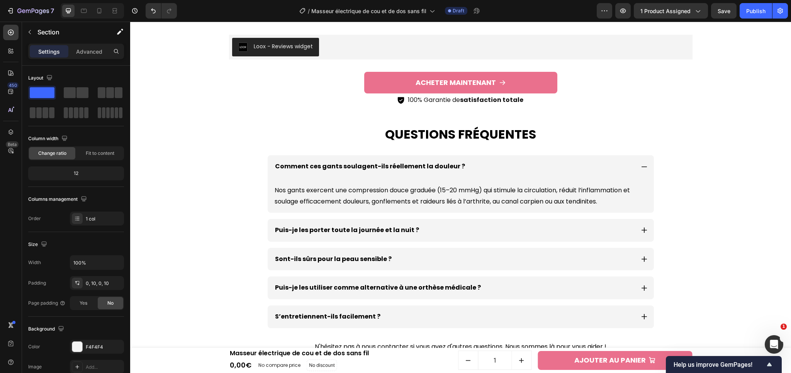
scroll to position [2353, 0]
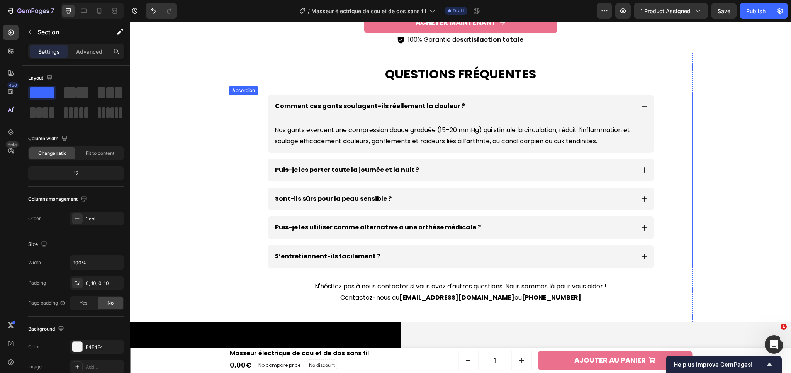
click at [349, 108] on p "Comment ces gants soulagent-ils réellement la douleur ?" at bounding box center [370, 106] width 190 height 11
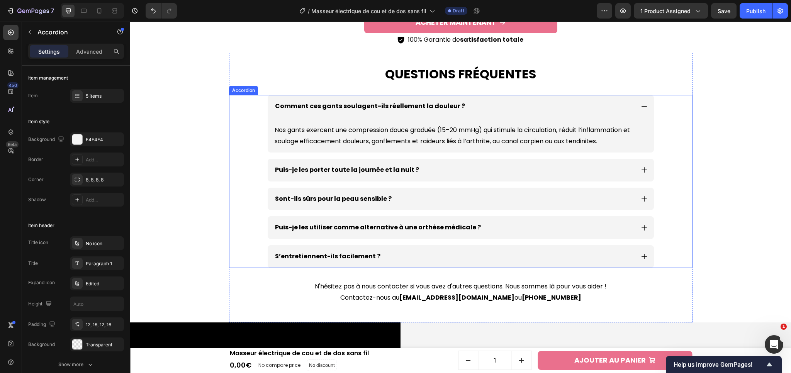
click at [349, 108] on p "Comment ces gants soulagent-ils réellement la douleur ?" at bounding box center [370, 106] width 190 height 11
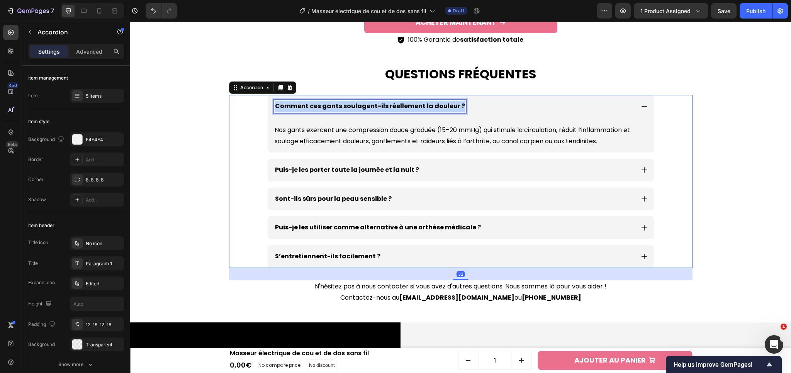
click at [349, 108] on p "Comment ces gants soulagent-ils réellement la douleur ?" at bounding box center [370, 106] width 190 height 11
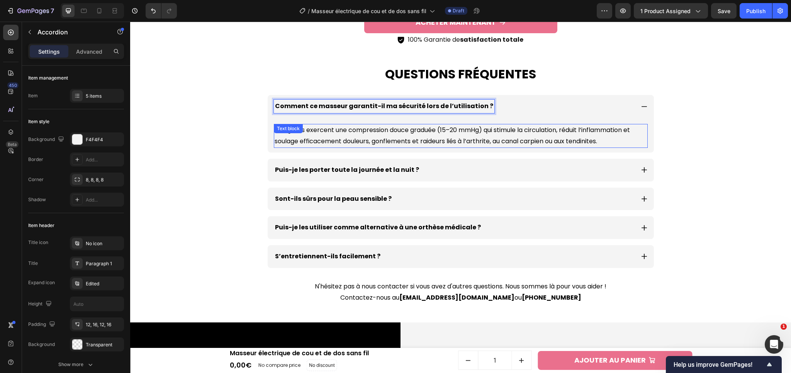
click at [337, 138] on p "Nos gants exercent une compression douce graduée (15–20 mmHg) qui stimule la ci…" at bounding box center [461, 136] width 372 height 22
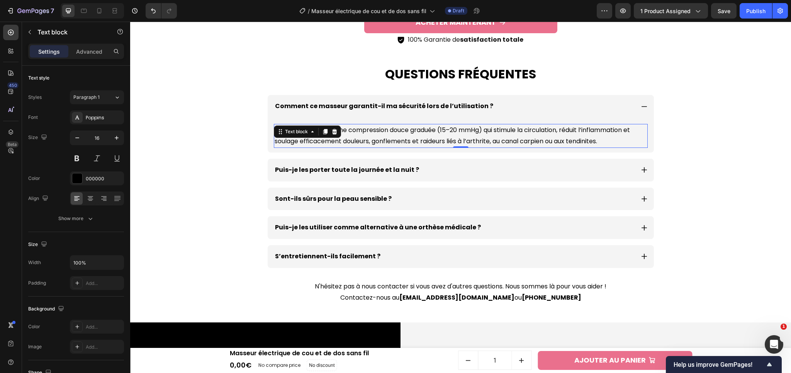
click at [430, 136] on p "Nos gants exercent une compression douce graduée (15–20 mmHg) qui stimule la ci…" at bounding box center [461, 136] width 372 height 22
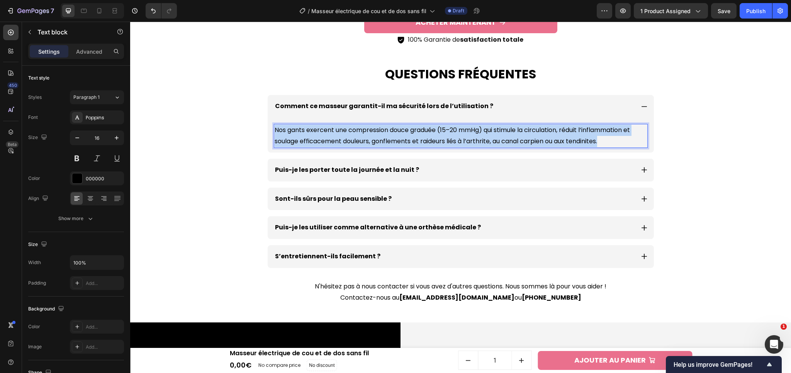
click at [430, 136] on p "Nos gants exercent une compression douce graduée (15–20 mmHg) qui stimule la ci…" at bounding box center [461, 136] width 372 height 22
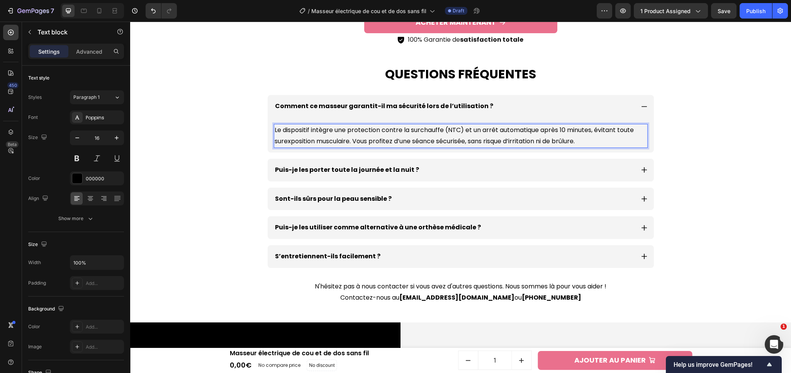
click at [676, 158] on div "Comment ce masseur garantit-il ma sécurité lors de l’utilisation ? Le dispositi…" at bounding box center [460, 181] width 463 height 173
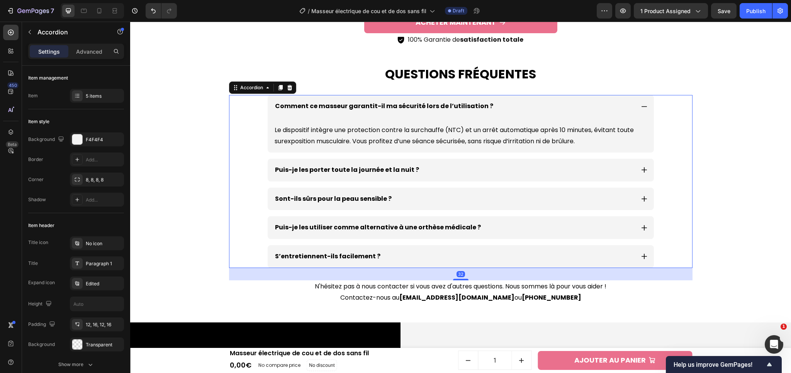
click at [645, 109] on div "Comment ce masseur garantit-il ma sécurité lors de l’utilisation ?" at bounding box center [461, 106] width 386 height 23
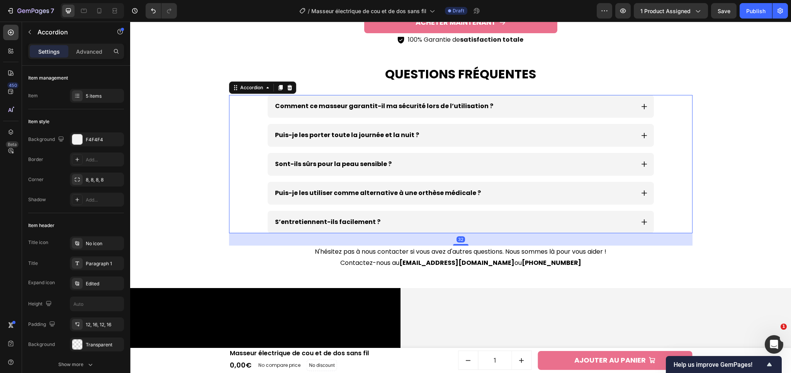
click at [641, 137] on icon at bounding box center [644, 135] width 7 height 7
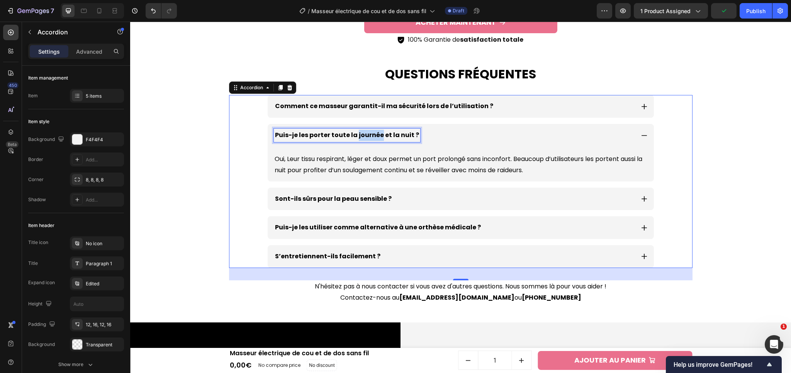
click at [367, 132] on p "Puis-je les porter toute la journée et la nuit ?" at bounding box center [347, 135] width 144 height 11
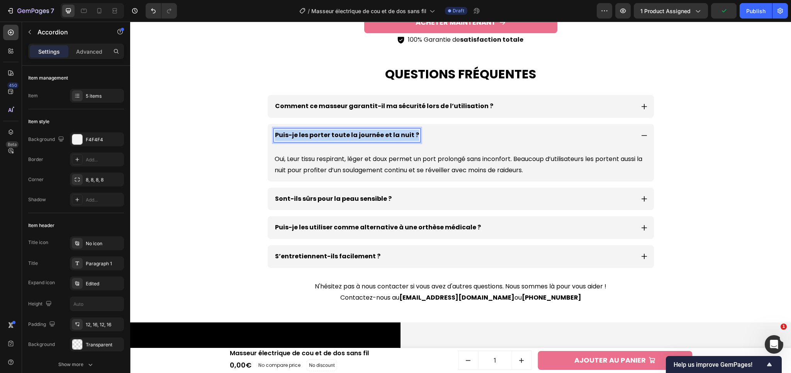
click at [367, 132] on p "Puis-je les porter toute la journée et la nuit ?" at bounding box center [347, 135] width 144 height 11
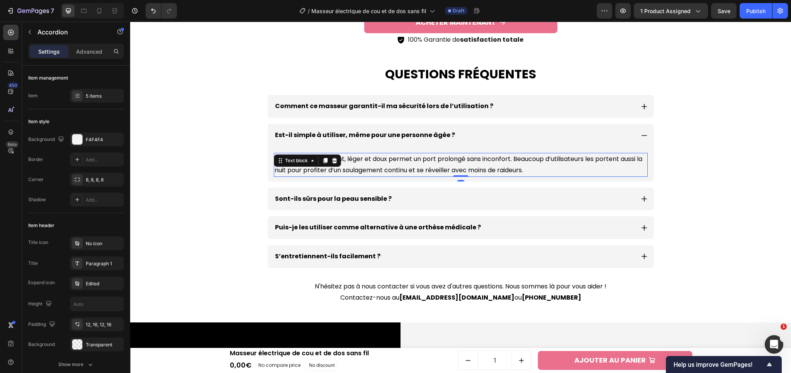
click at [349, 176] on p "Oui, Leur tissu respirant, léger et doux permet un port prolongé sans inconfort…" at bounding box center [461, 165] width 372 height 22
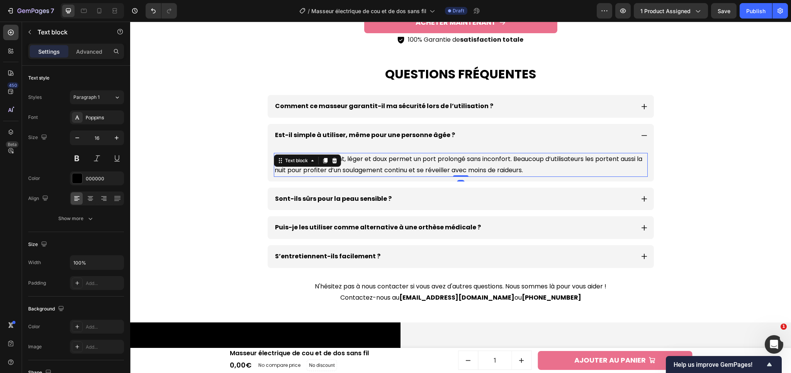
click at [349, 170] on p "Oui, Leur tissu respirant, léger et doux permet un port prolongé sans inconfort…" at bounding box center [461, 165] width 372 height 22
click at [344, 158] on p "Oui, Leur tissu respirant, léger et doux permet un port prolongé sans inconfort…" at bounding box center [461, 165] width 372 height 22
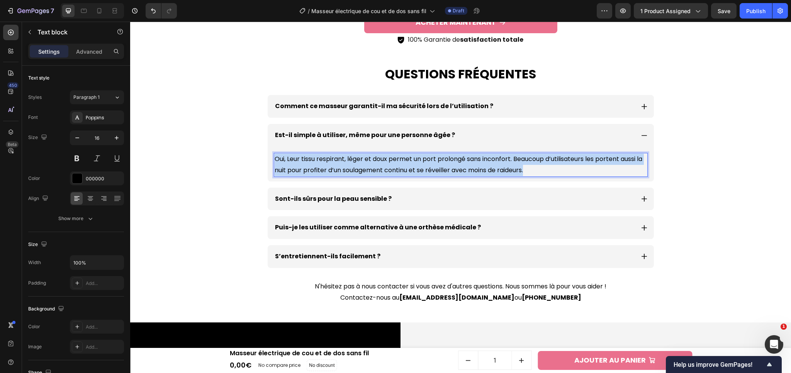
click at [344, 158] on p "Oui, Leur tissu respirant, léger et doux permet un port prolongé sans inconfort…" at bounding box center [461, 165] width 372 height 22
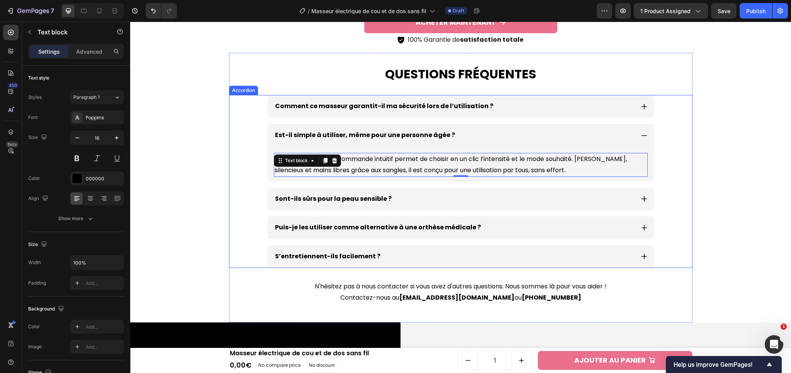
click at [683, 183] on div "Comment ce masseur garantit-il ma sécurité lors de l’utilisation ? Est-il simpl…" at bounding box center [460, 181] width 463 height 173
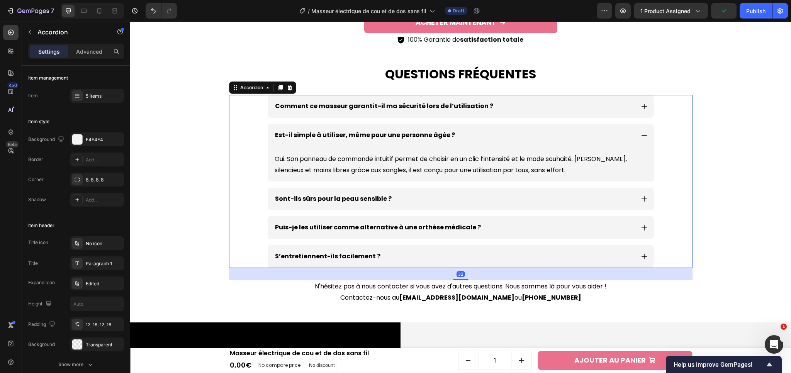
click at [641, 133] on icon at bounding box center [644, 135] width 7 height 7
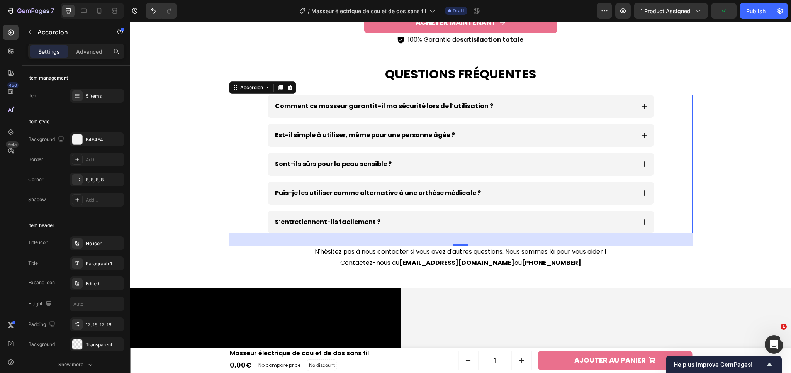
click at [641, 162] on icon at bounding box center [644, 164] width 7 height 7
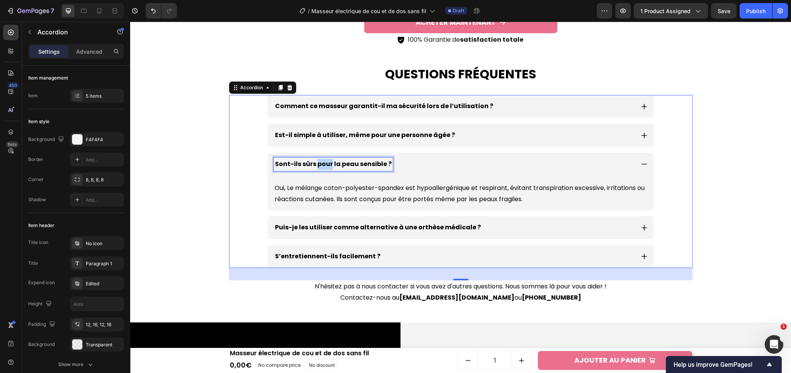
click at [317, 166] on p "Sont-ils sûrs pour la peau sensible ?" at bounding box center [333, 164] width 117 height 11
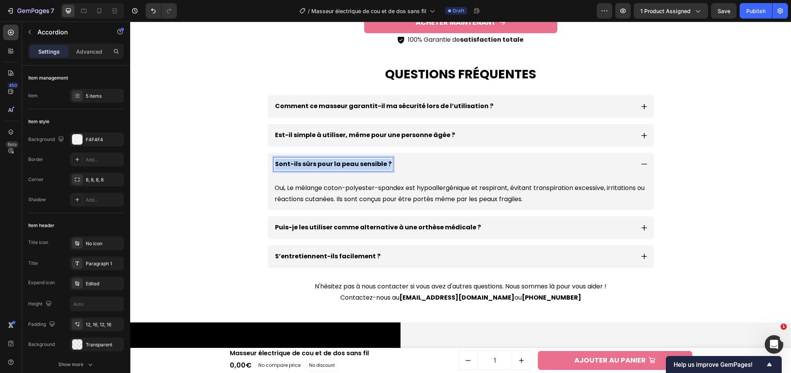
click at [317, 166] on p "Sont-ils sûrs pour la peau sensible ?" at bounding box center [333, 164] width 117 height 11
click at [331, 185] on p "Oui, Le mélange coton-polyester-spandex est hypoallergénique et respirant, évit…" at bounding box center [461, 194] width 372 height 22
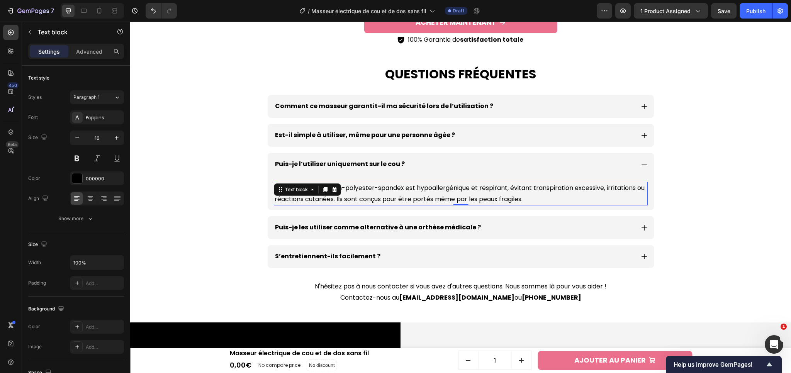
click at [530, 193] on p "Oui, Le mélange coton-polyester-spandex est hypoallergénique et respirant, évit…" at bounding box center [461, 194] width 372 height 22
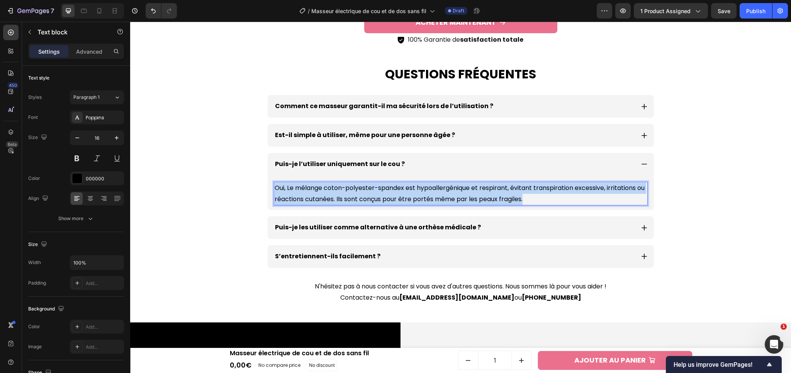
click at [530, 193] on p "Oui, Le mélange coton-polyester-spandex est hypoallergénique et respirant, évit…" at bounding box center [461, 194] width 372 height 22
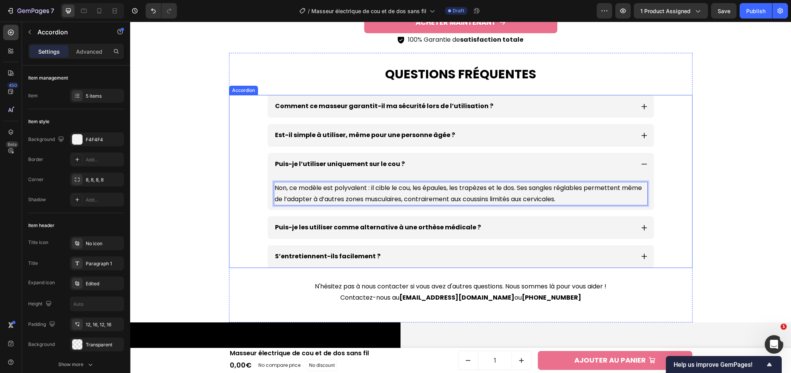
click at [641, 167] on icon at bounding box center [644, 164] width 7 height 7
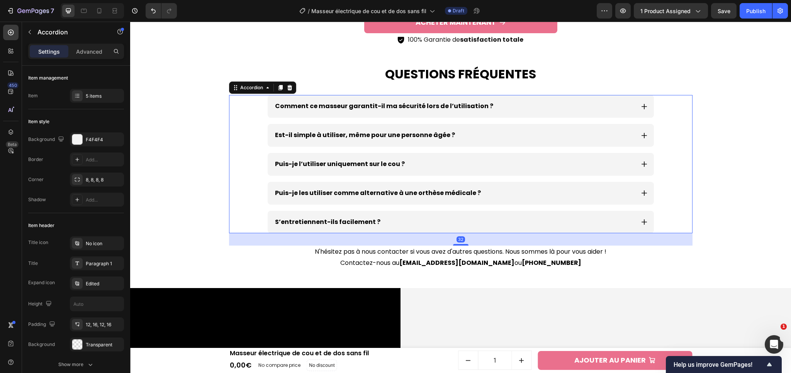
click at [646, 190] on div "Puis-je les utiliser comme alternative à une orthèse médicale ?" at bounding box center [461, 193] width 386 height 23
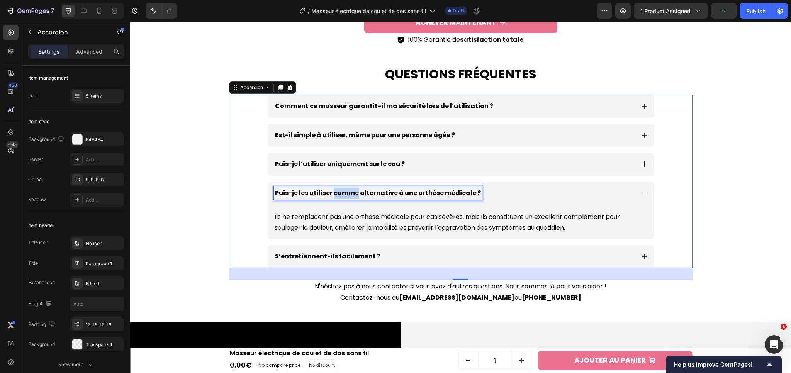
click at [342, 193] on p "Puis-je les utiliser comme alternative à une orthèse médicale ?" at bounding box center [378, 193] width 206 height 11
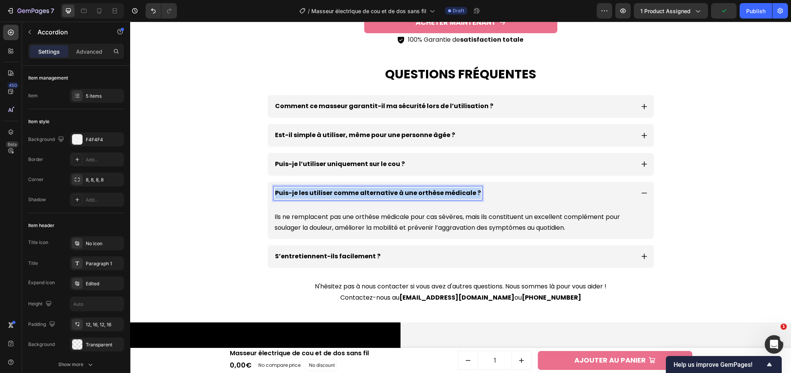
click at [342, 193] on p "Puis-je les utiliser comme alternative à une orthèse médicale ?" at bounding box center [378, 193] width 206 height 11
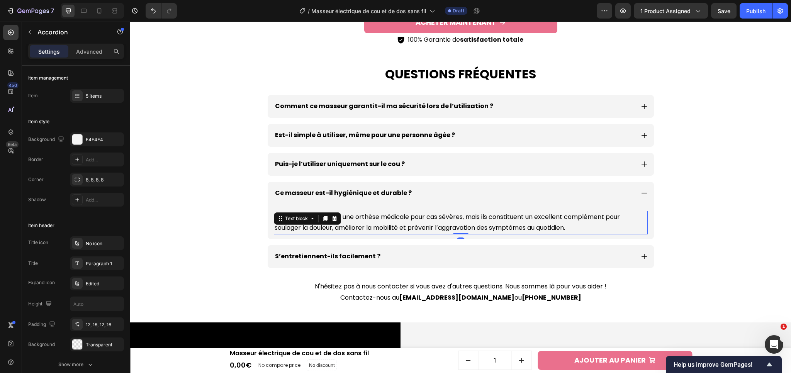
click at [344, 221] on p "Ils ne remplacent pas une orthèse médicale pour cas sévères, mais ils constitue…" at bounding box center [461, 223] width 372 height 22
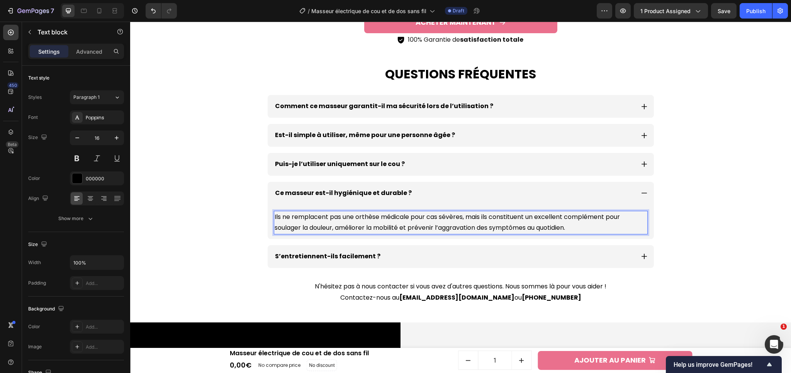
click at [344, 221] on p "Ils ne remplacent pas une orthèse médicale pour cas sévères, mais ils constitue…" at bounding box center [461, 223] width 372 height 22
click at [365, 222] on p "Ils ne remplacent pas une orthèse médicale pour cas sévères, mais ils constitue…" at bounding box center [461, 223] width 372 height 22
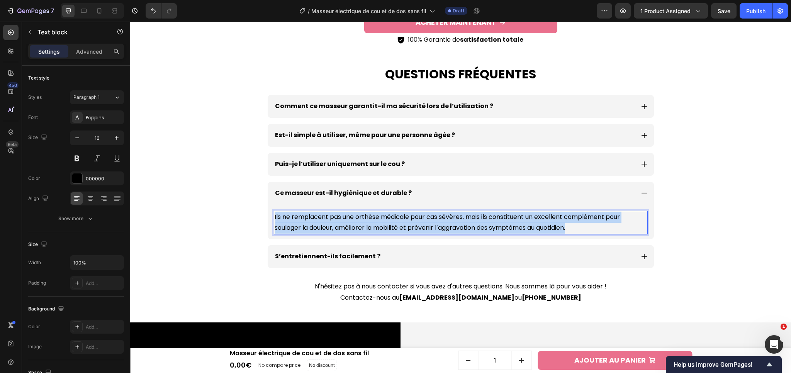
click at [365, 222] on p "Ils ne remplacent pas une orthèse médicale pour cas sévères, mais ils constitue…" at bounding box center [461, 223] width 372 height 22
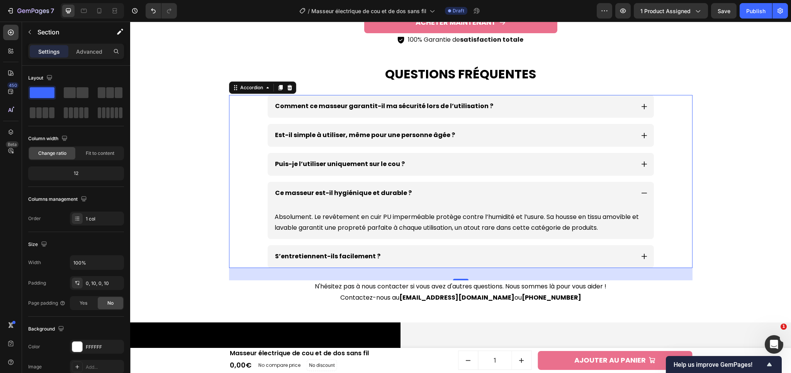
click at [641, 193] on icon at bounding box center [643, 193] width 5 height 1
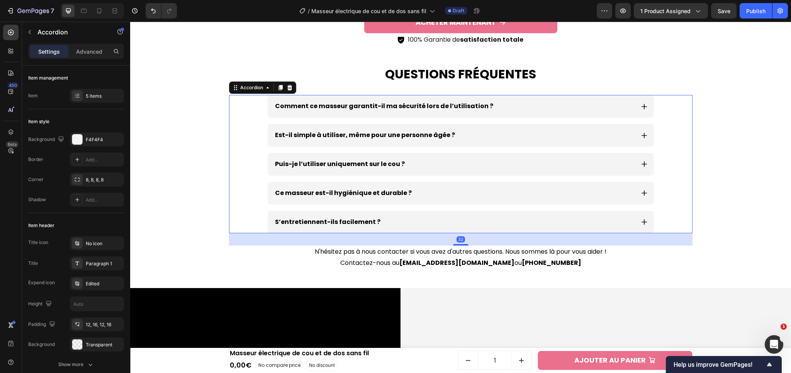
click at [641, 217] on div "S’entretiennent-ils facilement ?" at bounding box center [461, 222] width 386 height 23
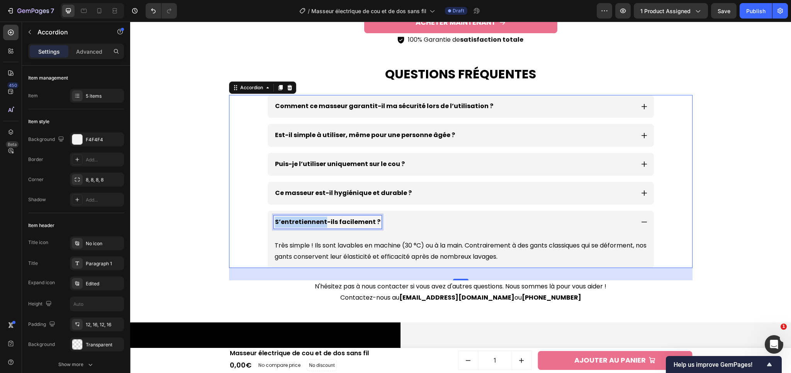
click at [303, 222] on p "S’entretiennent-ils facilement ?" at bounding box center [327, 222] width 105 height 11
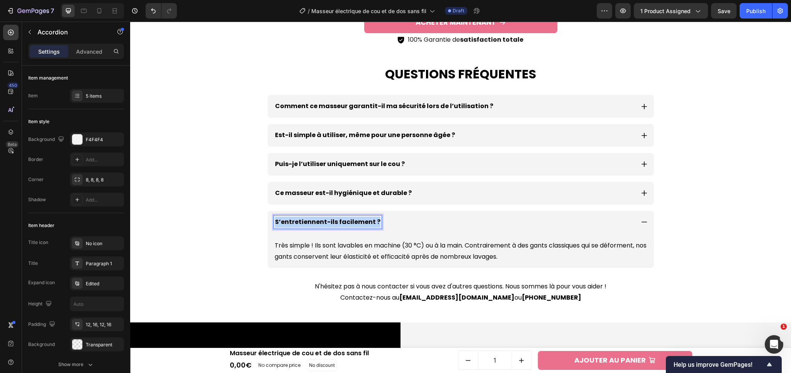
click at [303, 222] on p "S’entretiennent-ils facilement ?" at bounding box center [327, 222] width 105 height 11
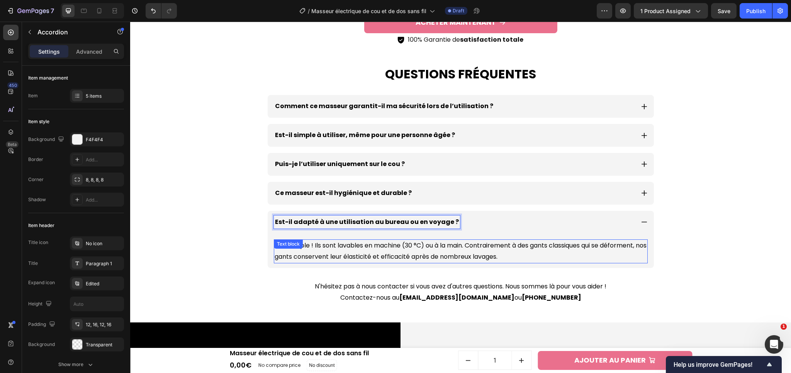
click at [317, 254] on p "Très simple ! Ils sont lavables en machine (30 °C) ou à la main. Contrairement …" at bounding box center [461, 251] width 372 height 22
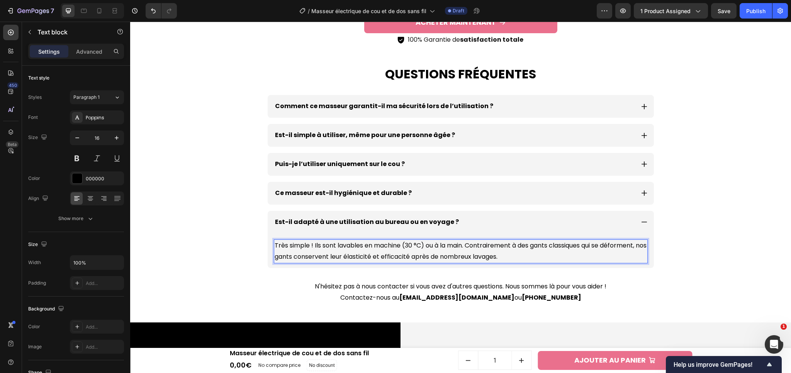
click at [307, 249] on p "Très simple ! Ils sont lavables en machine (30 °C) ou à la main. Contrairement …" at bounding box center [461, 251] width 372 height 22
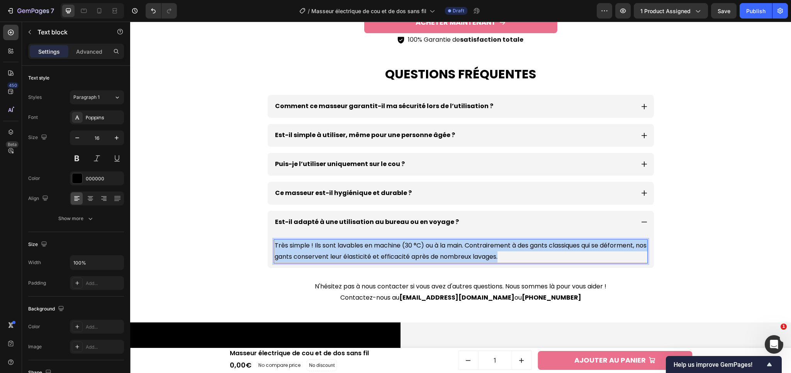
click at [307, 249] on p "Très simple ! Ils sont lavables en machine (30 °C) ou à la main. Contrairement …" at bounding box center [461, 251] width 372 height 22
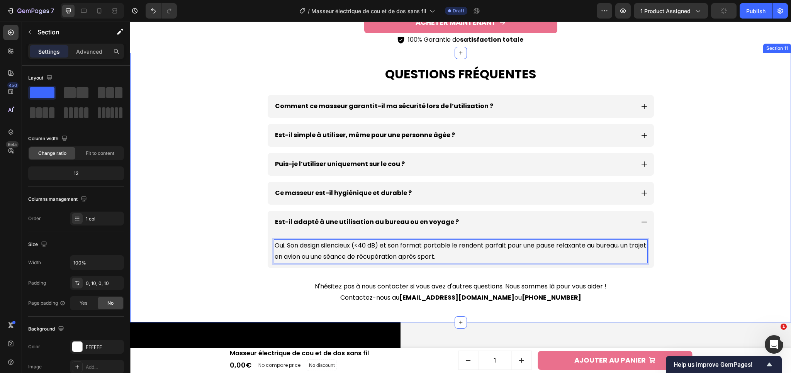
click at [757, 265] on div "Questions fréquentes Heading Comment ce masseur garantit-il ma sécurité lors de…" at bounding box center [460, 188] width 653 height 270
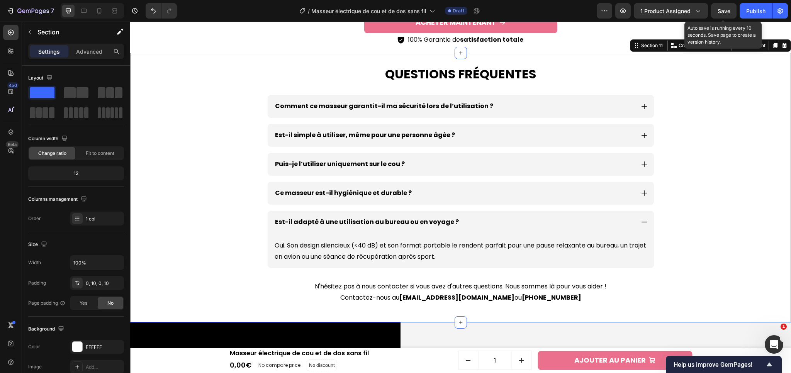
click at [726, 14] on span "Save" at bounding box center [723, 11] width 13 height 7
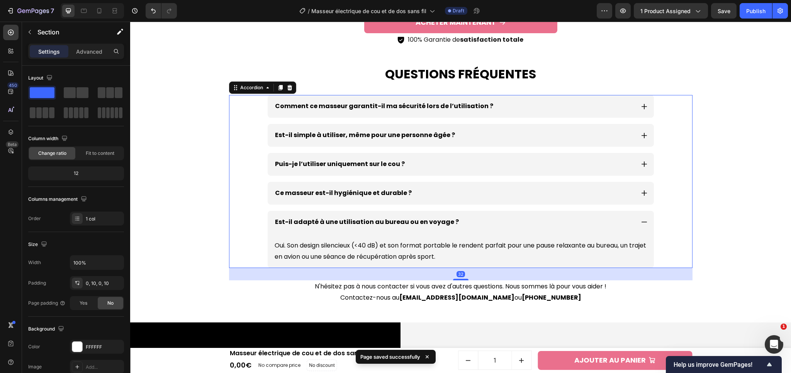
click at [641, 225] on icon at bounding box center [644, 222] width 7 height 7
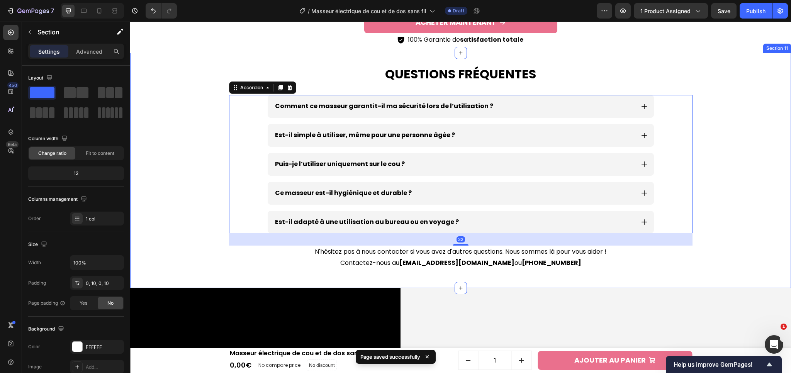
click at [700, 222] on div "Questions fréquentes Heading Comment ce masseur garantit-il ma sécurité lors de…" at bounding box center [460, 170] width 653 height 235
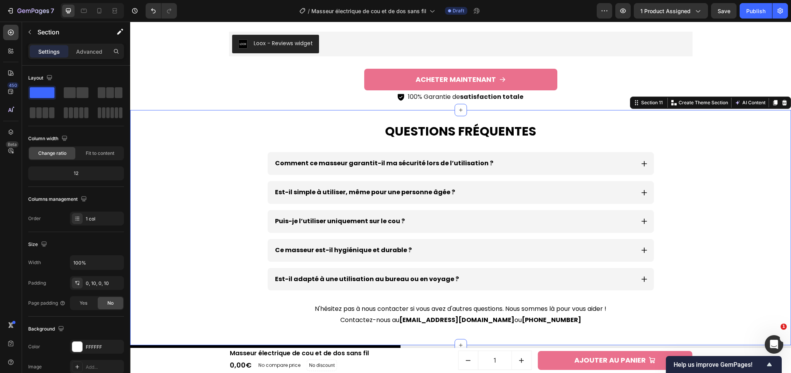
scroll to position [2297, 0]
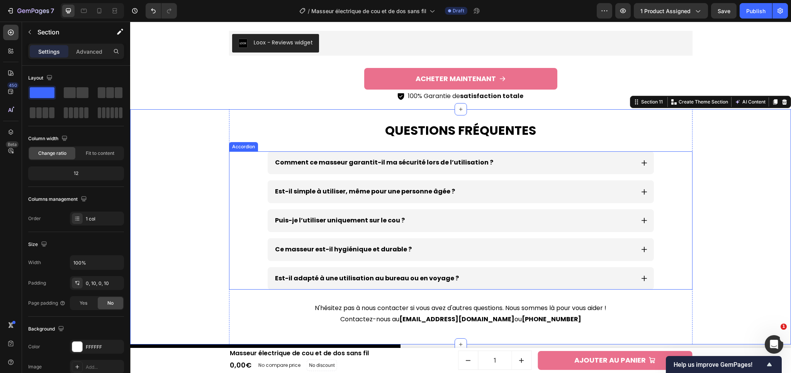
click at [641, 195] on icon at bounding box center [644, 191] width 7 height 7
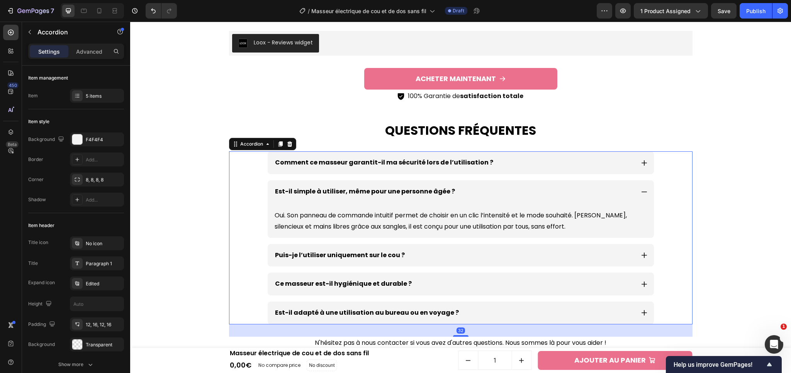
click at [641, 195] on icon at bounding box center [644, 191] width 7 height 7
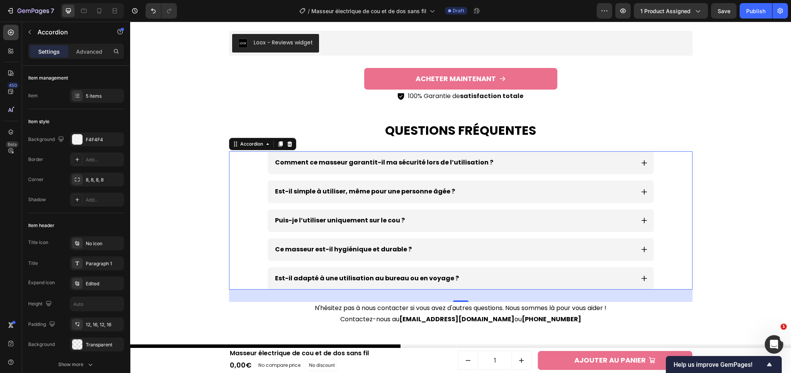
click at [641, 221] on icon at bounding box center [644, 220] width 7 height 7
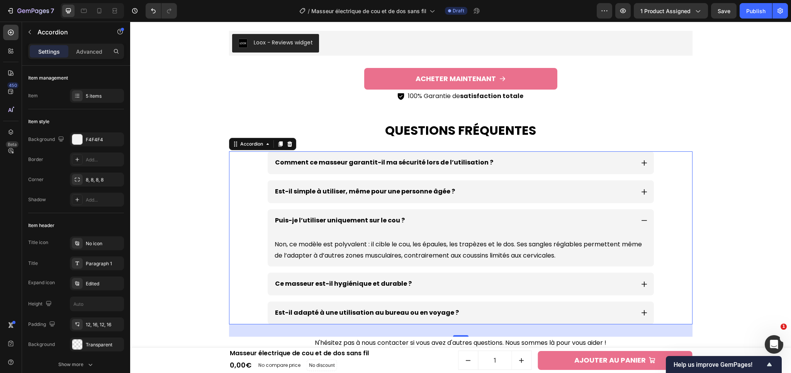
click at [641, 221] on icon at bounding box center [644, 220] width 7 height 7
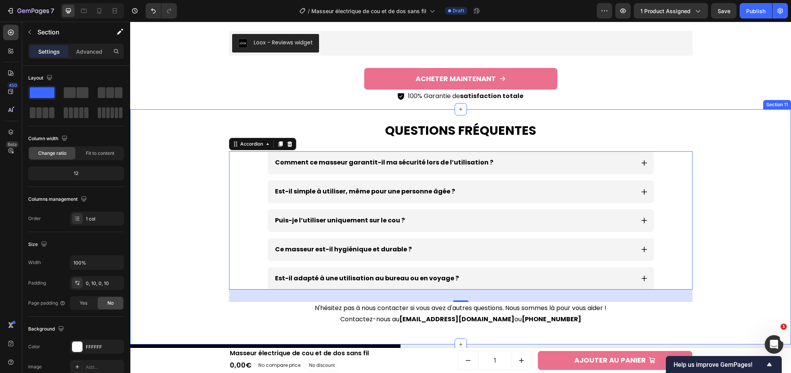
click at [701, 248] on div "Questions fréquentes Heading Comment ce masseur garantit-il ma sécurité lors de…" at bounding box center [460, 226] width 653 height 235
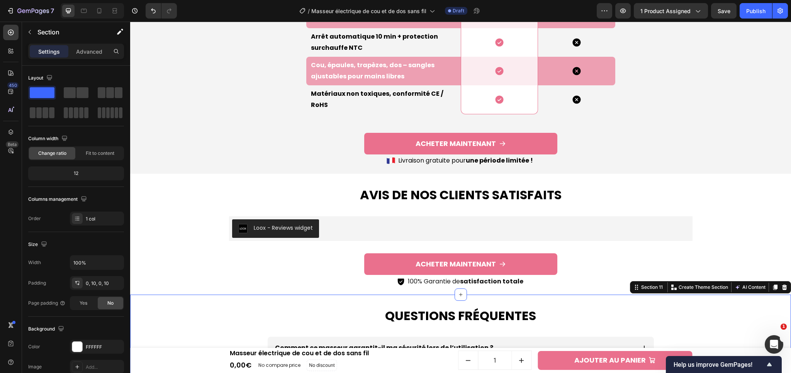
click at [710, 248] on div "Avis de nos clients satisfaits Heading Loox - Reviews widget Loox ACHETER MAINT…" at bounding box center [460, 234] width 653 height 121
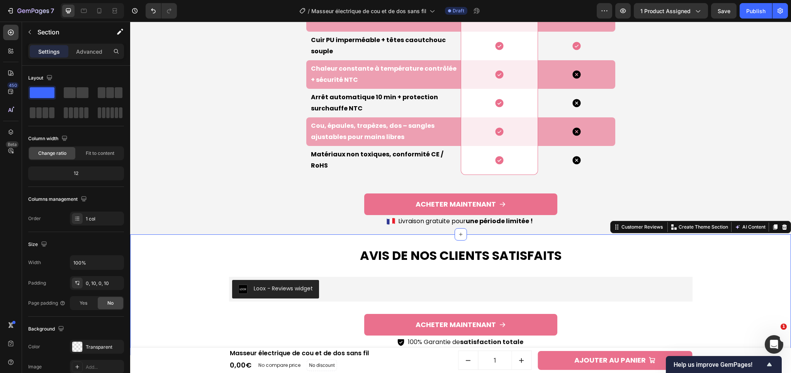
scroll to position [1966, 0]
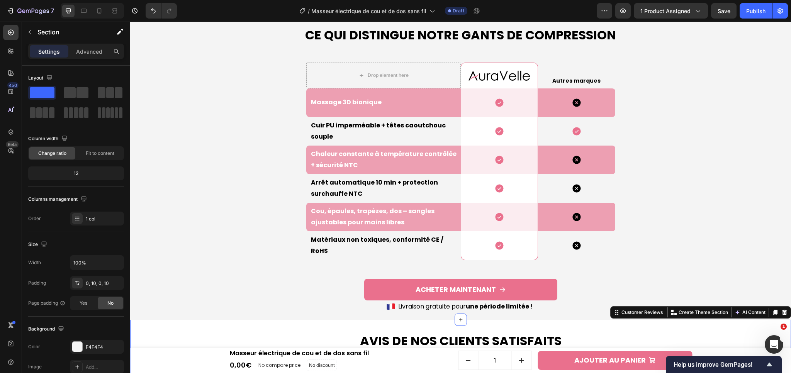
click at [710, 248] on div "Ce qui Distingue Notre Gants de compression Heading Drop element here Image Row…" at bounding box center [460, 167] width 653 height 306
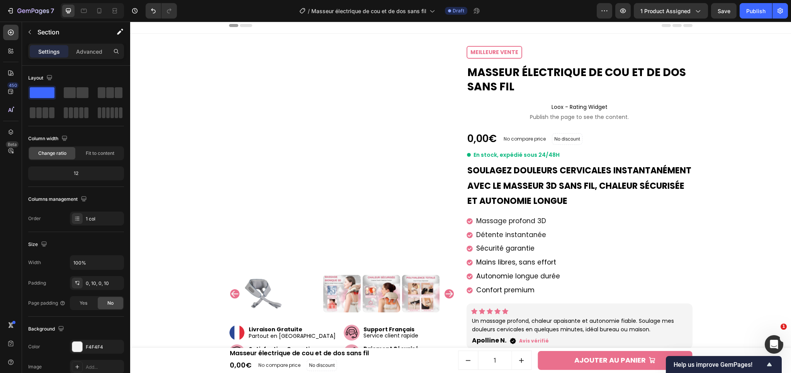
scroll to position [0, 0]
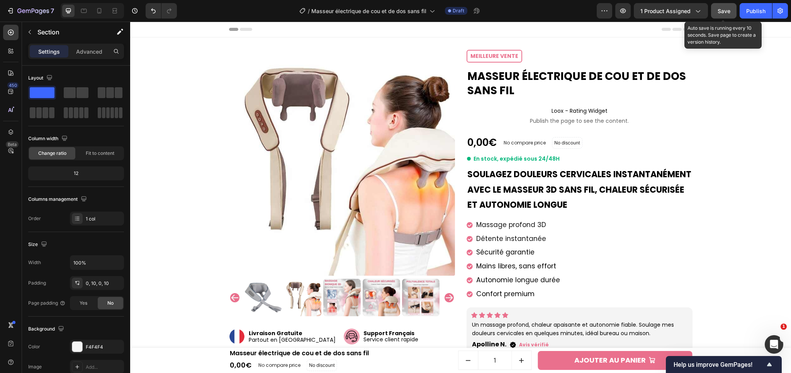
click at [717, 9] on button "Save" at bounding box center [723, 10] width 25 height 15
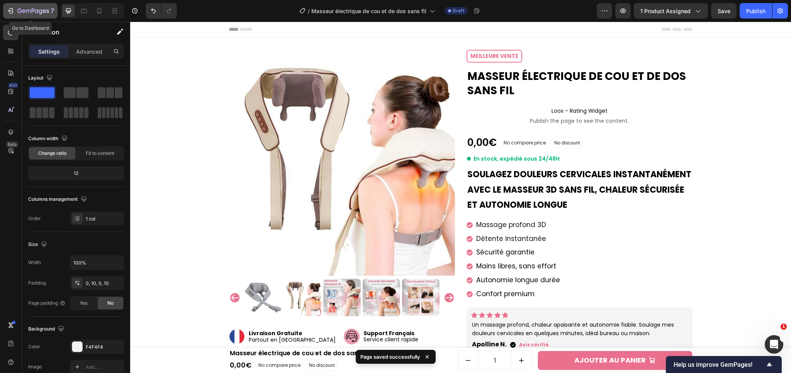
click at [31, 11] on icon "button" at bounding box center [33, 11] width 32 height 7
